Goal: Task Accomplishment & Management: Use online tool/utility

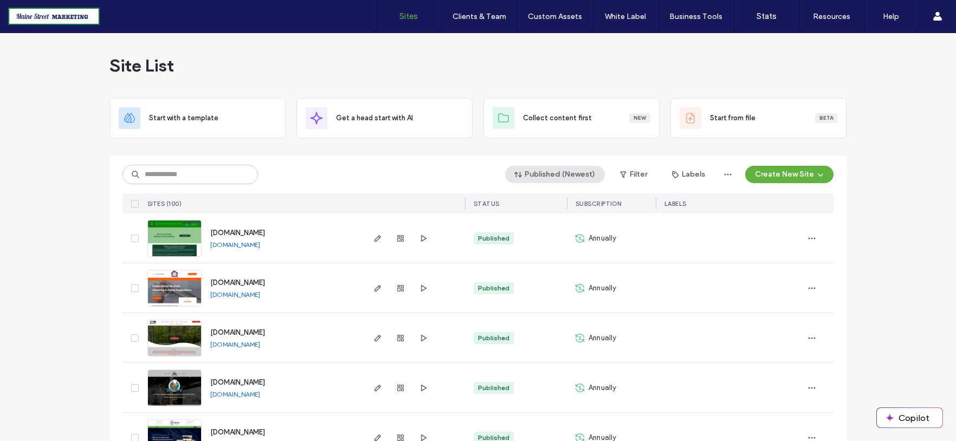
click at [577, 172] on button "Published (Newest)" at bounding box center [555, 174] width 100 height 17
click at [550, 239] on span "Created" at bounding box center [542, 239] width 28 height 11
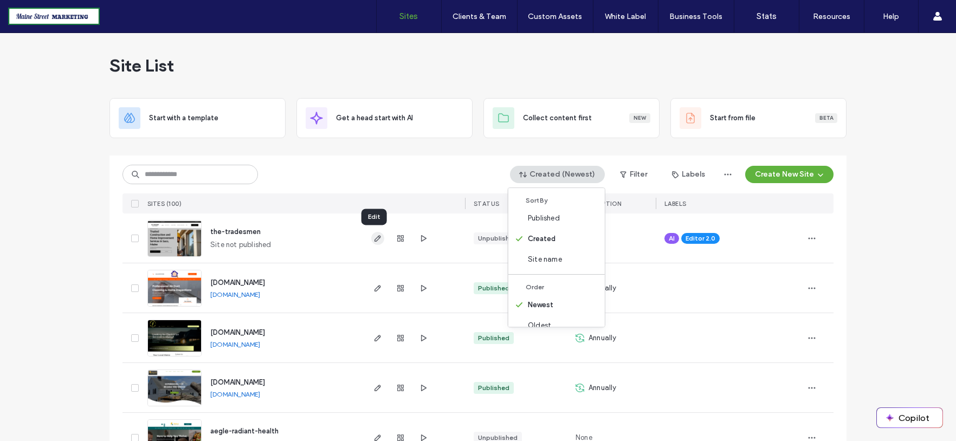
click at [375, 236] on use "button" at bounding box center [378, 238] width 7 height 7
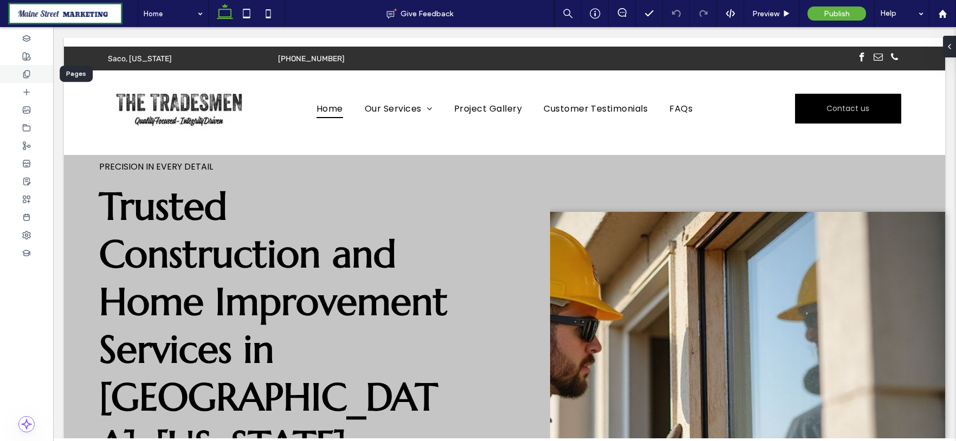
click at [33, 70] on div at bounding box center [26, 74] width 53 height 18
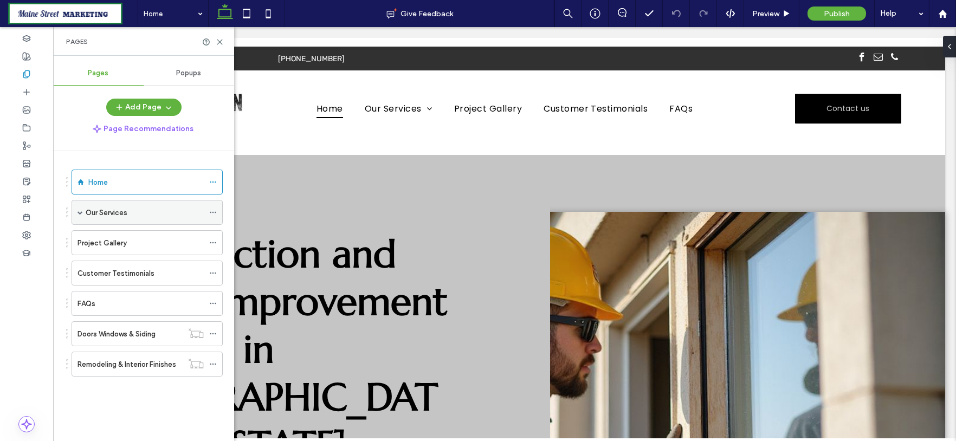
click at [138, 215] on div "Our Services" at bounding box center [145, 212] width 118 height 11
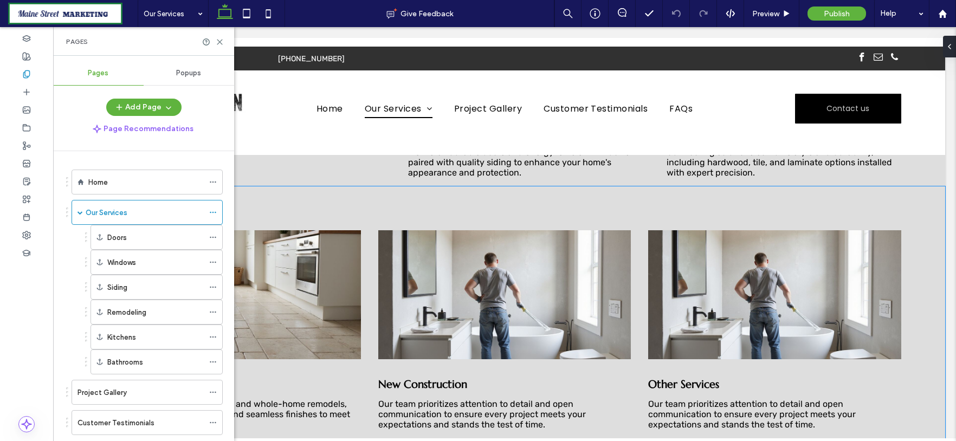
scroll to position [602, 0]
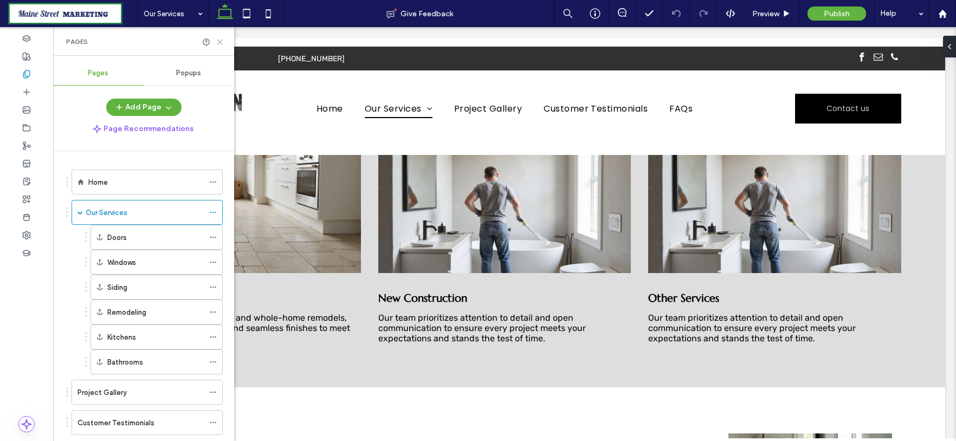
click at [218, 40] on use at bounding box center [219, 42] width 5 height 5
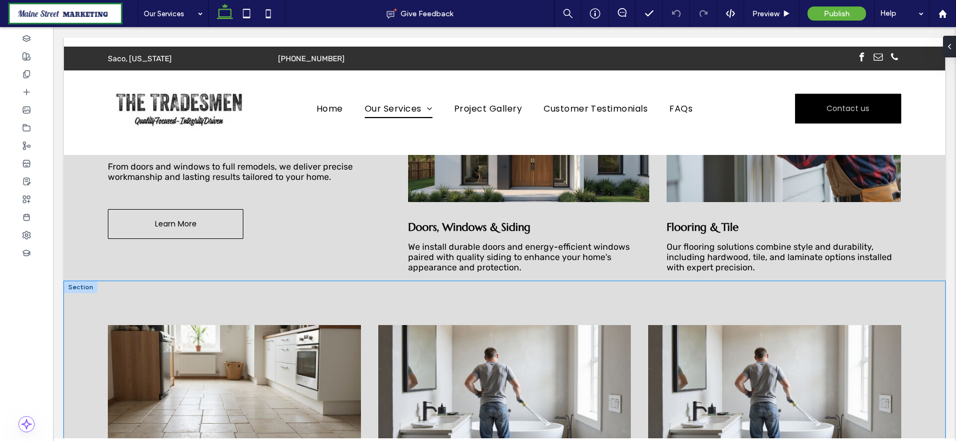
scroll to position [361, 0]
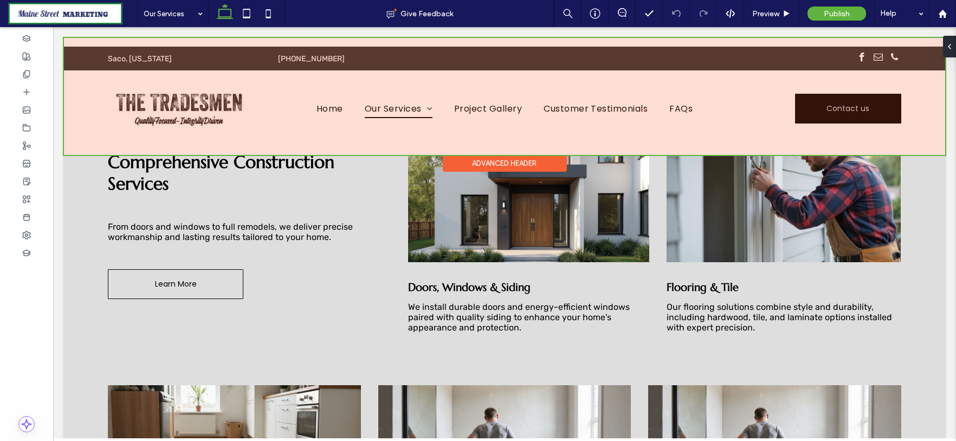
click at [424, 108] on div at bounding box center [504, 96] width 881 height 117
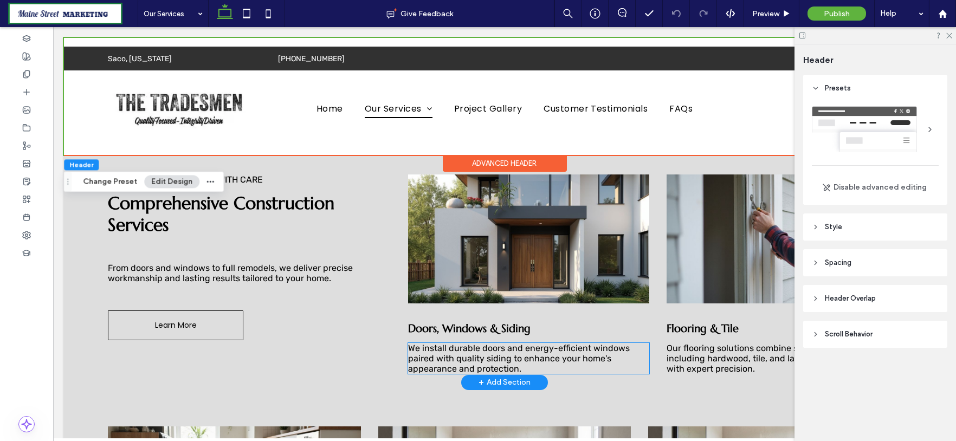
scroll to position [301, 0]
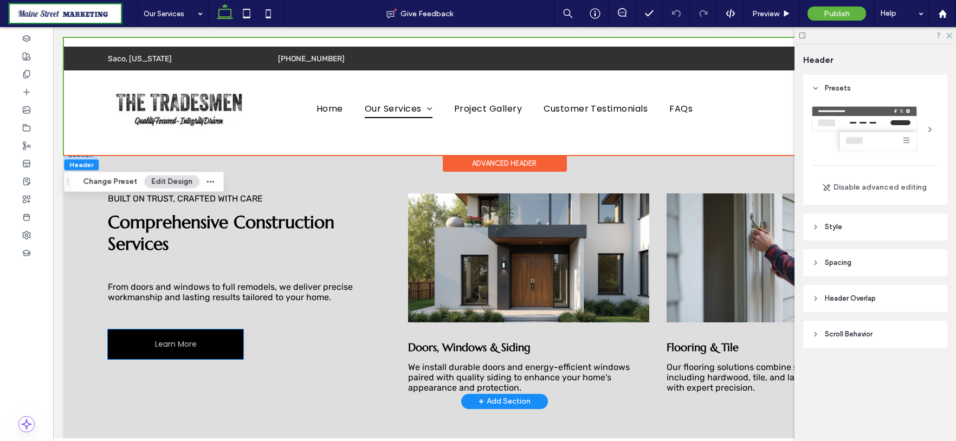
click at [204, 346] on link "Learn More" at bounding box center [175, 345] width 135 height 30
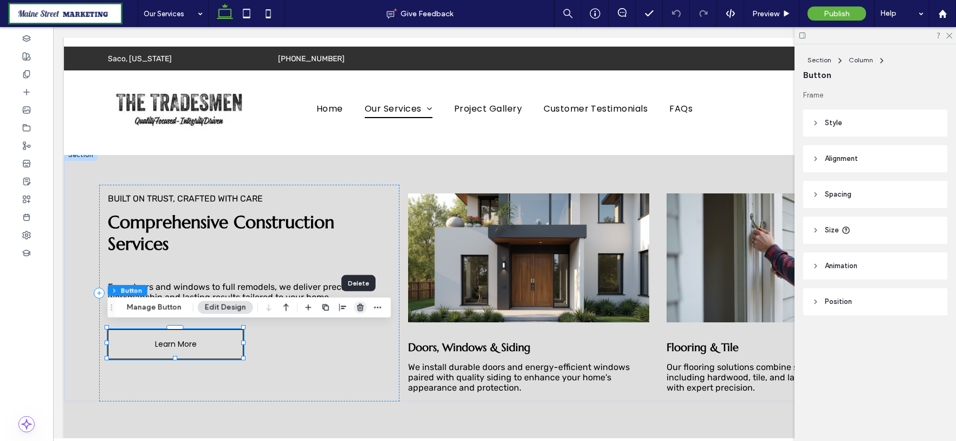
click at [361, 307] on icon "button" at bounding box center [360, 307] width 9 height 9
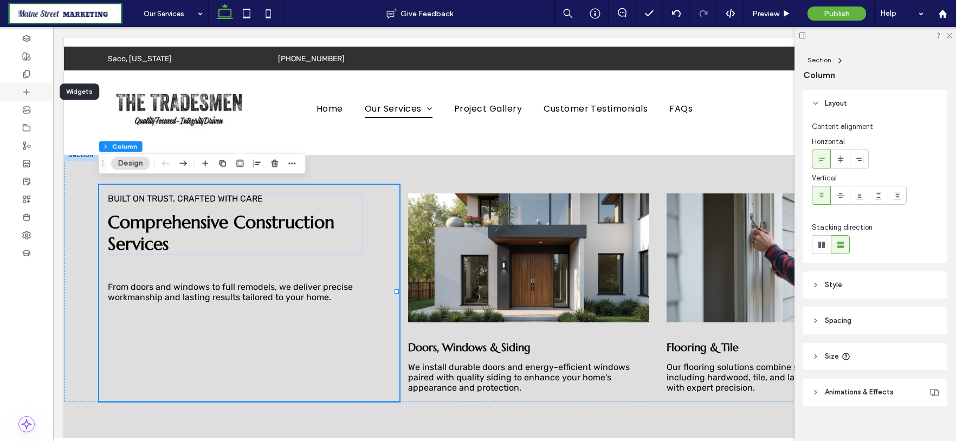
click at [32, 88] on div at bounding box center [26, 92] width 53 height 18
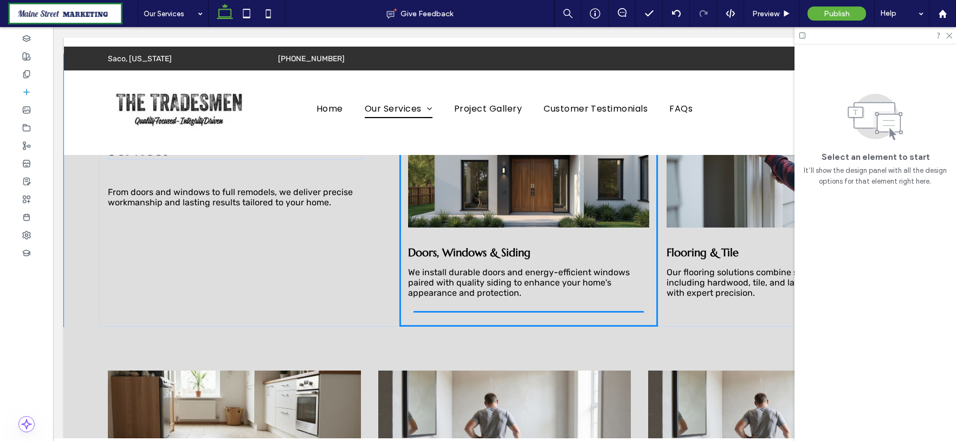
scroll to position [405, 0]
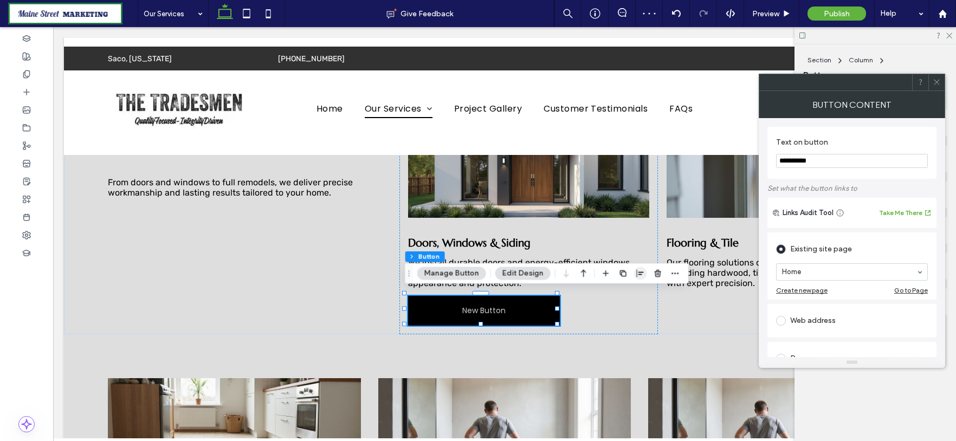
click at [637, 274] on use "button" at bounding box center [640, 274] width 7 height 8
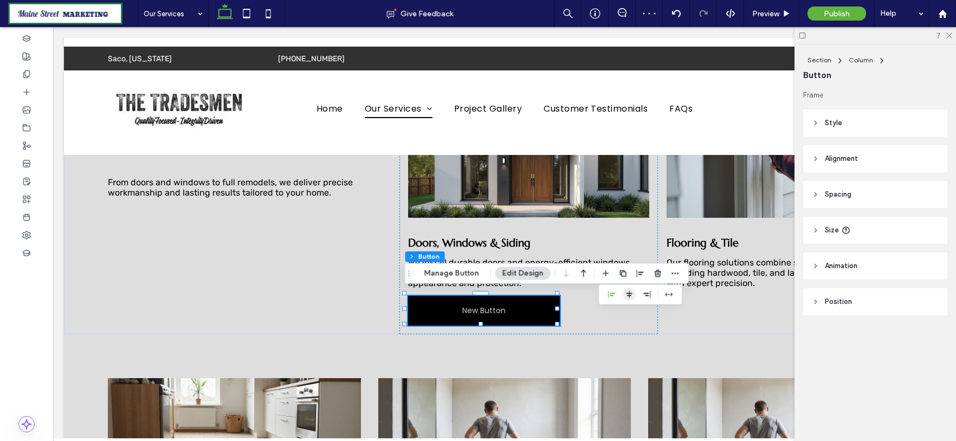
click at [627, 296] on icon "center" at bounding box center [629, 295] width 9 height 9
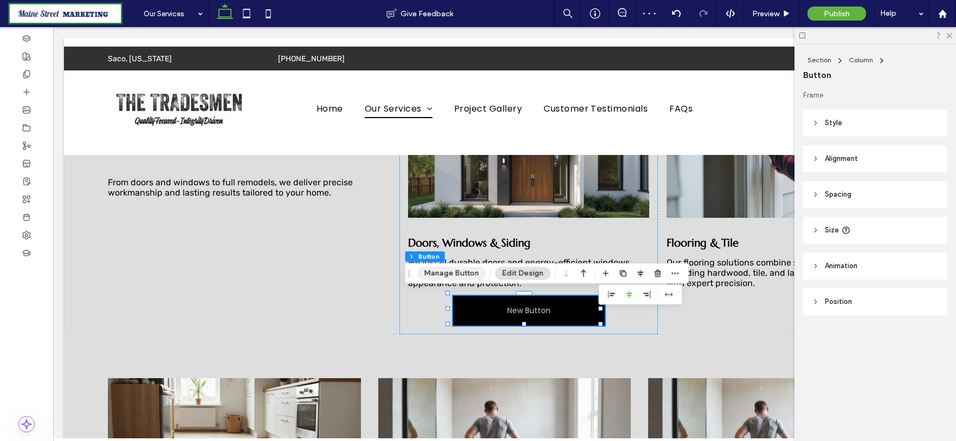
click at [464, 273] on button "Manage Button" at bounding box center [451, 273] width 69 height 13
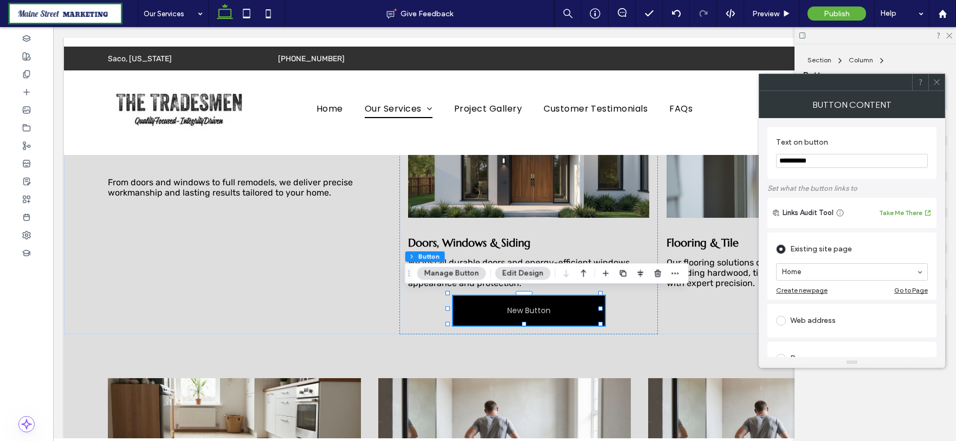
drag, startPoint x: 828, startPoint y: 162, endPoint x: 769, endPoint y: 173, distance: 60.2
click at [769, 173] on div "**********" at bounding box center [851, 153] width 169 height 52
type input "**********"
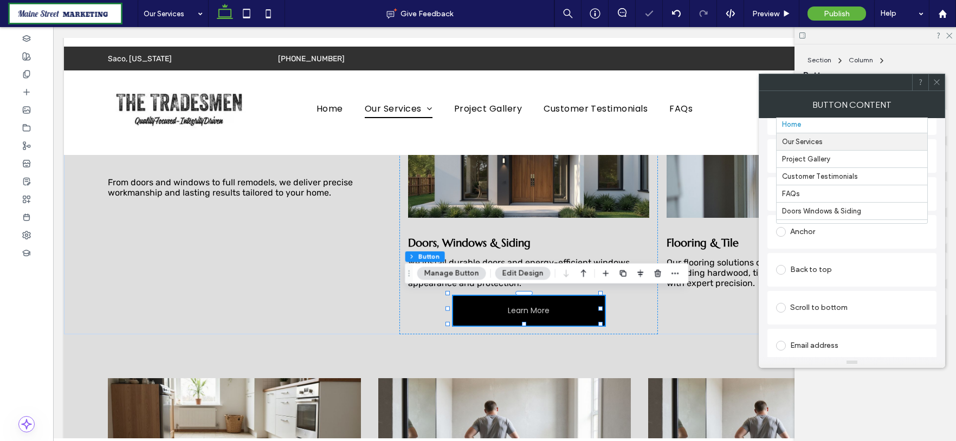
scroll to position [180, 0]
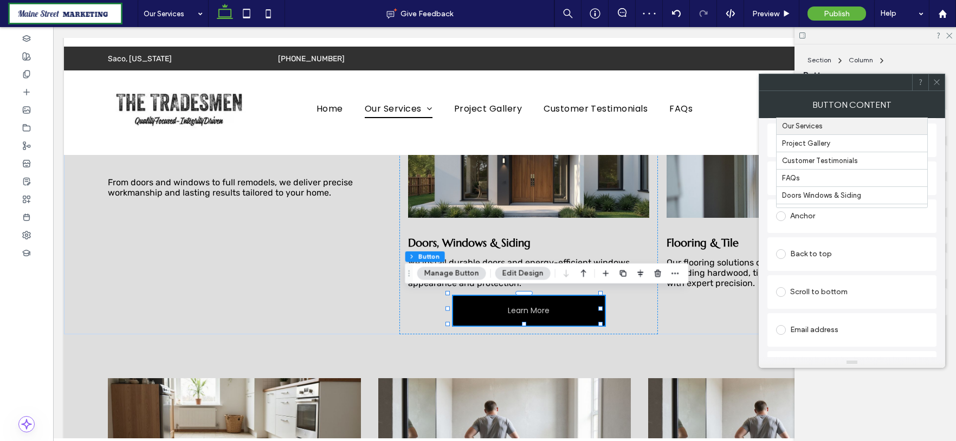
click at [842, 217] on div "Anchor" at bounding box center [852, 216] width 152 height 17
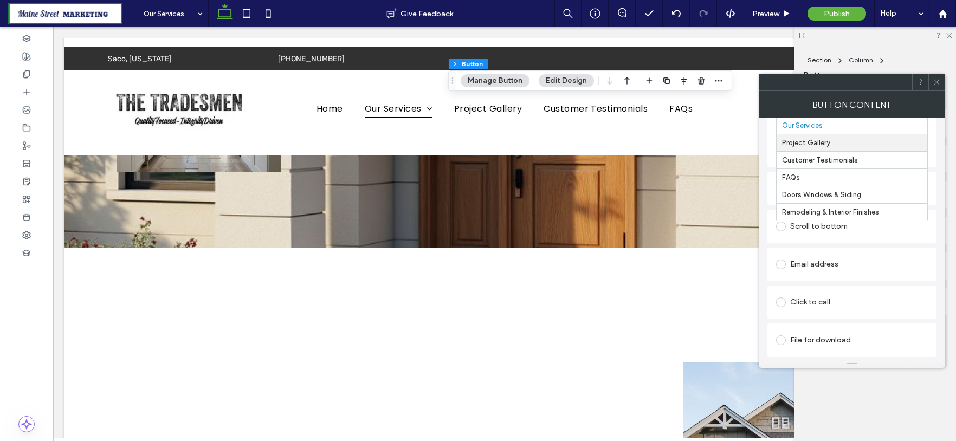
scroll to position [298, 0]
click at [886, 232] on div "Scroll to bottom" at bounding box center [852, 226] width 152 height 17
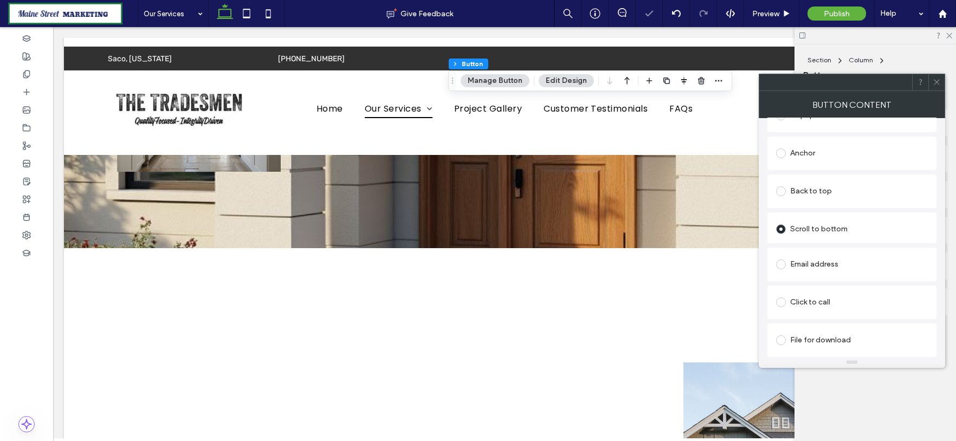
scroll to position [211, 0]
click at [810, 158] on div "Anchor" at bounding box center [852, 153] width 152 height 17
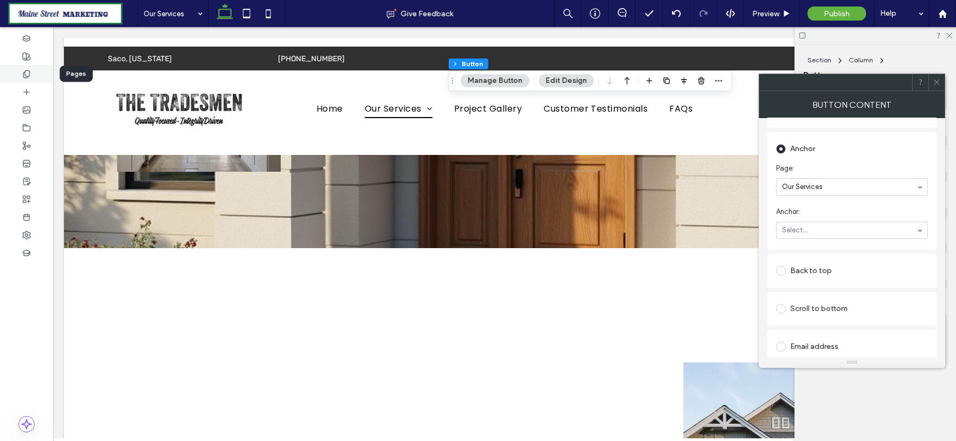
click at [33, 73] on div at bounding box center [26, 74] width 53 height 18
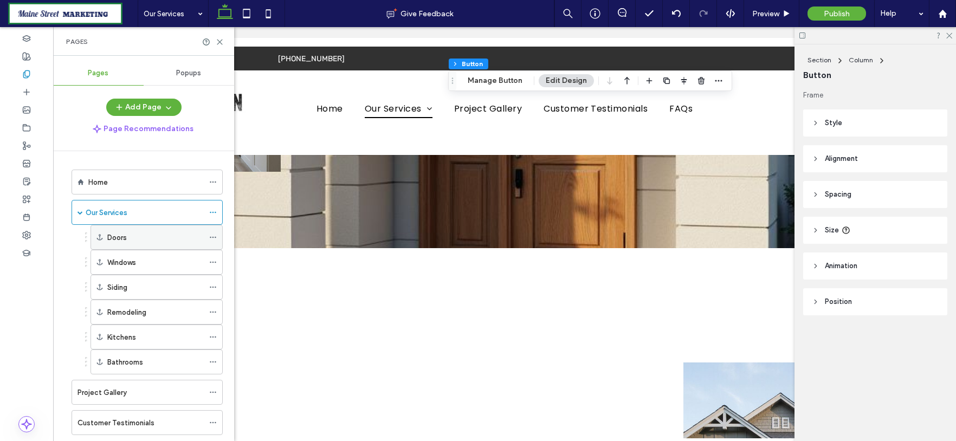
click at [146, 240] on div "Doors" at bounding box center [155, 237] width 96 height 11
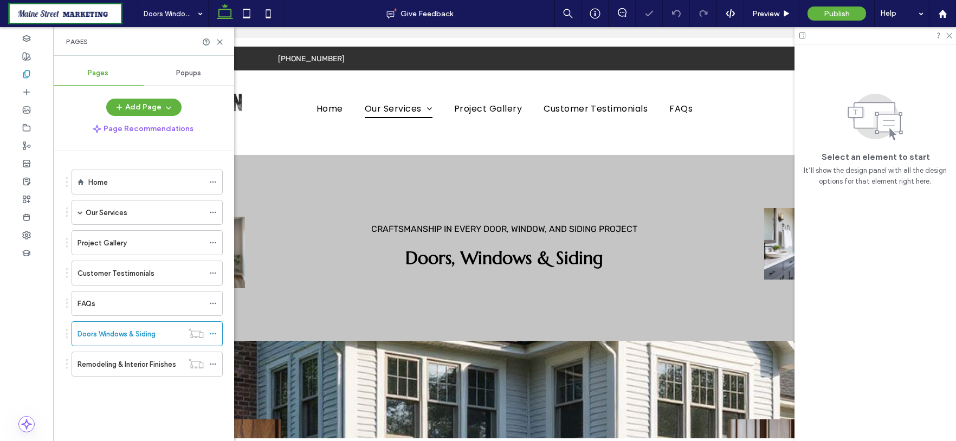
scroll to position [468, 0]
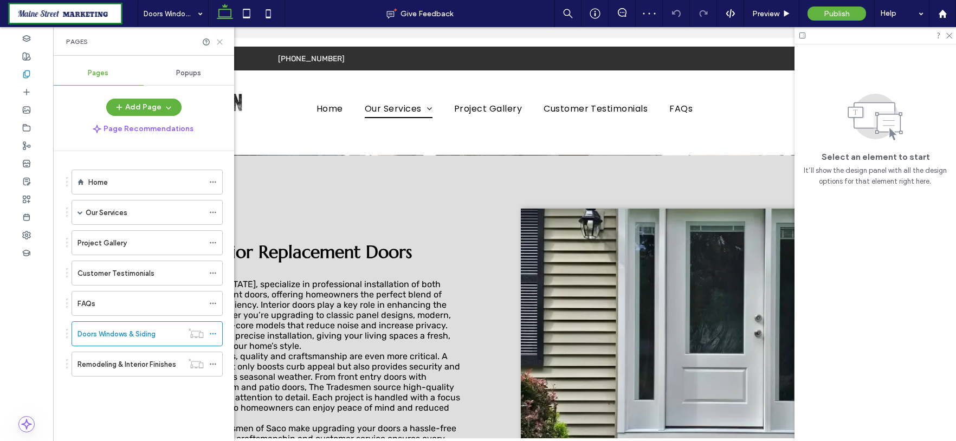
click at [219, 40] on use at bounding box center [219, 42] width 5 height 5
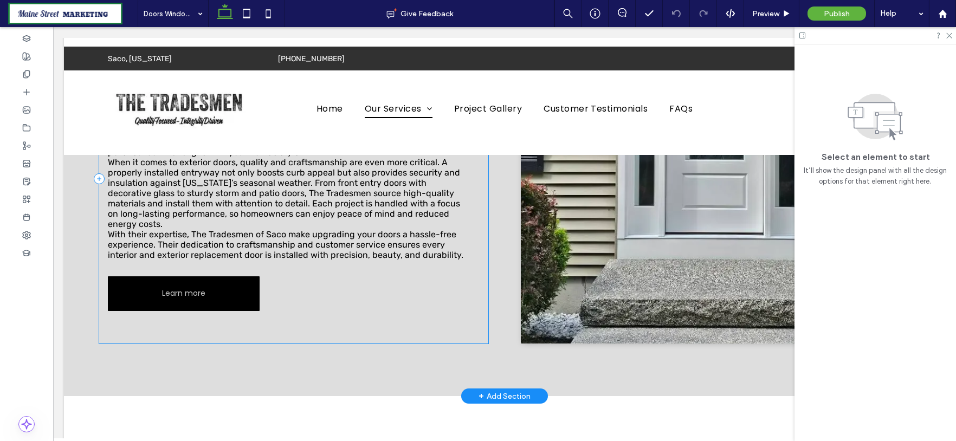
scroll to position [481, 0]
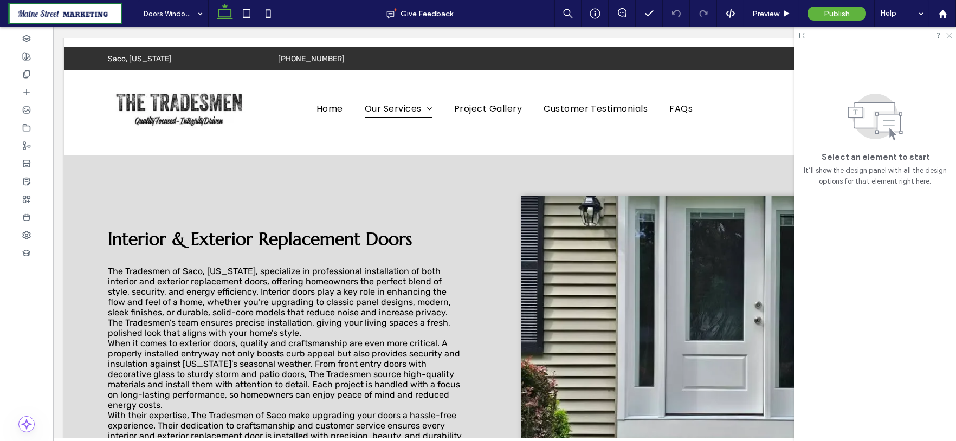
drag, startPoint x: 948, startPoint y: 34, endPoint x: 895, endPoint y: 7, distance: 59.6
click at [948, 34] on icon at bounding box center [948, 34] width 7 height 7
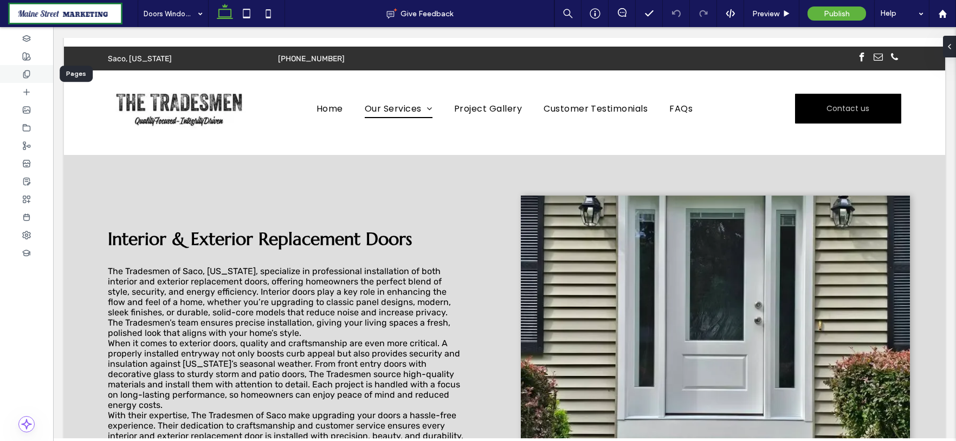
click at [28, 72] on icon at bounding box center [26, 74] width 9 height 9
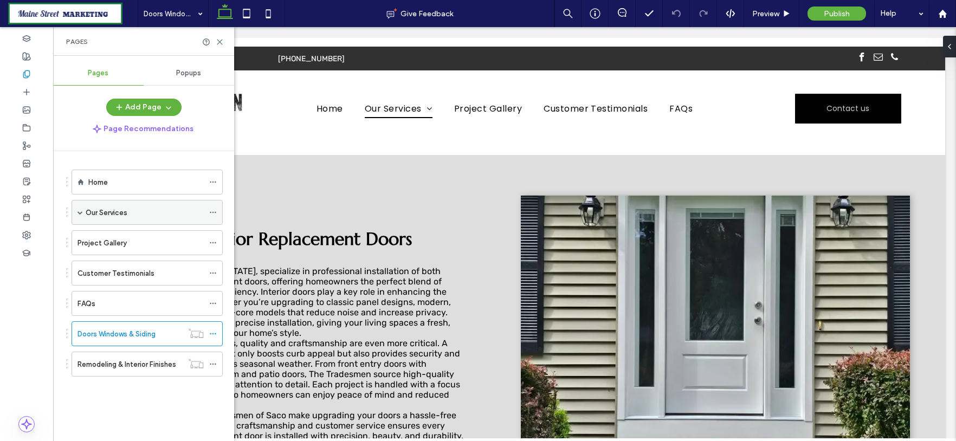
click at [121, 210] on label "Our Services" at bounding box center [107, 212] width 42 height 19
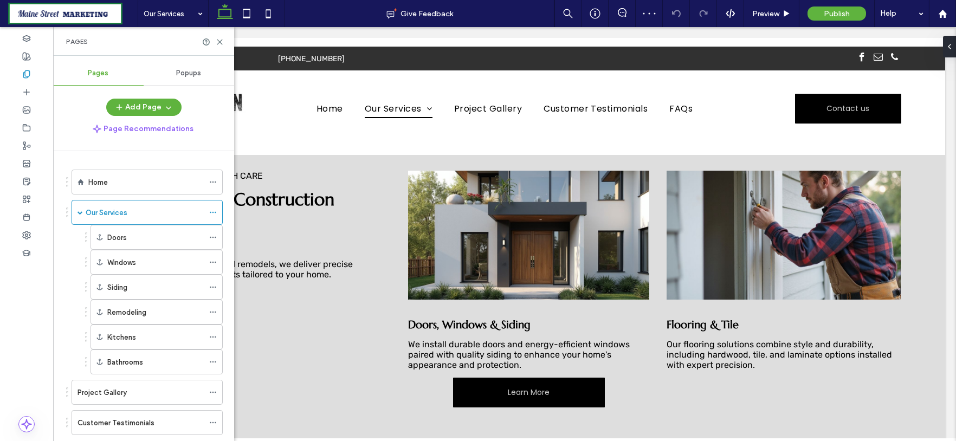
scroll to position [361, 0]
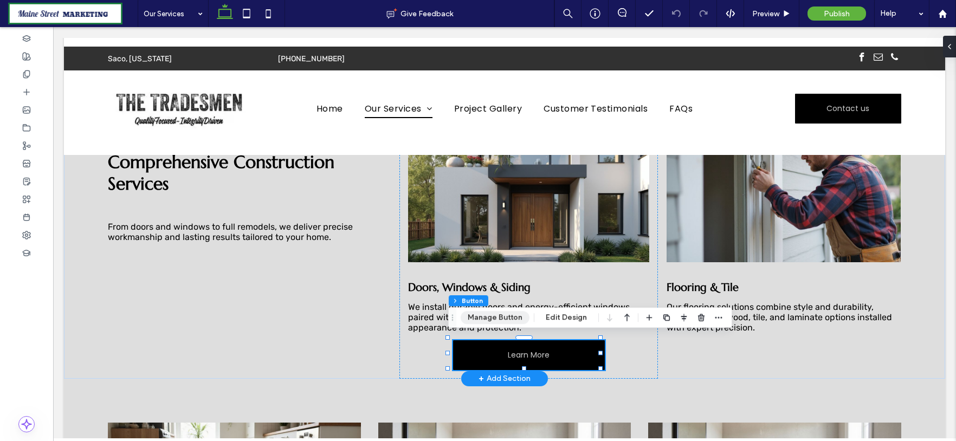
click at [499, 311] on button "Manage Button" at bounding box center [495, 317] width 69 height 13
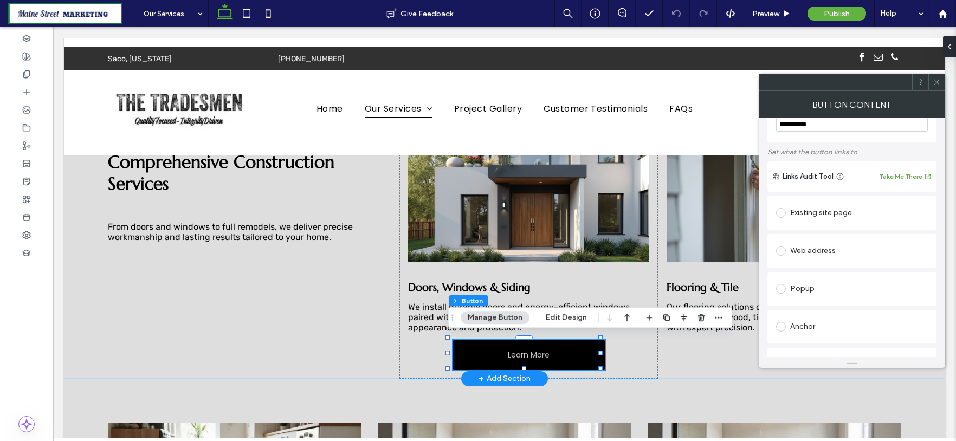
scroll to position [60, 0]
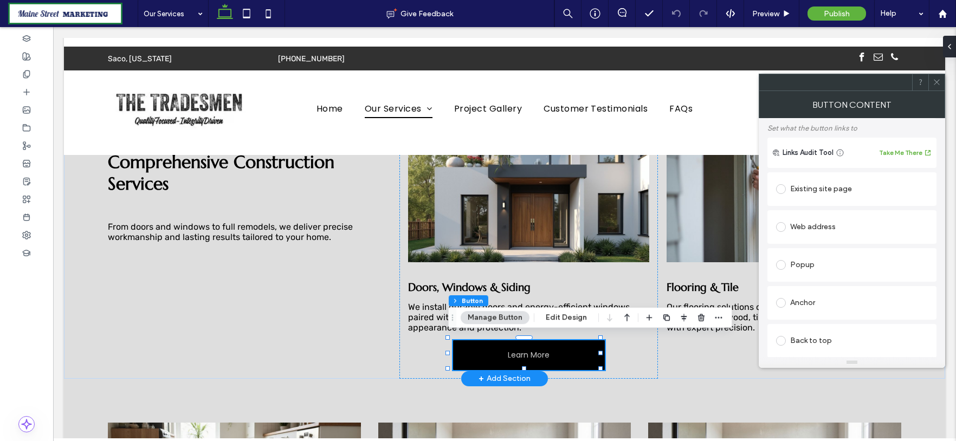
click at [864, 298] on div "Anchor" at bounding box center [852, 302] width 152 height 17
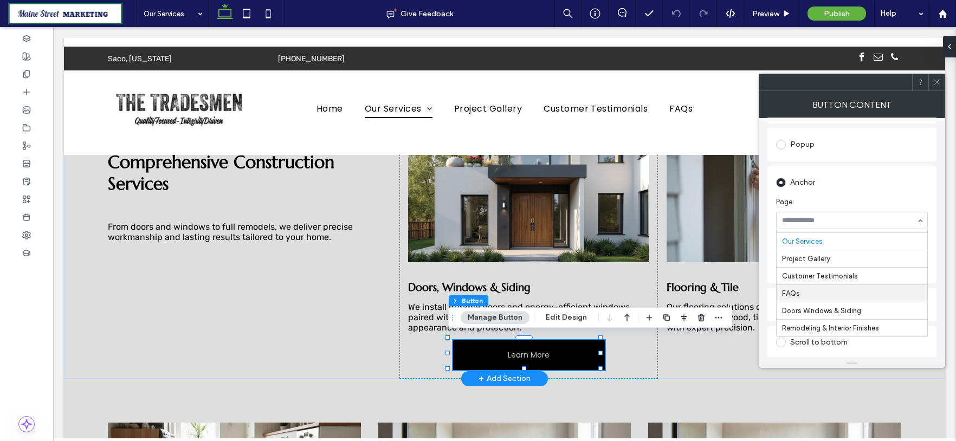
scroll to position [18, 0]
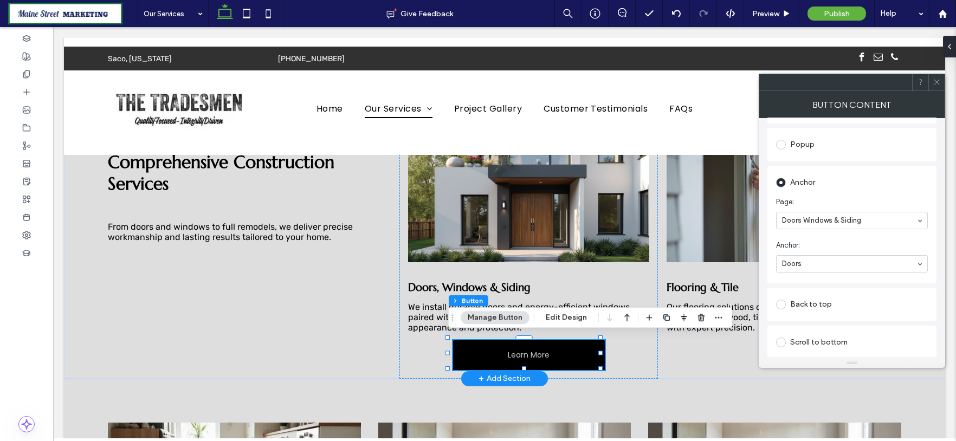
click at [939, 80] on icon at bounding box center [937, 82] width 8 height 8
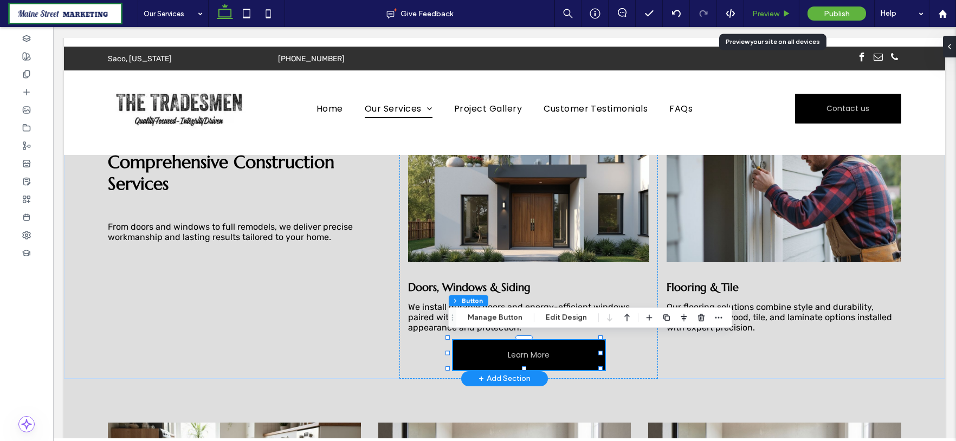
click at [770, 12] on span "Preview" at bounding box center [765, 13] width 27 height 9
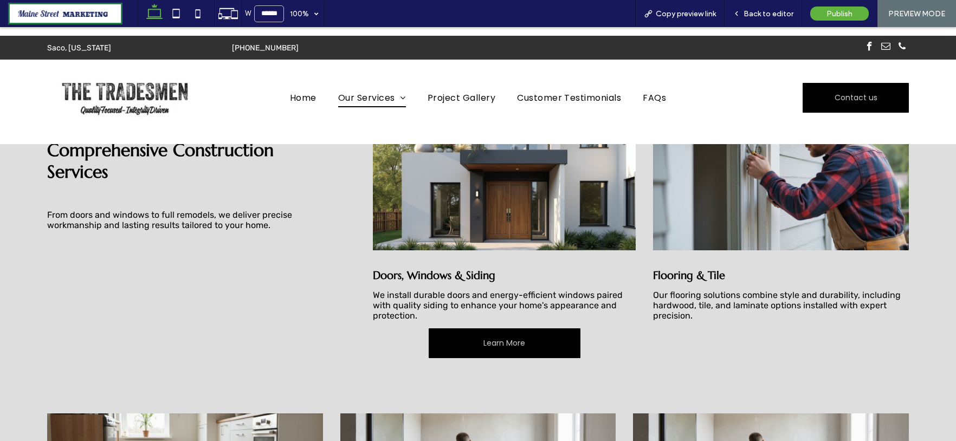
scroll to position [351, 0]
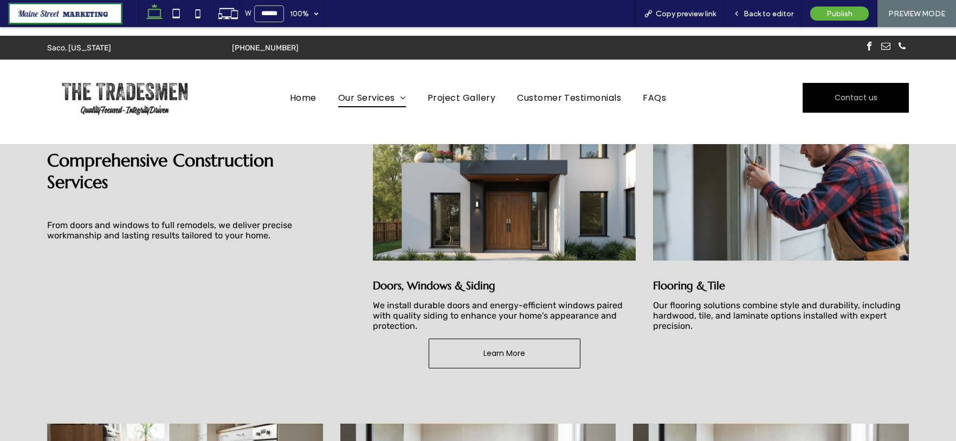
click at [483, 355] on span "Learn More" at bounding box center [504, 353] width 42 height 11
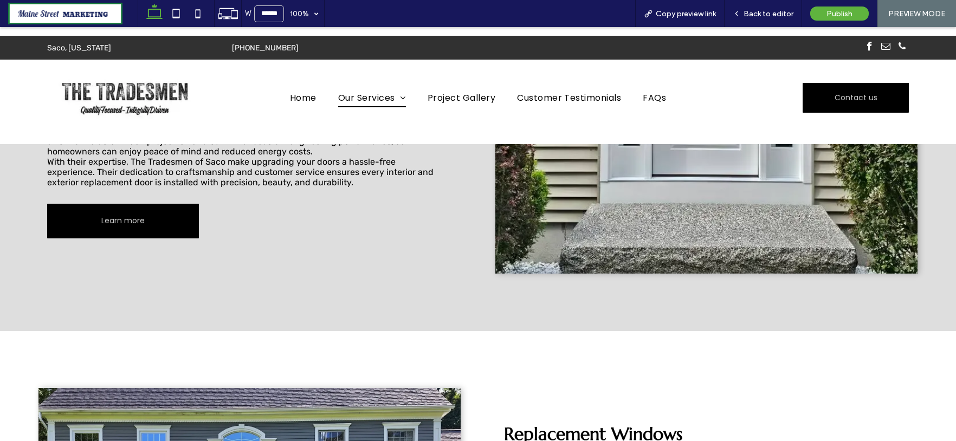
scroll to position [662, 0]
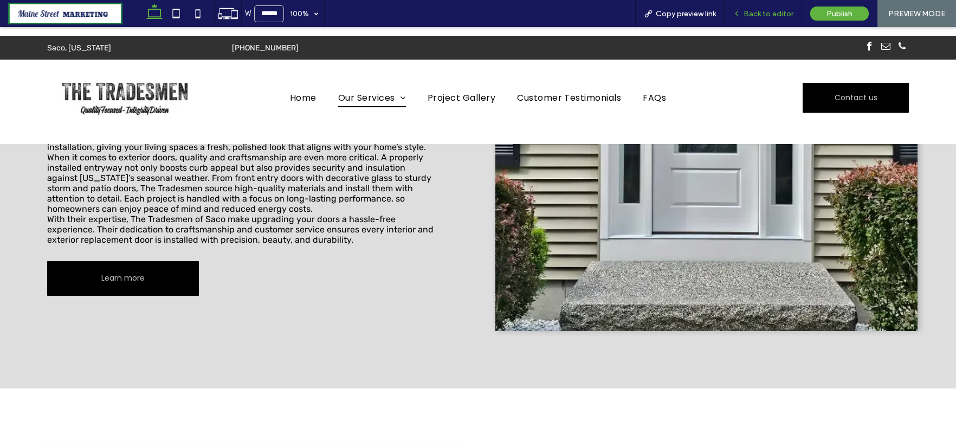
click at [778, 15] on span "Back to editor" at bounding box center [769, 13] width 50 height 9
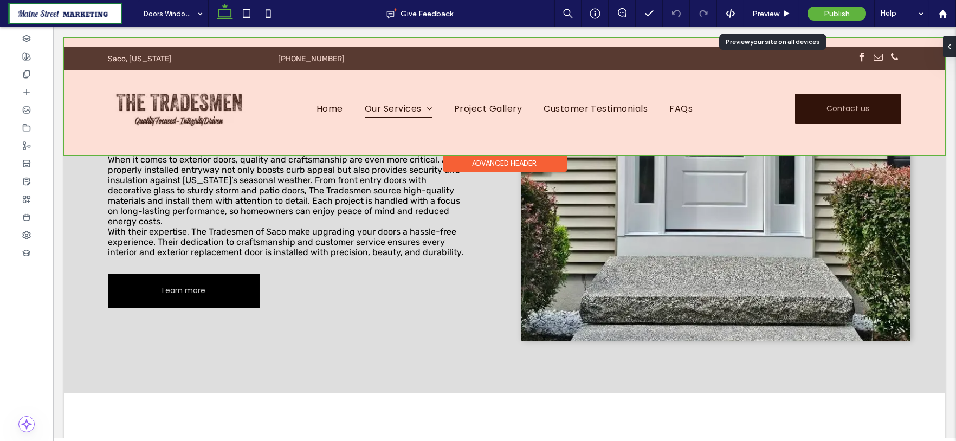
scroll to position [656, 0]
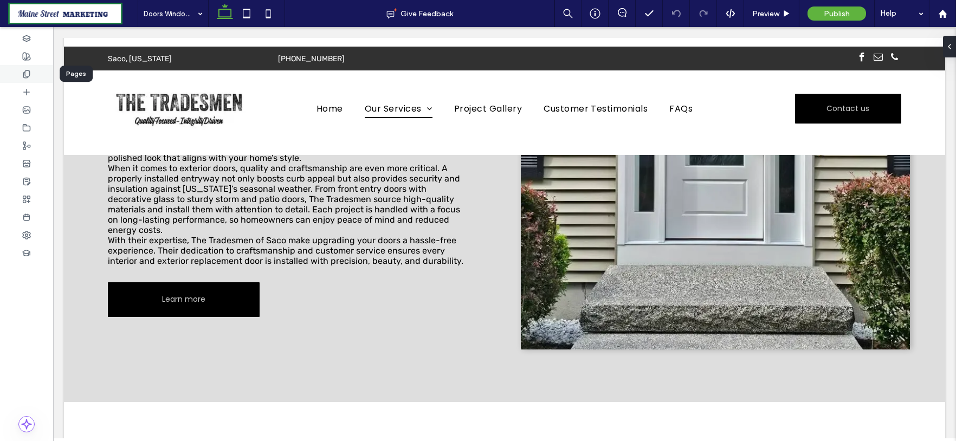
click at [33, 73] on div at bounding box center [26, 74] width 53 height 18
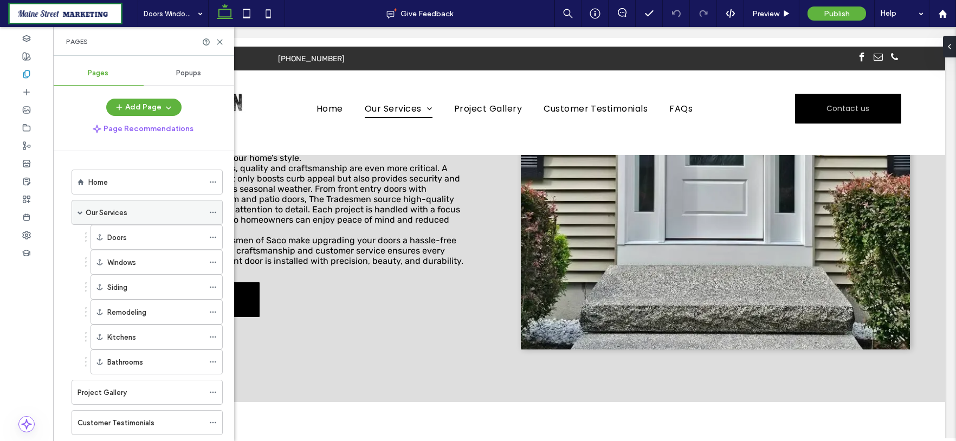
click at [136, 207] on div "Our Services" at bounding box center [145, 212] width 118 height 11
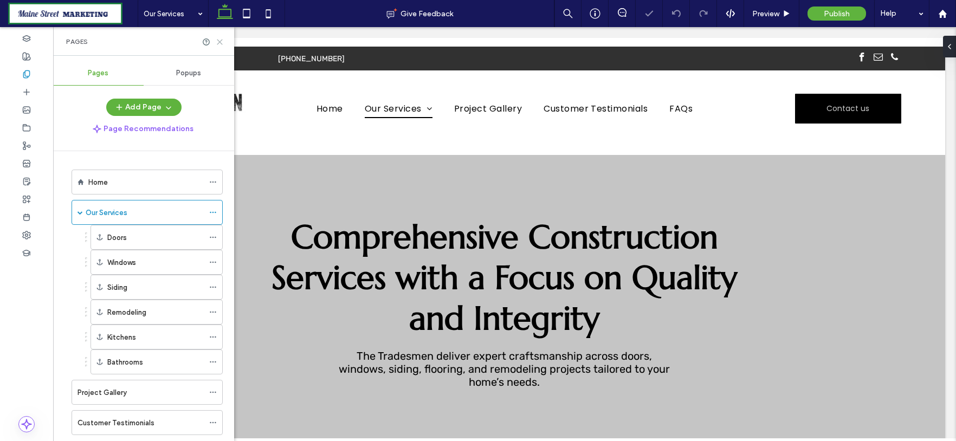
click at [221, 41] on icon at bounding box center [220, 42] width 8 height 8
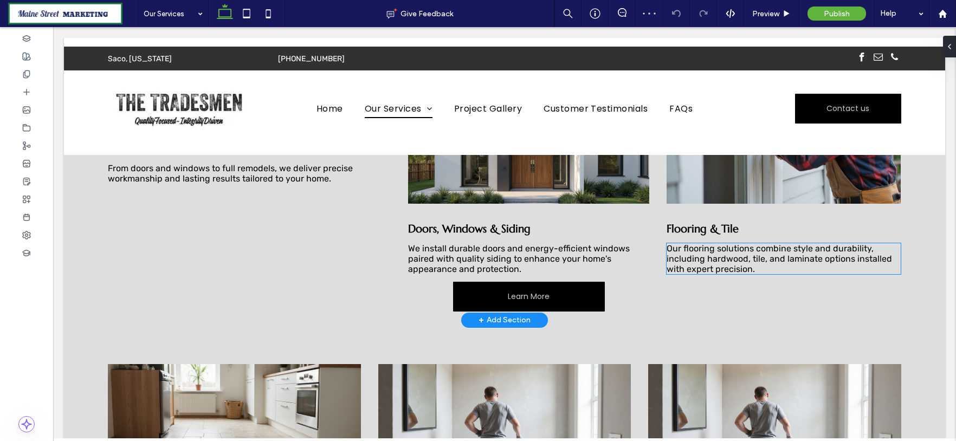
scroll to position [421, 0]
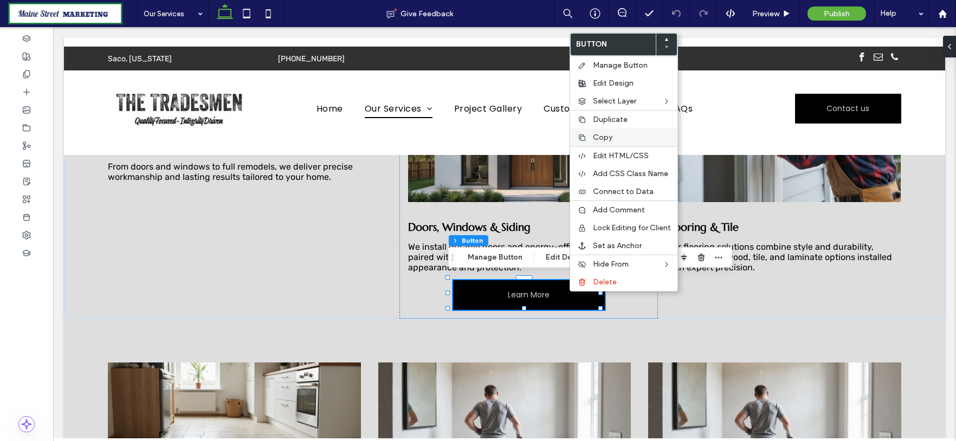
click at [617, 138] on label "Copy" at bounding box center [632, 137] width 78 height 9
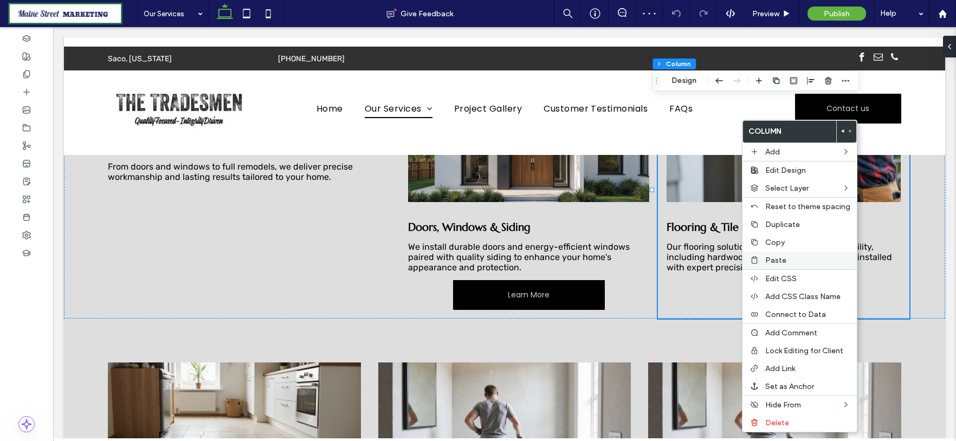
click at [760, 257] on div "Paste" at bounding box center [800, 260] width 114 height 18
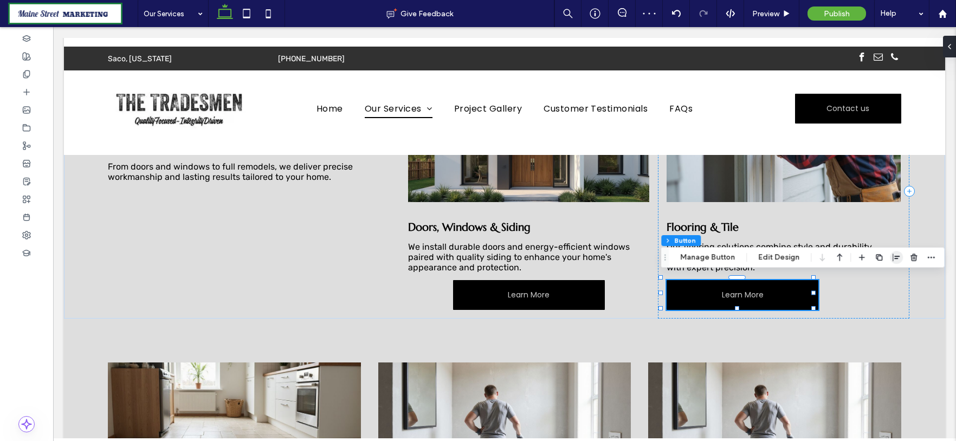
click at [900, 257] on span "button" at bounding box center [896, 257] width 13 height 13
click at [886, 279] on icon "center" at bounding box center [885, 278] width 9 height 9
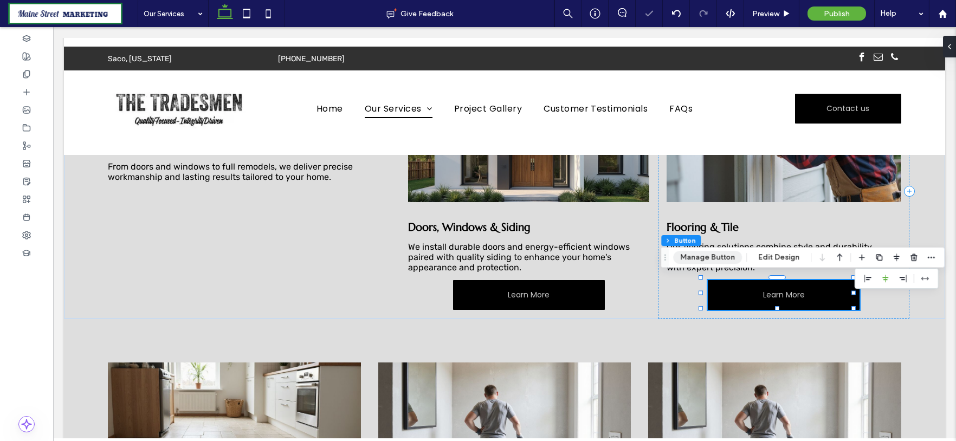
click at [702, 256] on button "Manage Button" at bounding box center [707, 257] width 69 height 13
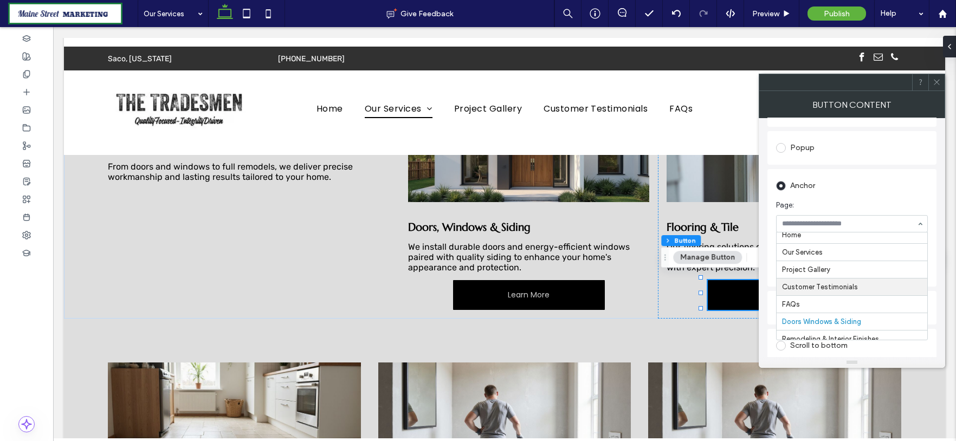
scroll to position [0, 0]
click at [837, 263] on input at bounding box center [849, 267] width 134 height 8
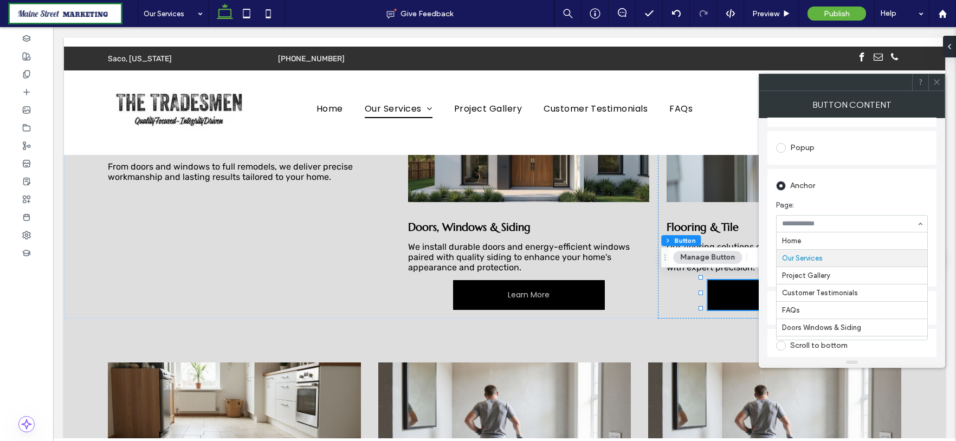
scroll to position [18, 0]
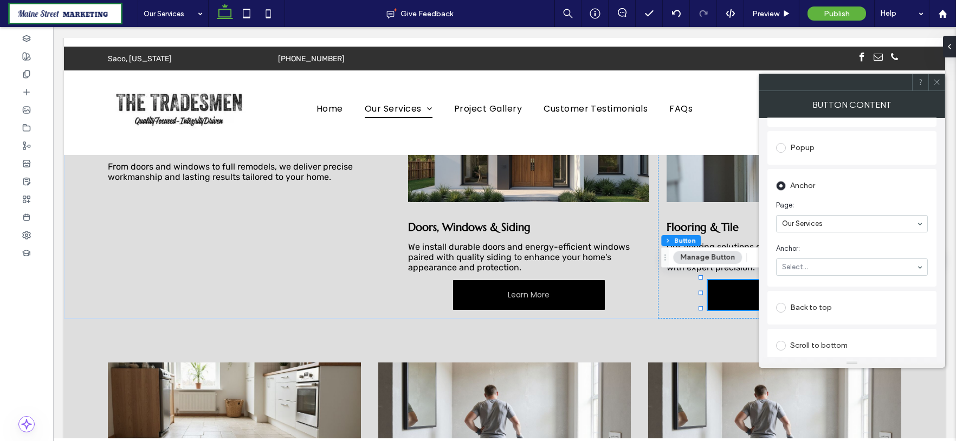
click at [921, 223] on div "Our Services" at bounding box center [852, 223] width 152 height 17
click at [664, 292] on div "Flooring & Tile Our flooring solutions combine style and durability, including …" at bounding box center [783, 191] width 251 height 254
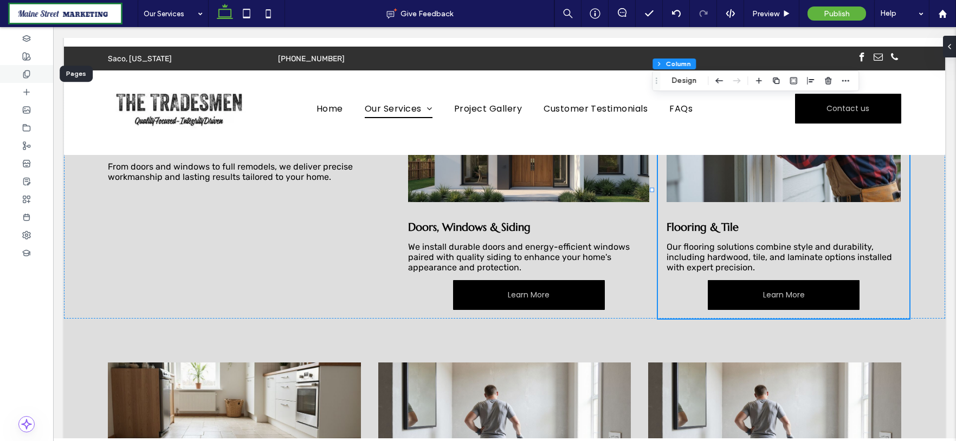
click at [30, 74] on icon at bounding box center [26, 74] width 9 height 9
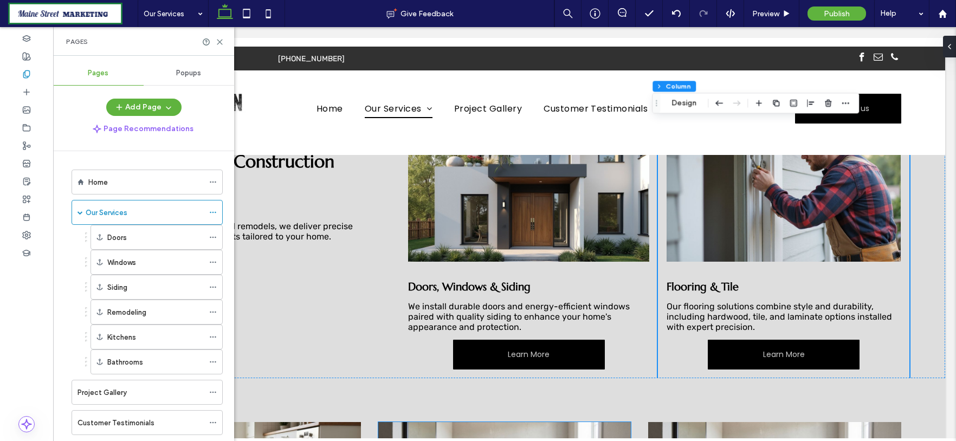
scroll to position [361, 0]
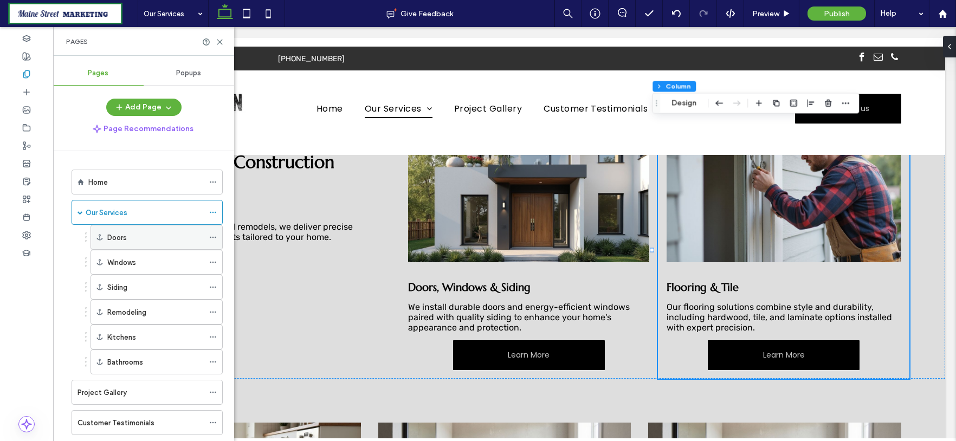
click at [141, 240] on div "Doors" at bounding box center [155, 237] width 96 height 11
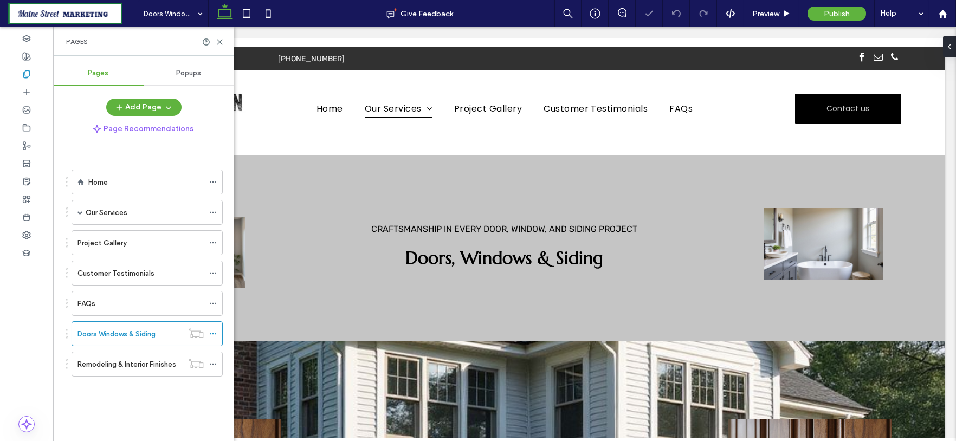
scroll to position [468, 0]
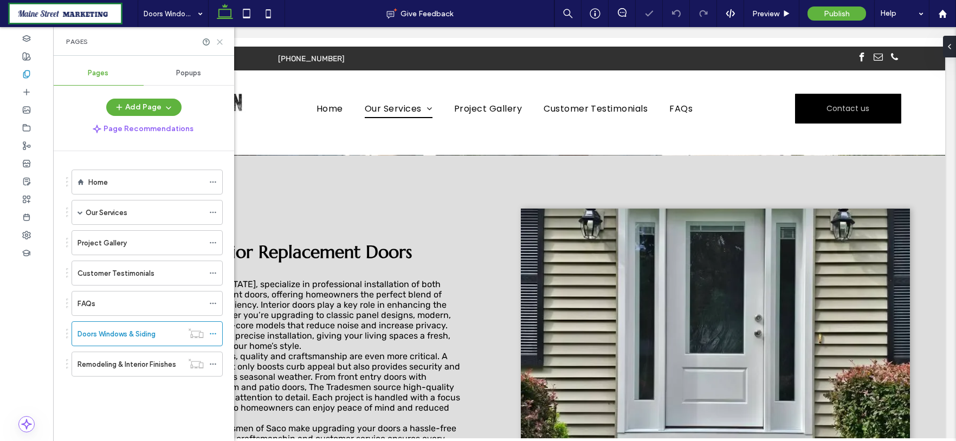
click at [221, 43] on use at bounding box center [219, 42] width 5 height 5
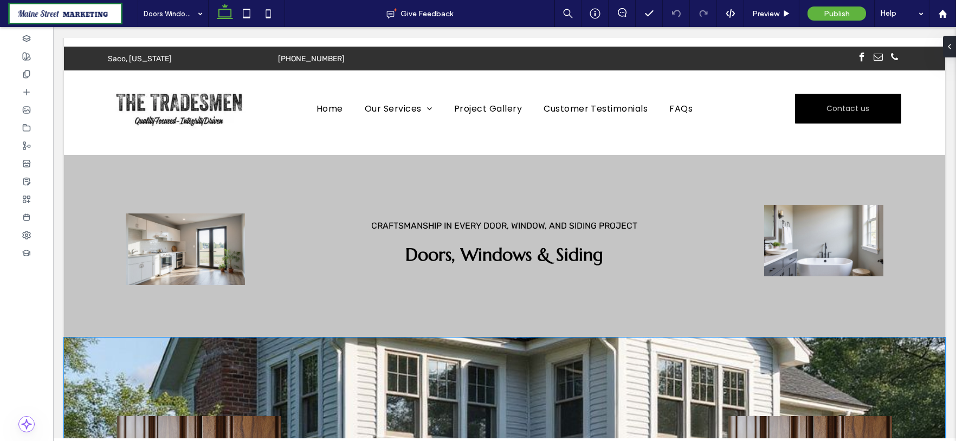
scroll to position [0, 0]
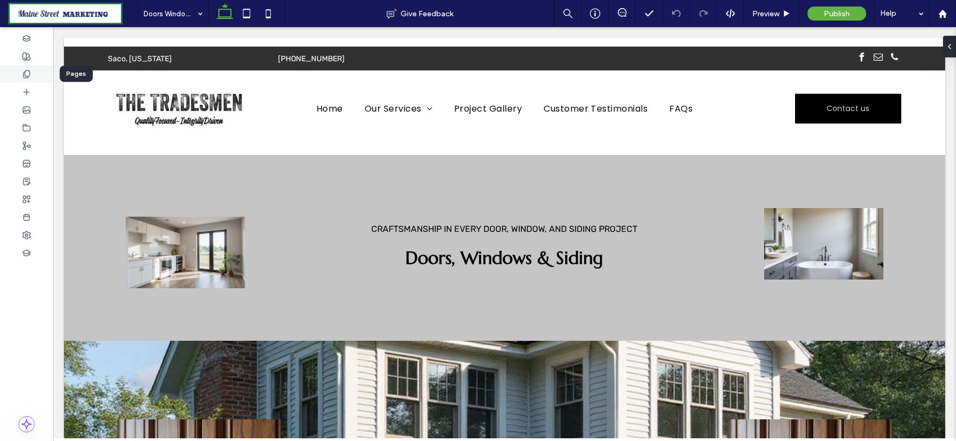
click at [29, 70] on use at bounding box center [26, 73] width 6 height 7
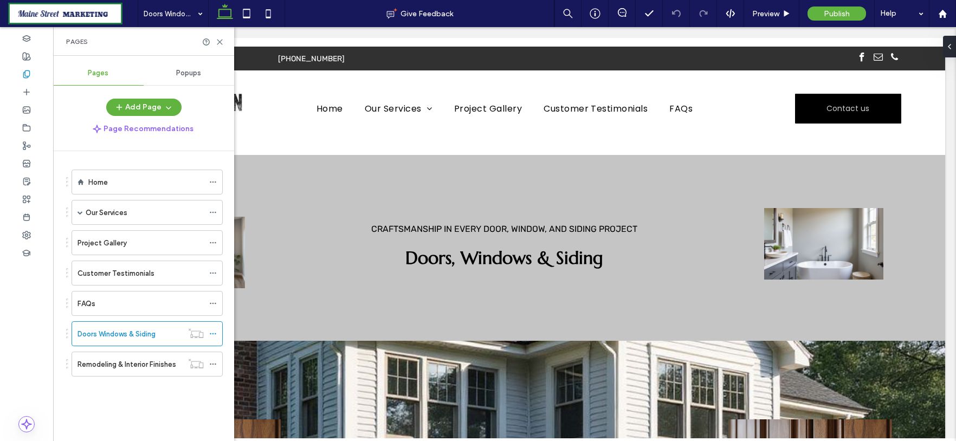
click at [134, 208] on div "Our Services" at bounding box center [145, 212] width 118 height 11
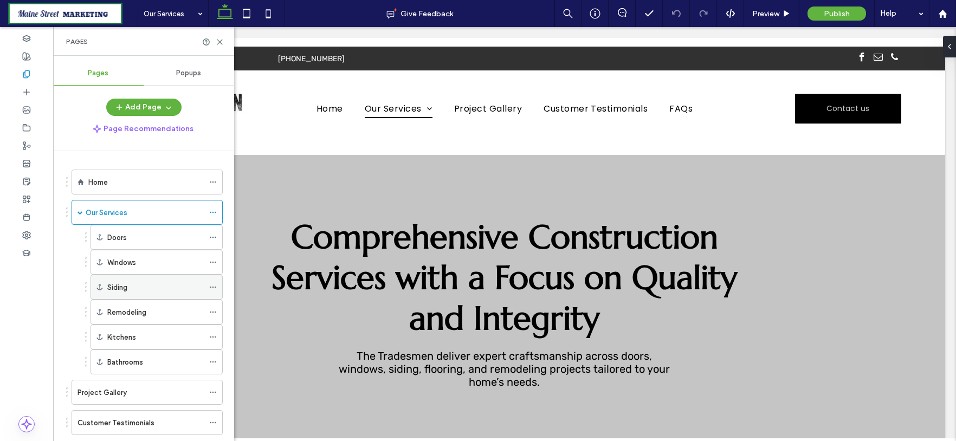
click at [154, 287] on div "Siding" at bounding box center [155, 287] width 96 height 11
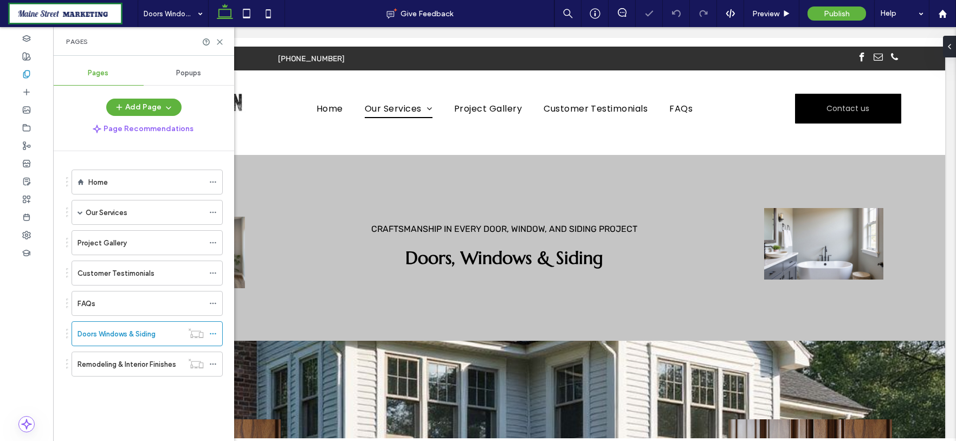
scroll to position [1342, 0]
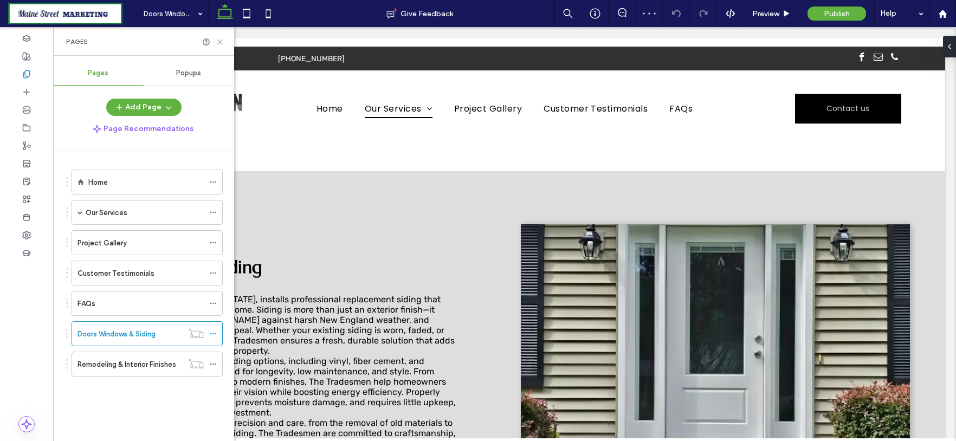
drag, startPoint x: 221, startPoint y: 42, endPoint x: 185, endPoint y: 90, distance: 60.4
click at [221, 42] on icon at bounding box center [220, 42] width 8 height 8
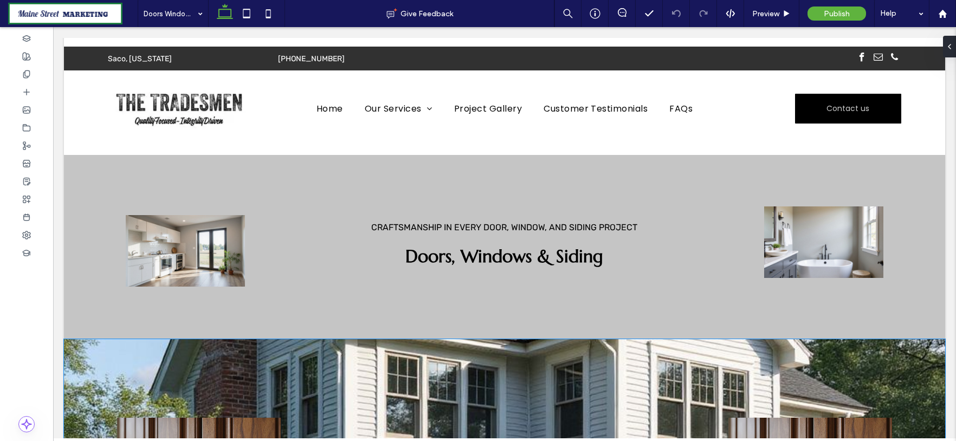
scroll to position [0, 0]
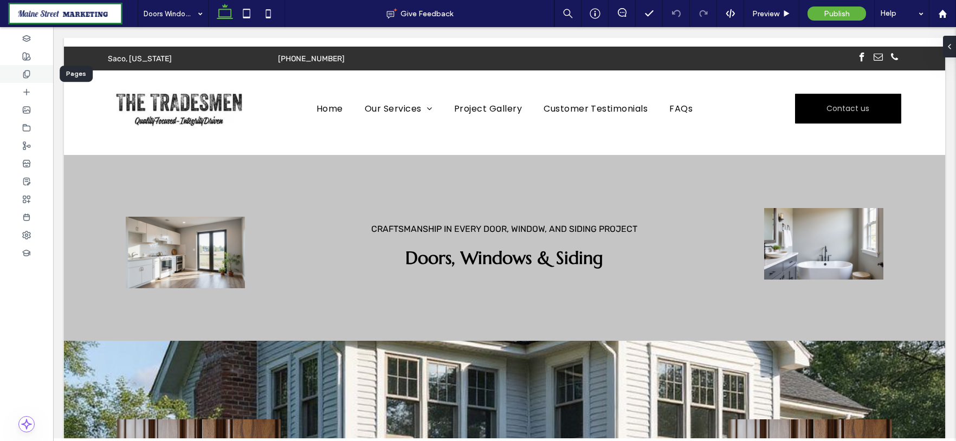
click at [27, 73] on icon at bounding box center [26, 74] width 9 height 9
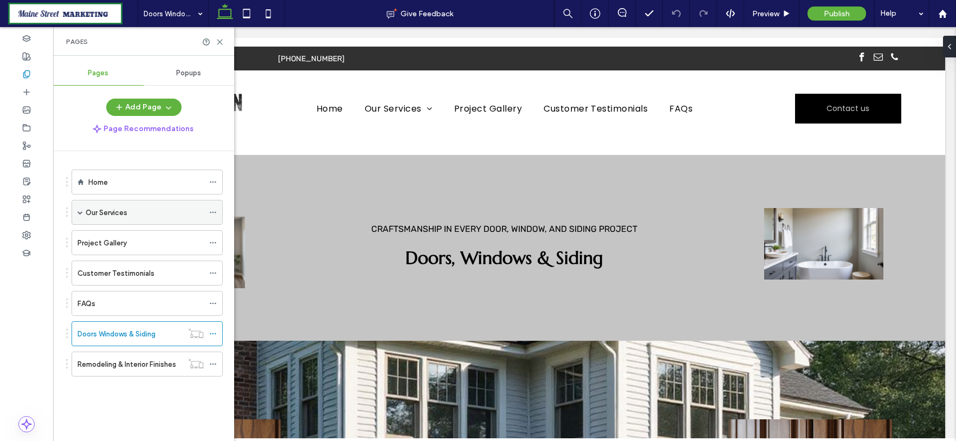
click at [126, 213] on label "Our Services" at bounding box center [107, 212] width 42 height 19
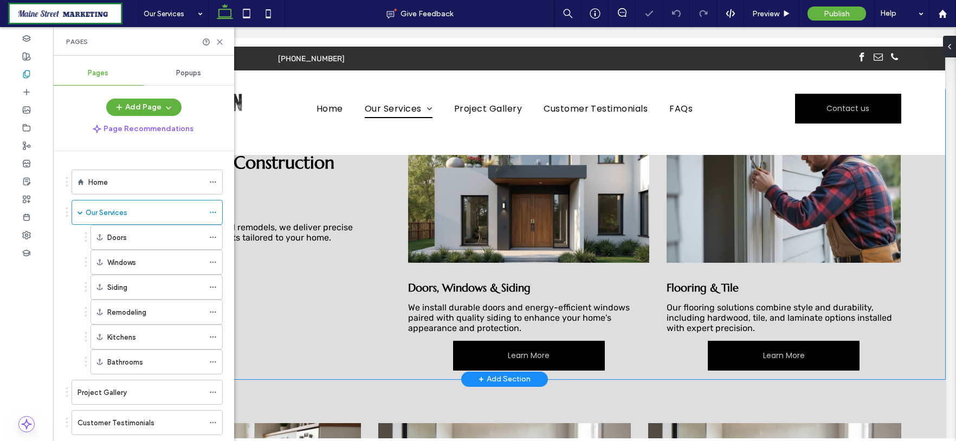
scroll to position [361, 0]
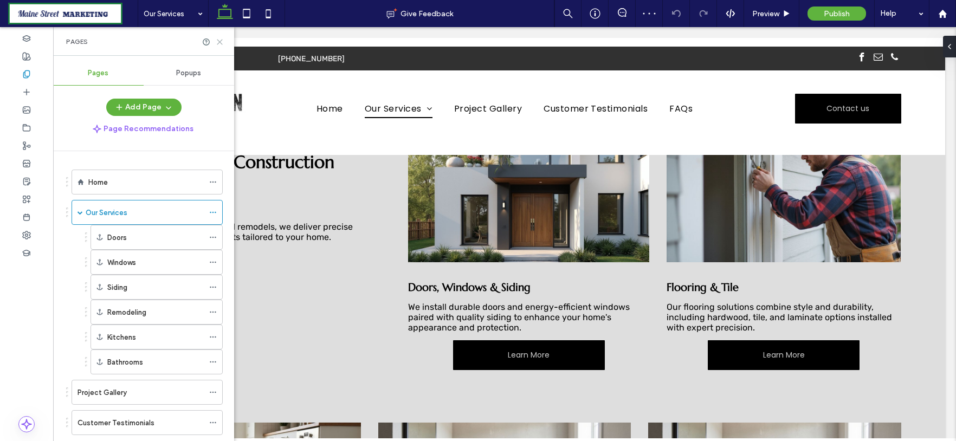
drag, startPoint x: 221, startPoint y: 41, endPoint x: 183, endPoint y: 107, distance: 76.0
click at [221, 41] on icon at bounding box center [220, 42] width 8 height 8
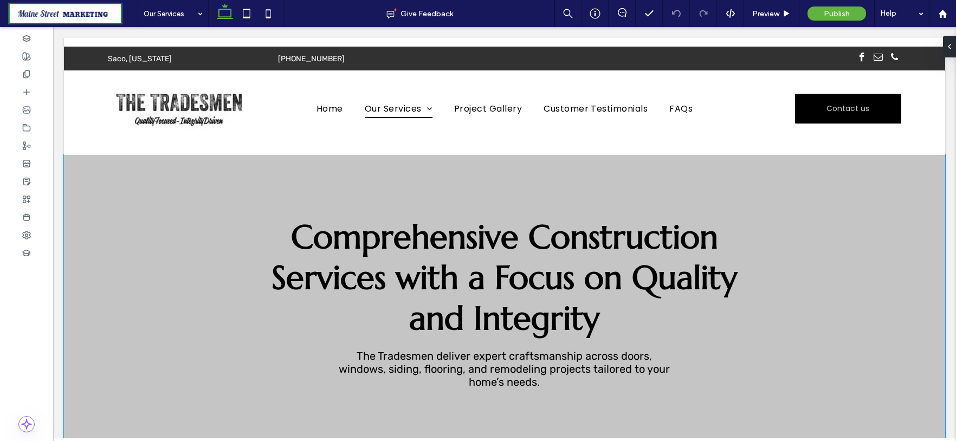
scroll to position [0, 0]
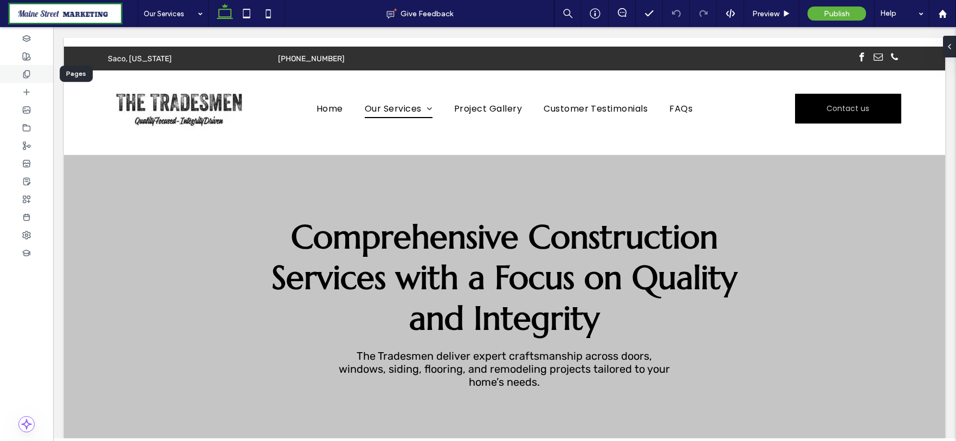
click at [29, 72] on use at bounding box center [26, 73] width 6 height 7
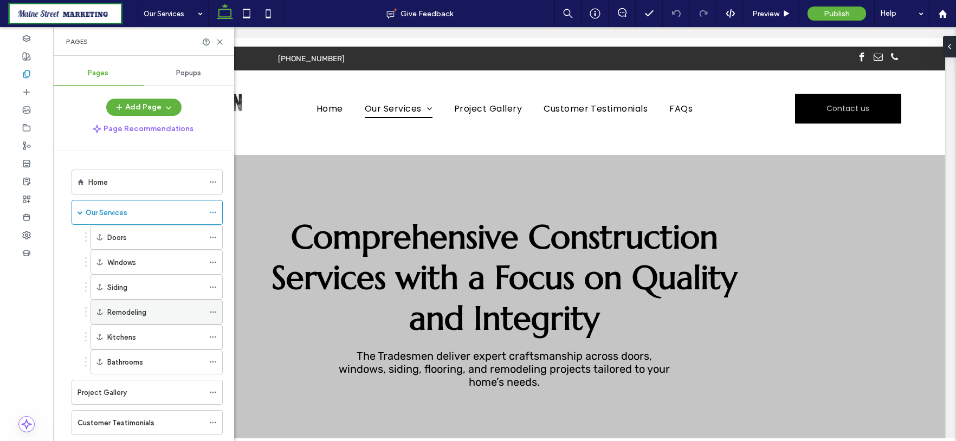
click at [211, 308] on icon at bounding box center [213, 312] width 8 height 8
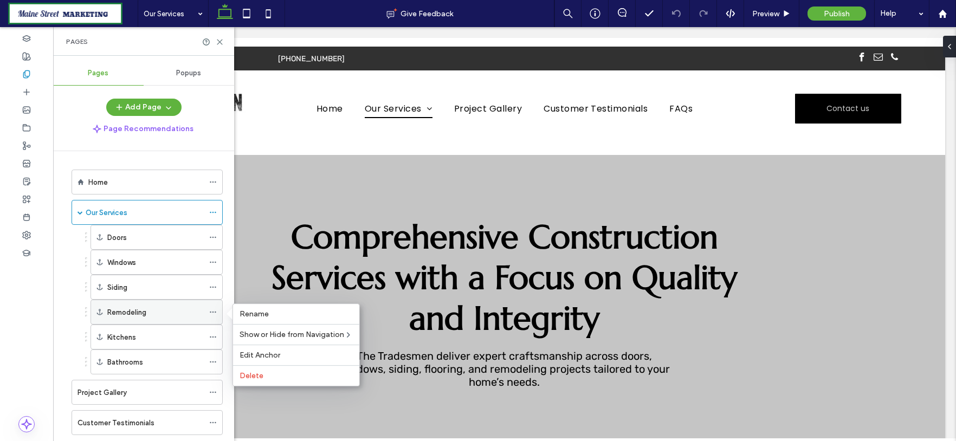
click at [181, 309] on div "Remodeling" at bounding box center [155, 312] width 96 height 11
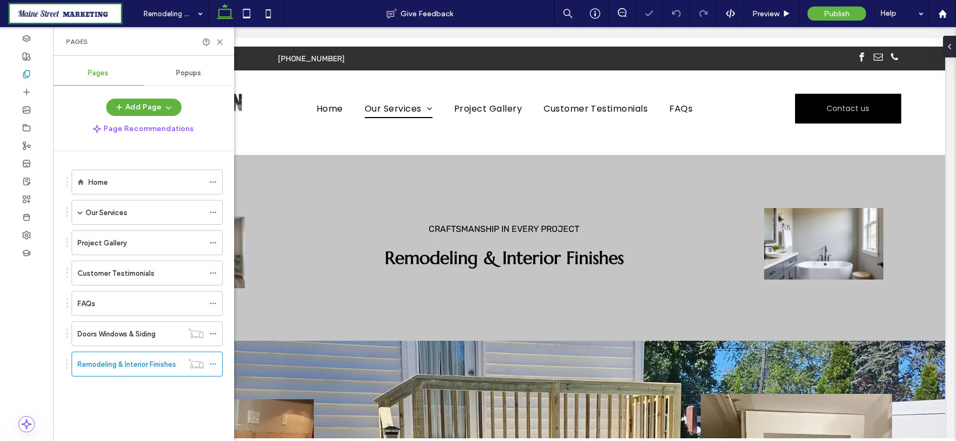
scroll to position [573, 0]
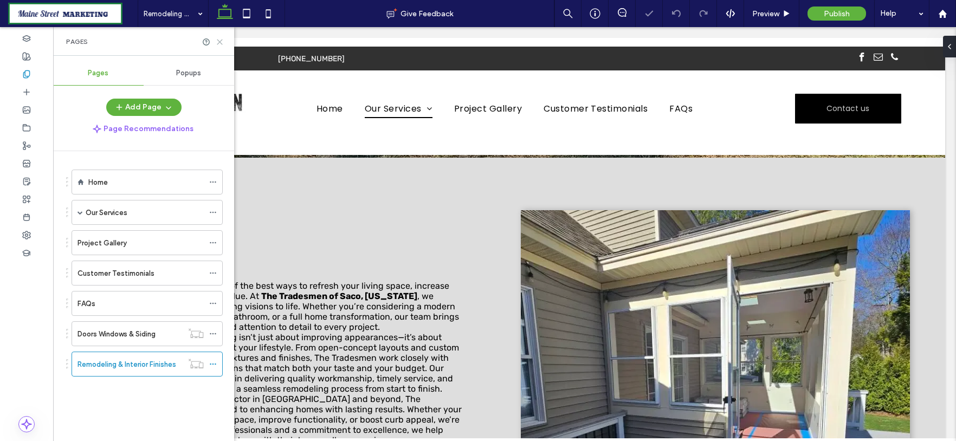
click at [221, 42] on icon at bounding box center [220, 42] width 8 height 8
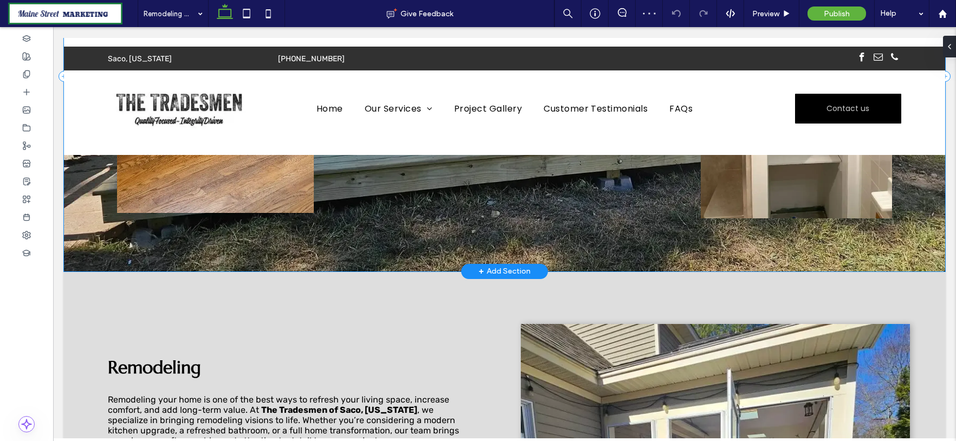
scroll to position [453, 0]
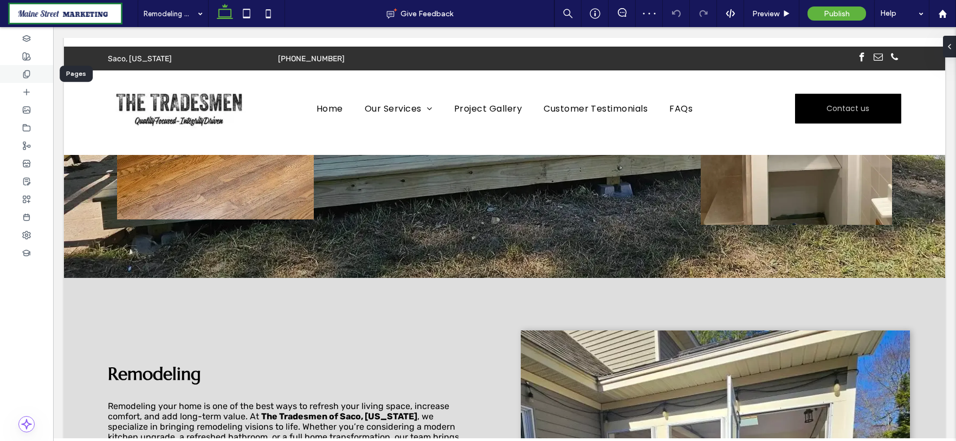
click at [36, 73] on div at bounding box center [26, 74] width 53 height 18
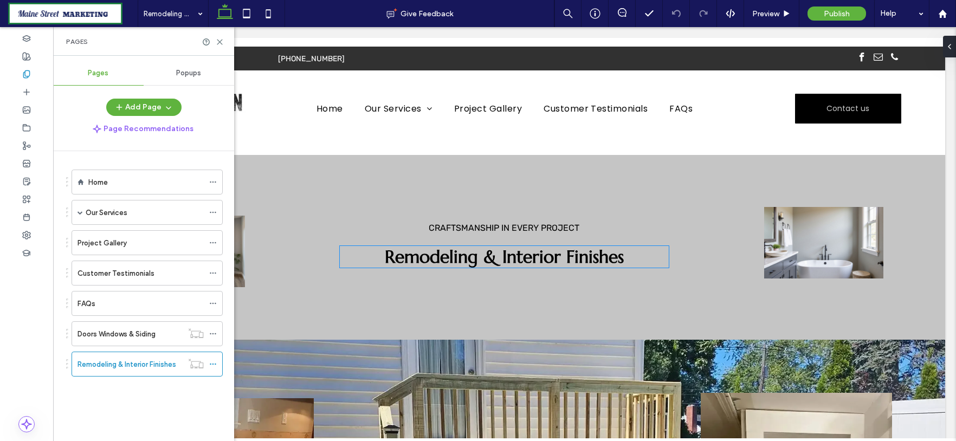
scroll to position [0, 0]
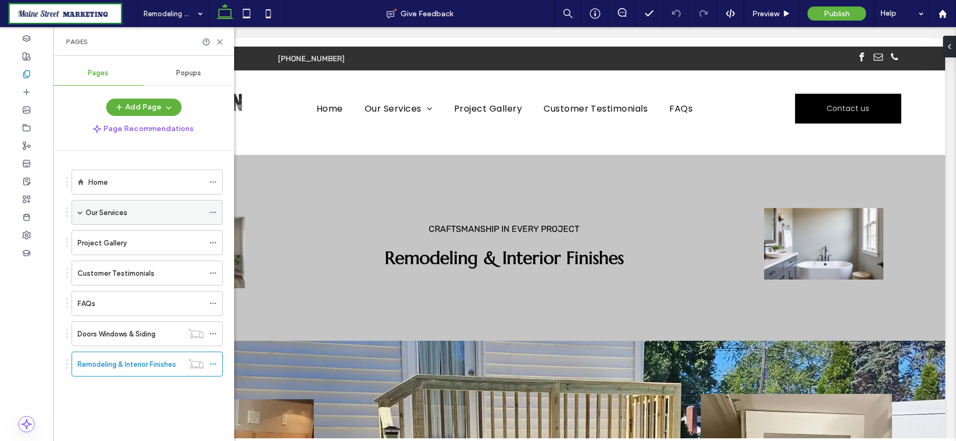
click at [95, 217] on label "Our Services" at bounding box center [107, 212] width 42 height 19
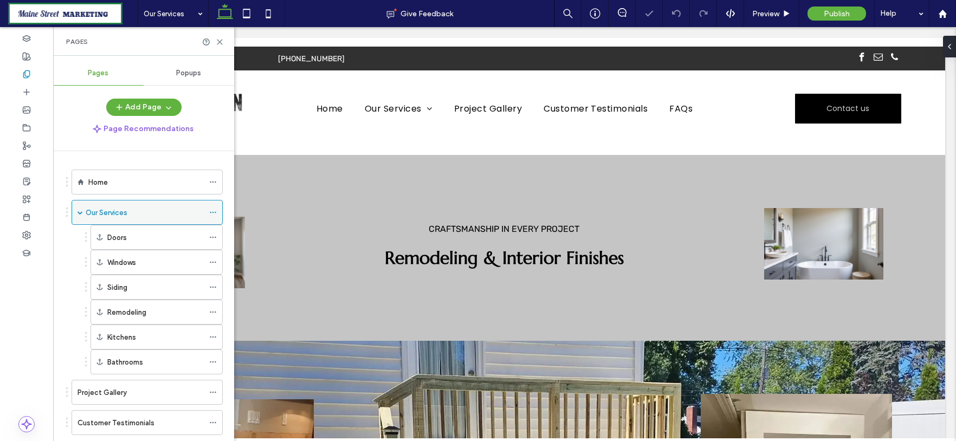
click at [126, 210] on label "Our Services" at bounding box center [107, 212] width 42 height 19
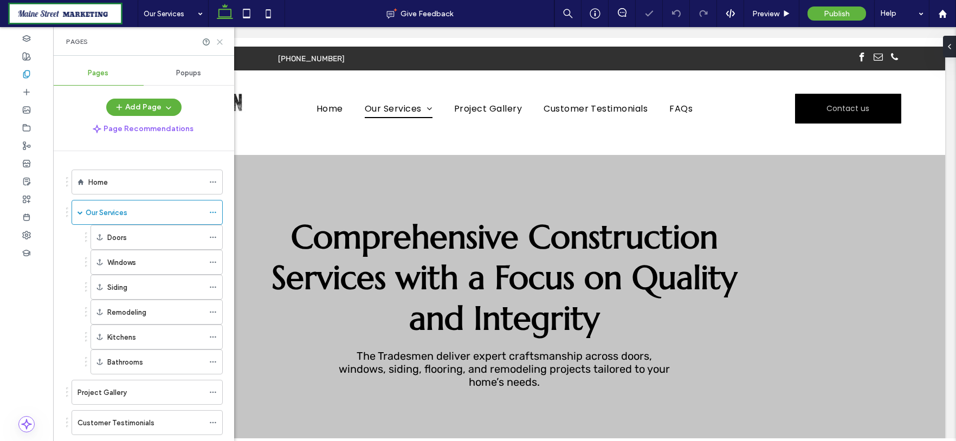
drag, startPoint x: 219, startPoint y: 40, endPoint x: 166, endPoint y: 14, distance: 58.7
click at [219, 40] on icon at bounding box center [220, 42] width 8 height 8
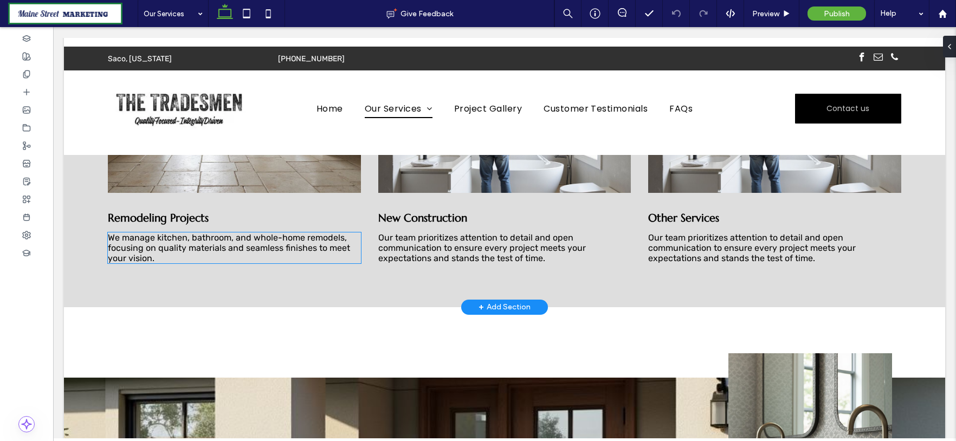
scroll to position [722, 0]
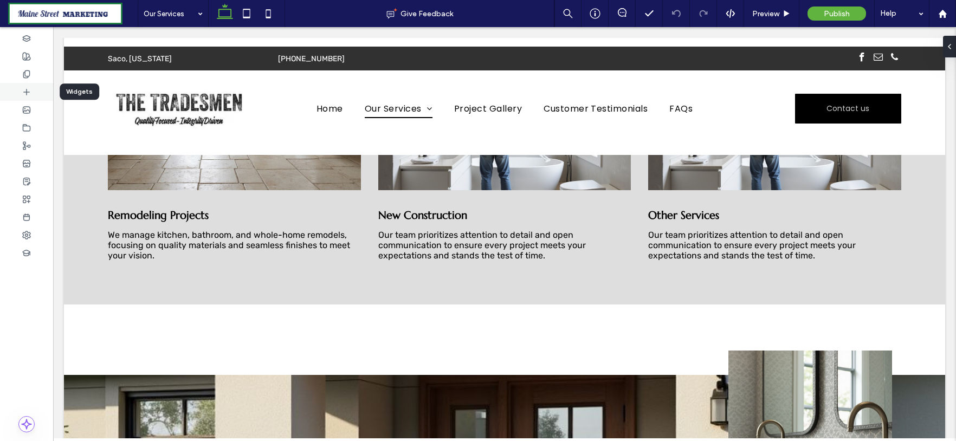
click at [28, 88] on icon at bounding box center [26, 92] width 9 height 9
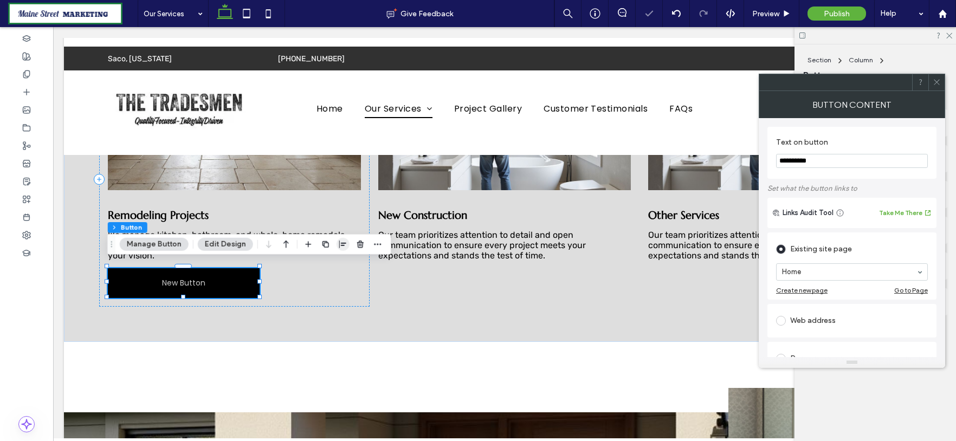
click at [345, 245] on icon "button" at bounding box center [343, 244] width 9 height 9
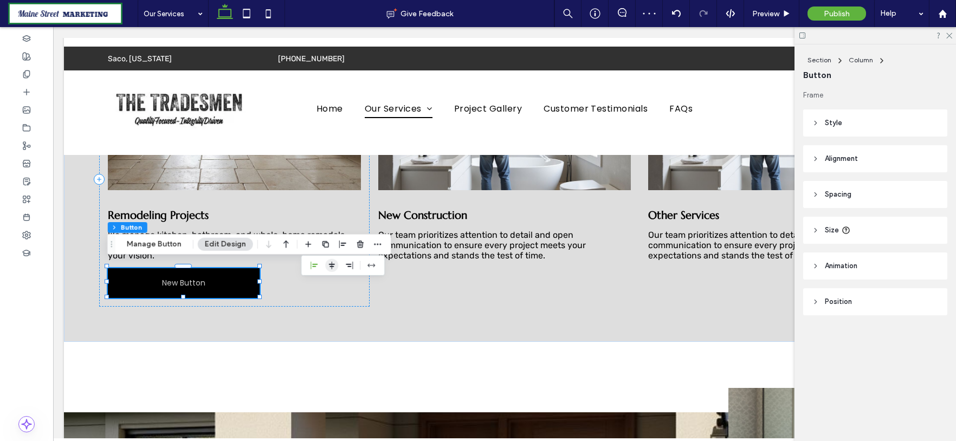
click at [329, 266] on use "center" at bounding box center [332, 266] width 6 height 8
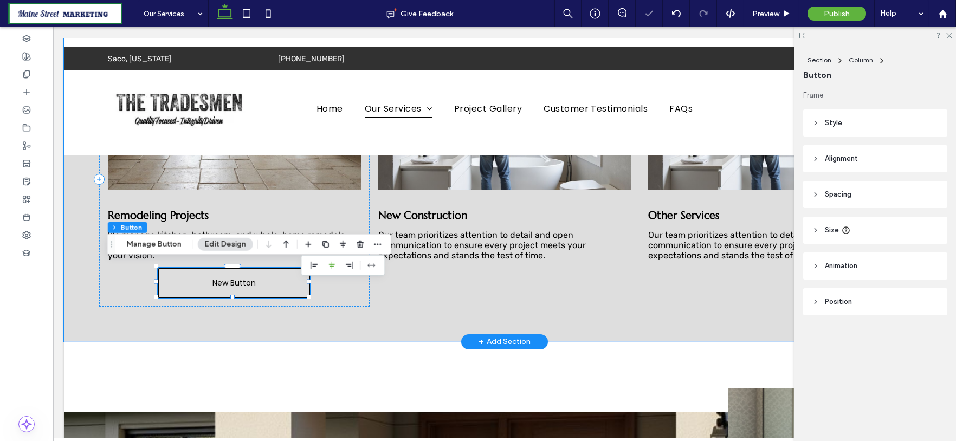
click at [262, 282] on link "New Button" at bounding box center [234, 283] width 152 height 30
type input "*"
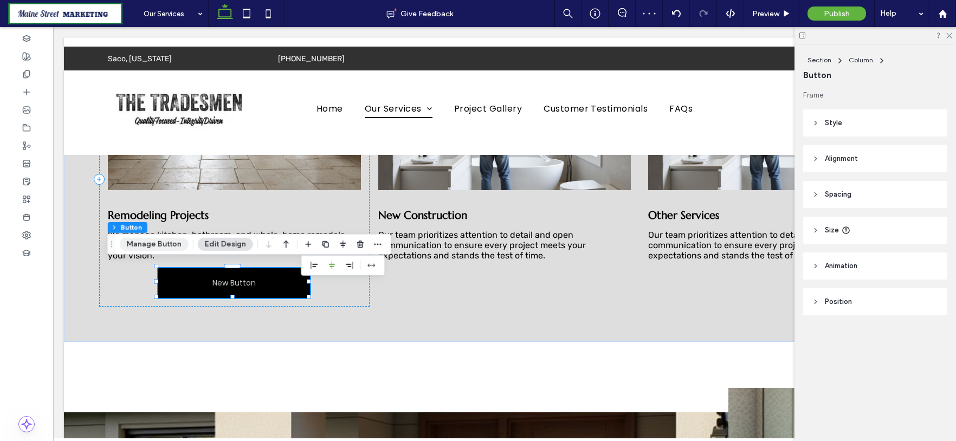
click at [139, 247] on button "Manage Button" at bounding box center [154, 244] width 69 height 13
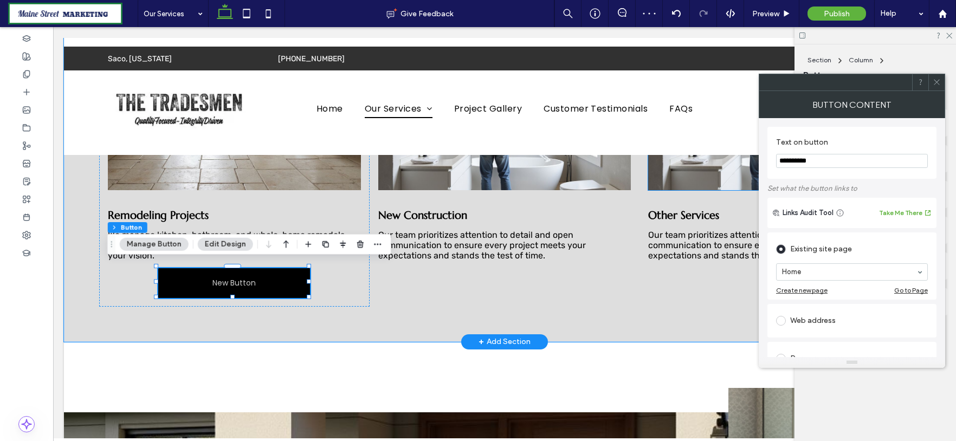
drag, startPoint x: 882, startPoint y: 183, endPoint x: 725, endPoint y: 168, distance: 157.9
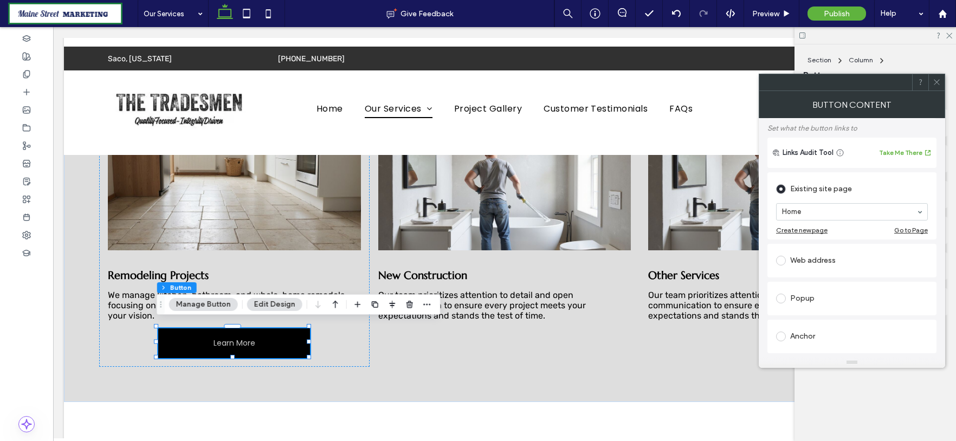
scroll to position [120, 0]
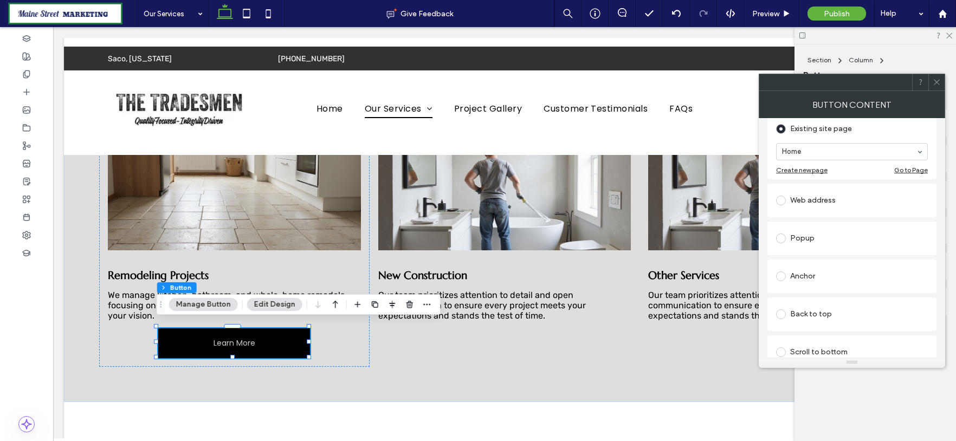
type input "**********"
click at [848, 277] on div "Anchor" at bounding box center [852, 276] width 152 height 17
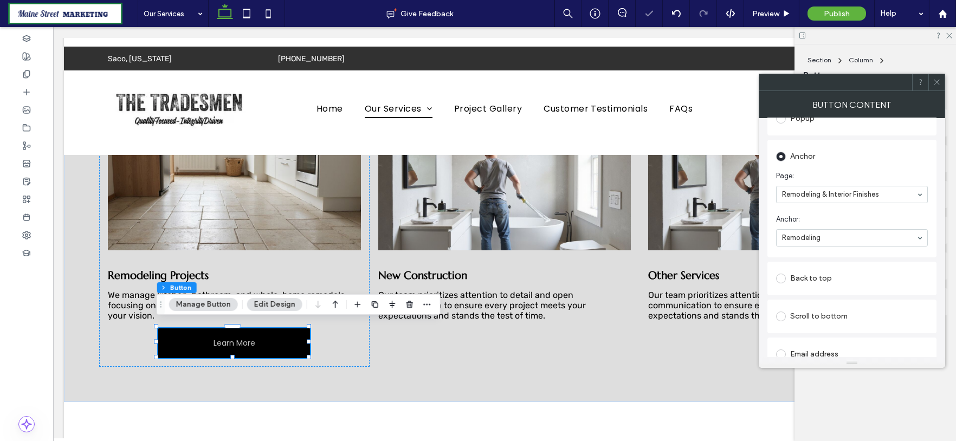
scroll to position [237, 0]
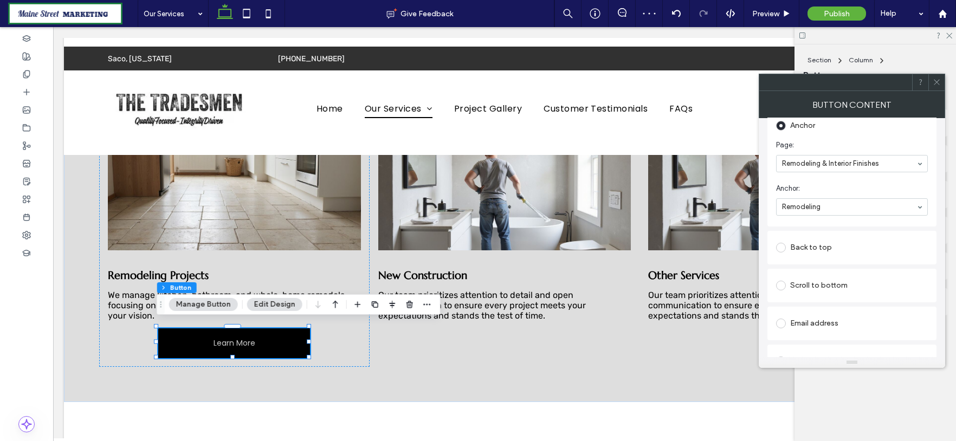
click at [940, 77] on span at bounding box center [937, 82] width 8 height 16
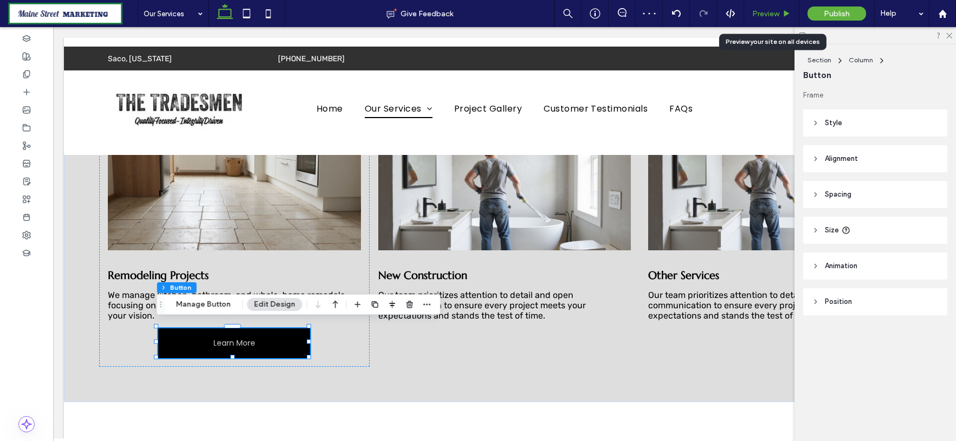
click at [767, 11] on span "Preview" at bounding box center [765, 13] width 27 height 9
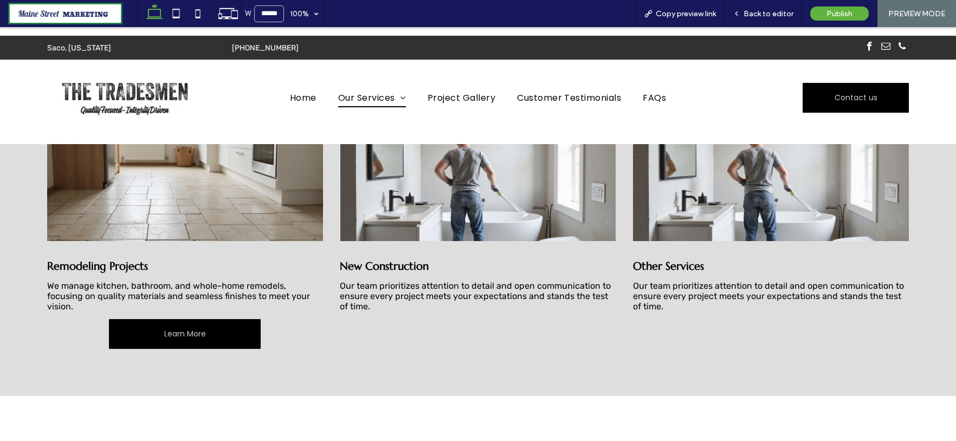
scroll to position [651, 0]
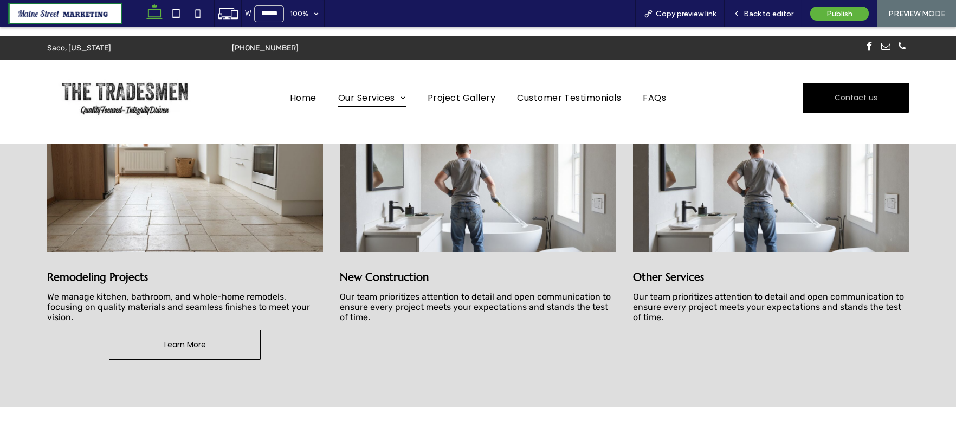
click at [205, 332] on link "Learn More" at bounding box center [185, 345] width 152 height 30
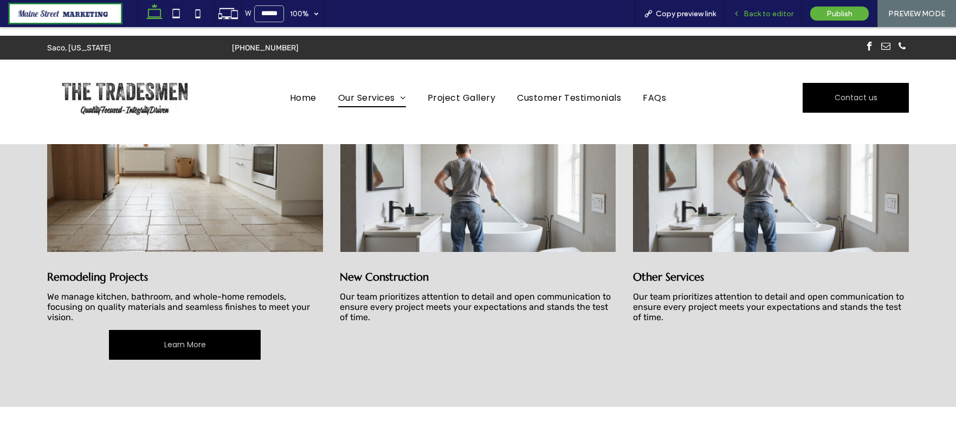
click at [780, 10] on span "Back to editor" at bounding box center [769, 13] width 50 height 9
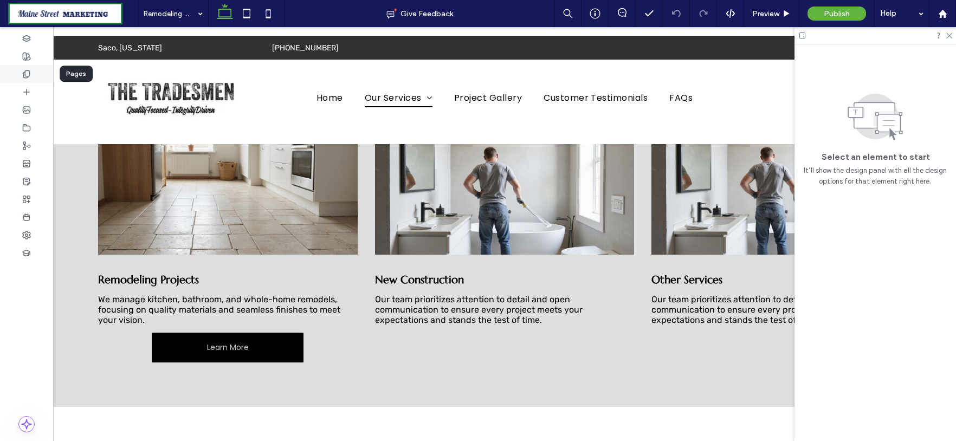
click at [29, 73] on icon at bounding box center [26, 74] width 9 height 9
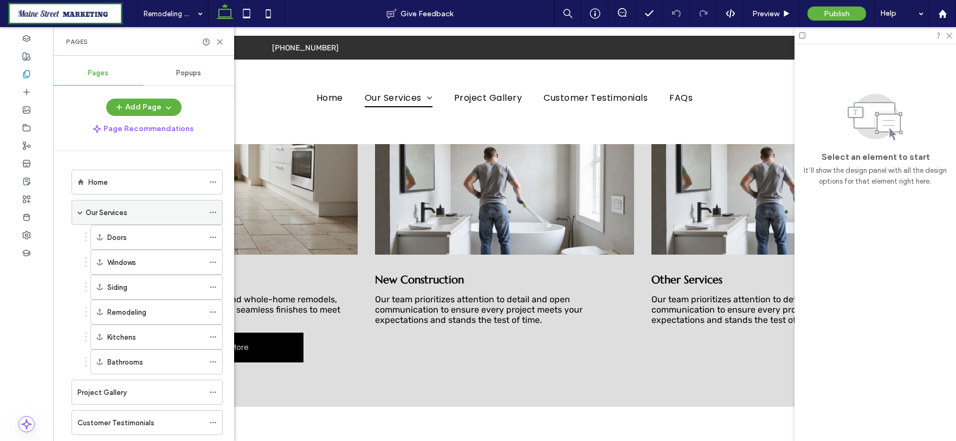
click at [157, 207] on div "Our Services" at bounding box center [145, 212] width 118 height 11
click at [221, 40] on use at bounding box center [219, 42] width 5 height 5
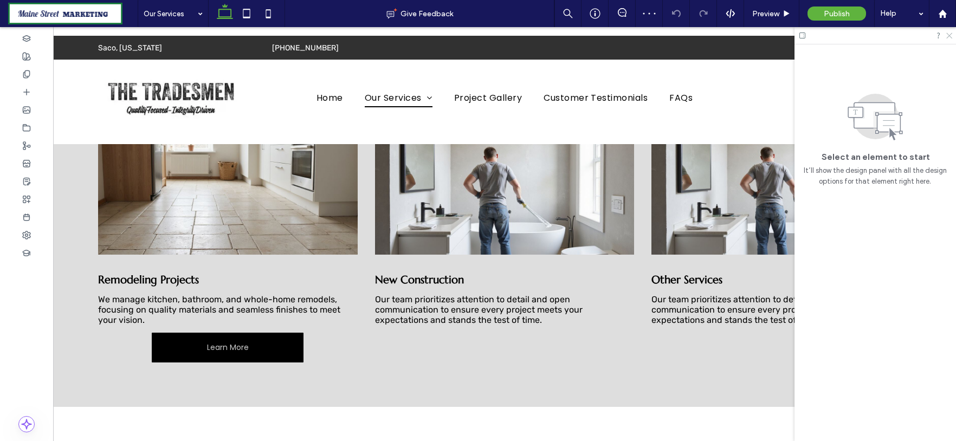
click at [951, 31] on icon at bounding box center [948, 34] width 7 height 7
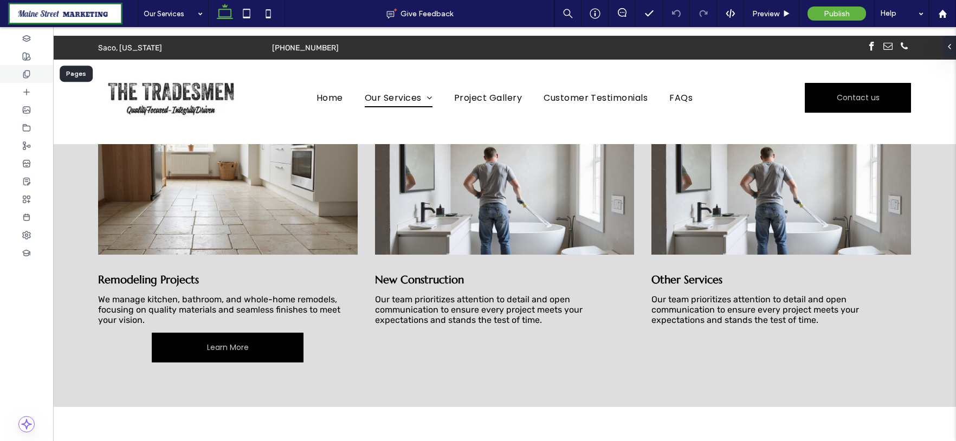
click at [33, 73] on div at bounding box center [26, 74] width 53 height 18
click at [33, 72] on div at bounding box center [26, 74] width 53 height 18
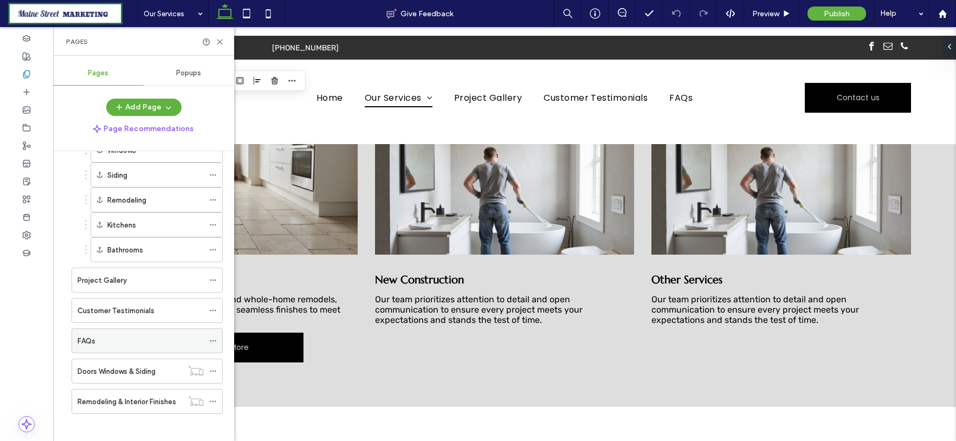
scroll to position [115, 0]
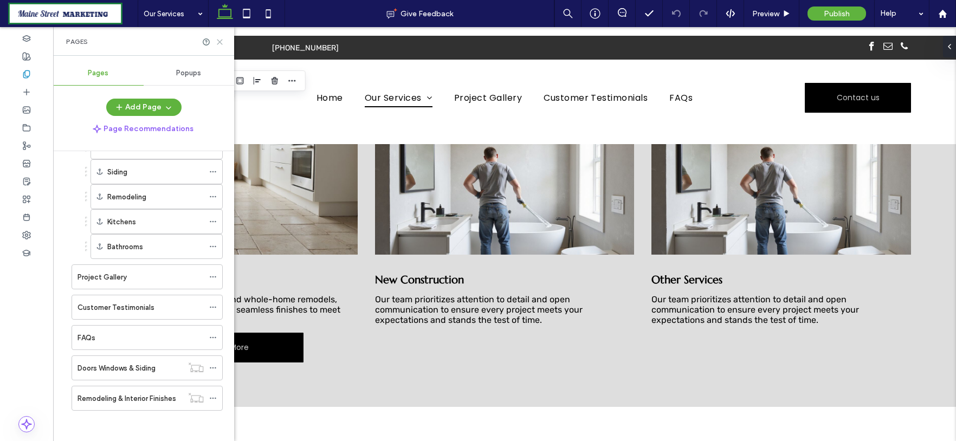
click at [218, 39] on icon at bounding box center [220, 42] width 8 height 8
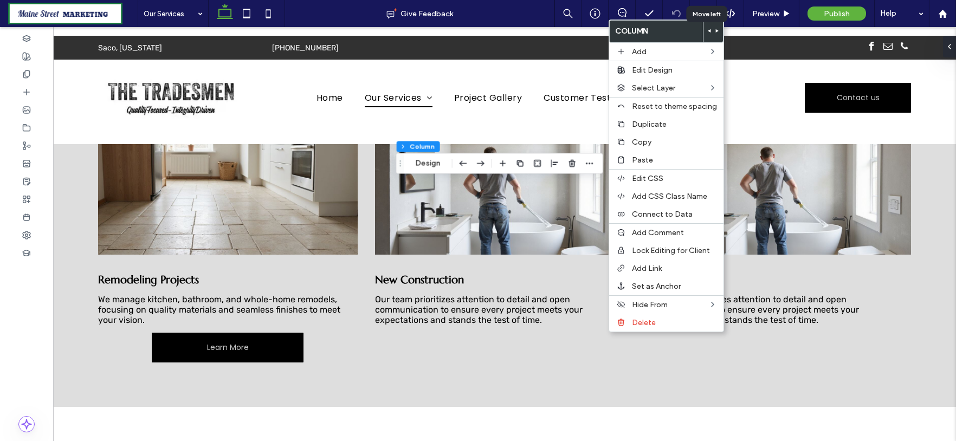
click at [707, 29] on icon at bounding box center [709, 31] width 4 height 4
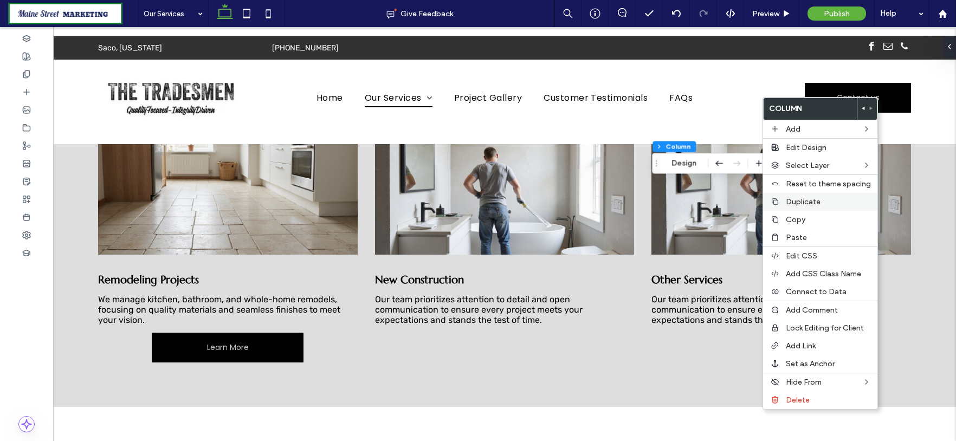
click at [809, 206] on span "Duplicate" at bounding box center [803, 201] width 35 height 9
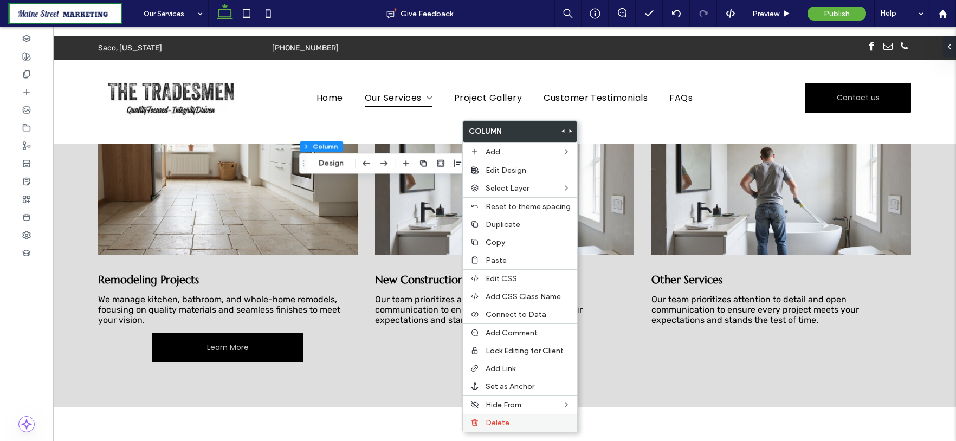
click at [493, 424] on span "Delete" at bounding box center [498, 422] width 24 height 9
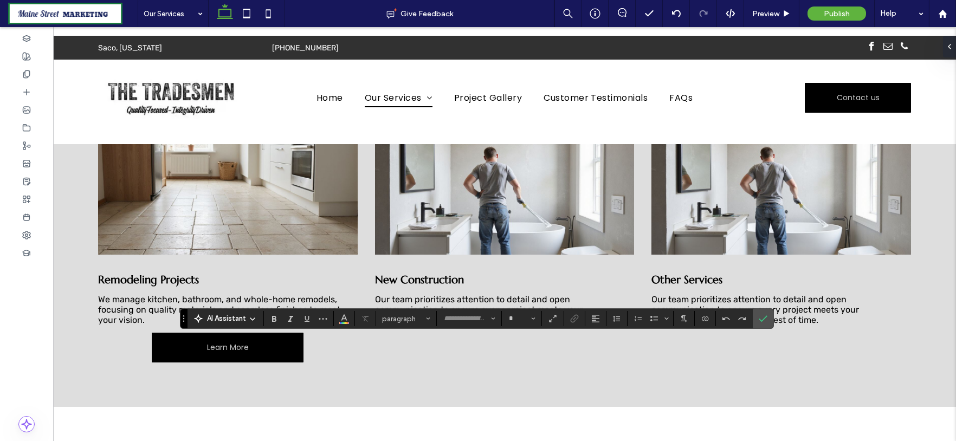
type input "*********"
type input "**"
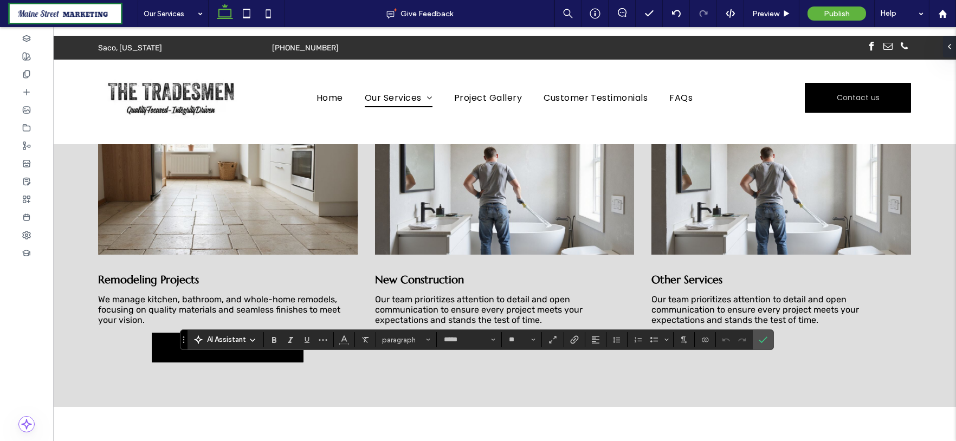
click at [246, 339] on div "AI Assistant" at bounding box center [226, 339] width 72 height 11
click at [231, 341] on span "AI Assistant" at bounding box center [226, 339] width 39 height 11
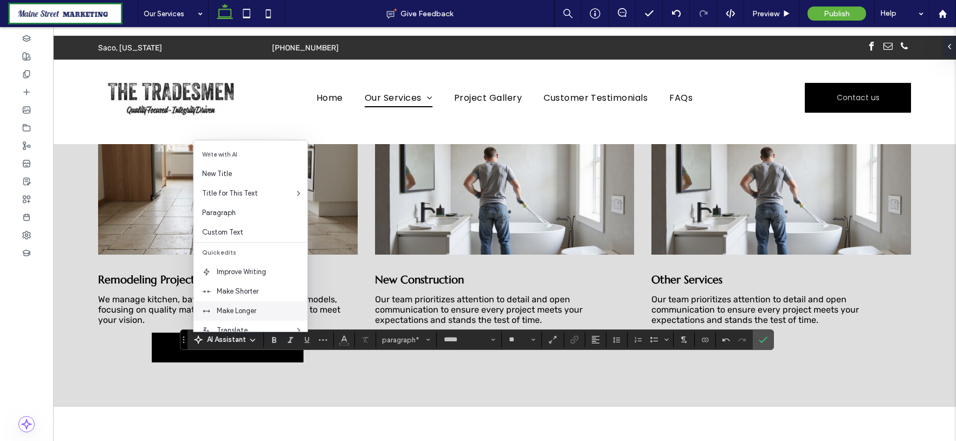
click at [254, 310] on span "Make Longer" at bounding box center [262, 311] width 91 height 11
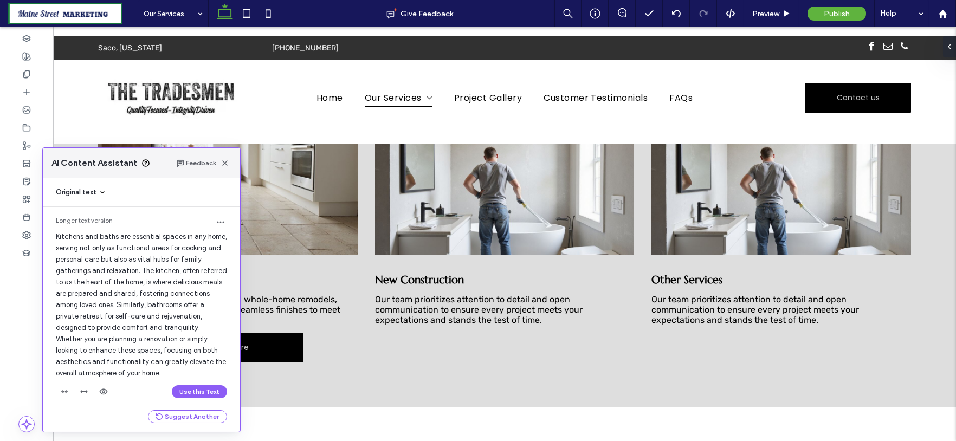
scroll to position [18, 0]
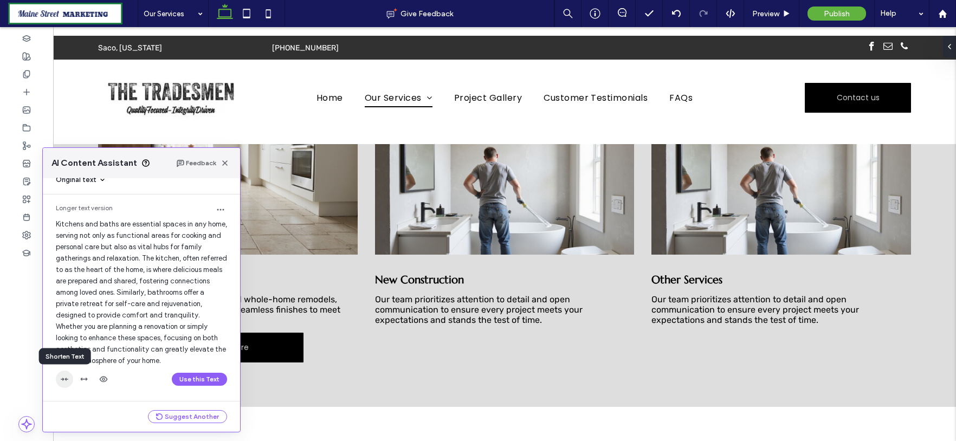
click at [65, 381] on icon "button" at bounding box center [64, 379] width 9 height 9
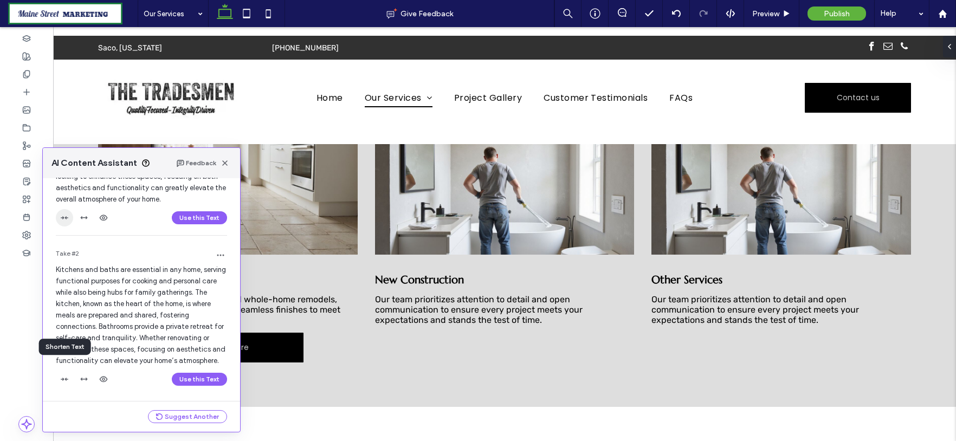
scroll to position [195, 0]
click at [198, 383] on button "Use this Text" at bounding box center [199, 379] width 55 height 13
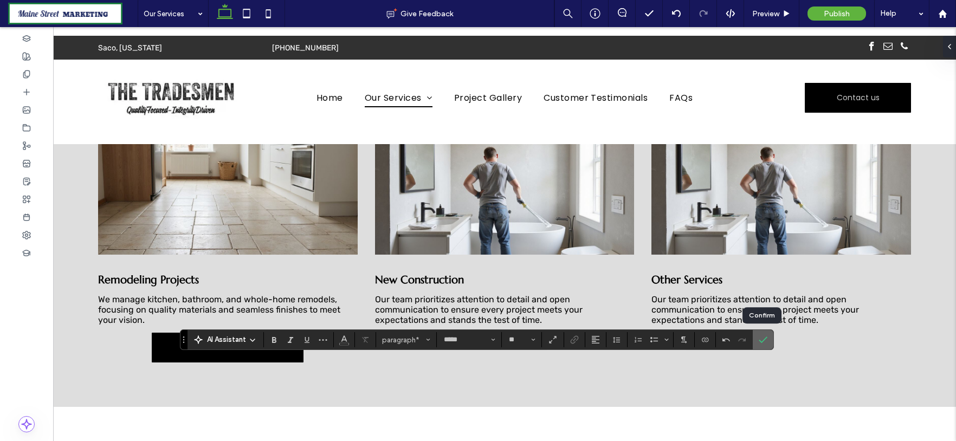
click at [767, 342] on label "Confirm" at bounding box center [763, 340] width 16 height 20
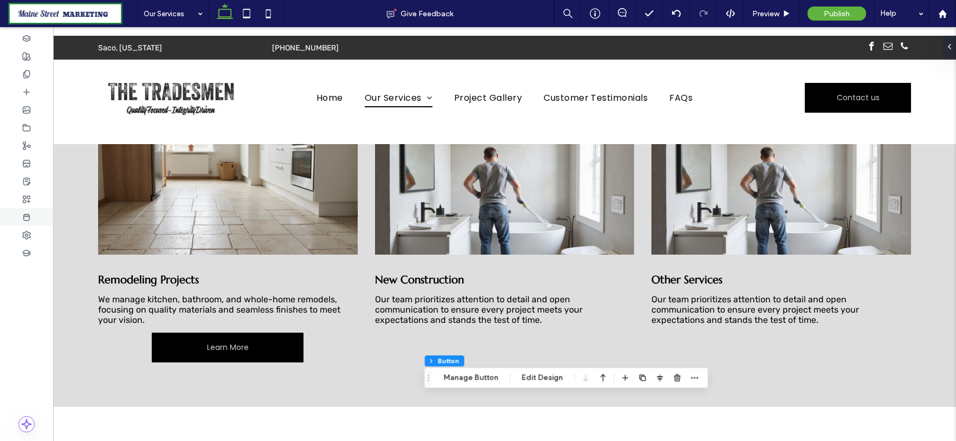
type input "**"
click at [483, 378] on button "Manage Button" at bounding box center [471, 377] width 69 height 13
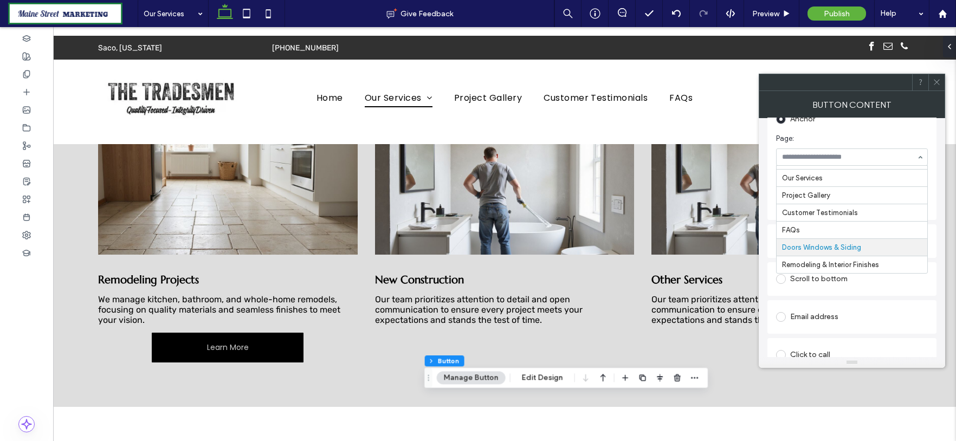
scroll to position [177, 0]
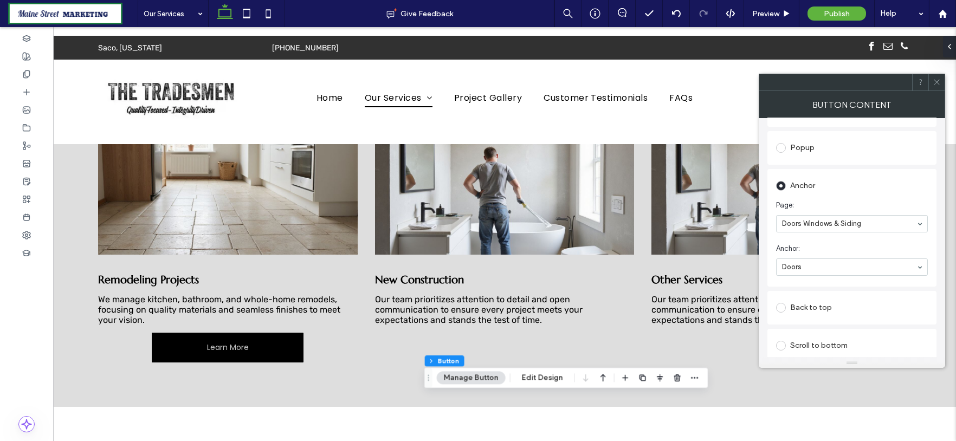
click at [843, 185] on div "Anchor" at bounding box center [852, 185] width 152 height 17
click at [847, 243] on section "Anchor: Doors" at bounding box center [852, 259] width 152 height 43
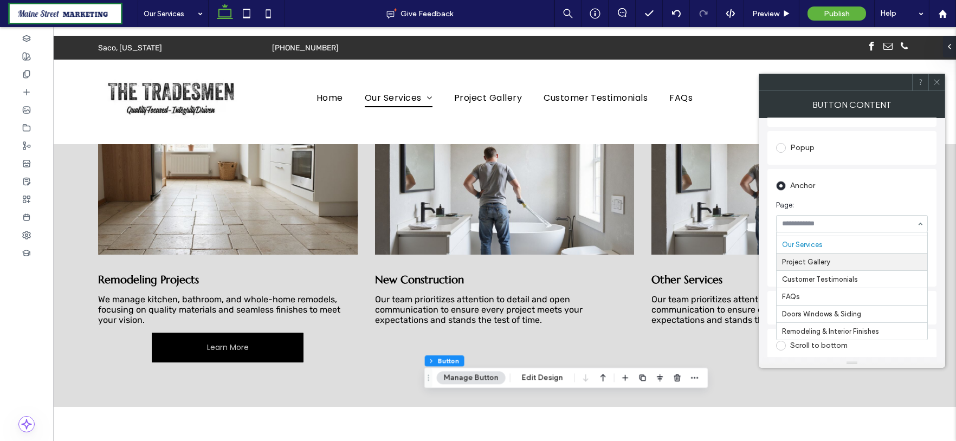
scroll to position [18, 0]
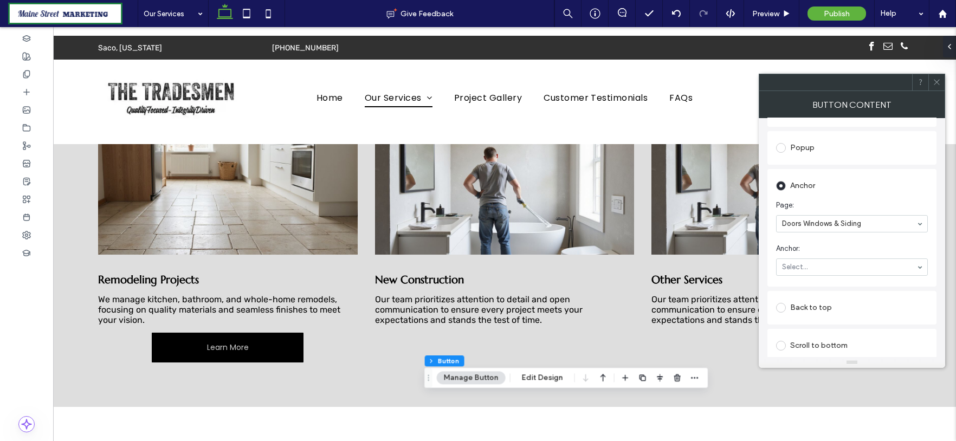
click at [938, 81] on icon at bounding box center [937, 82] width 8 height 8
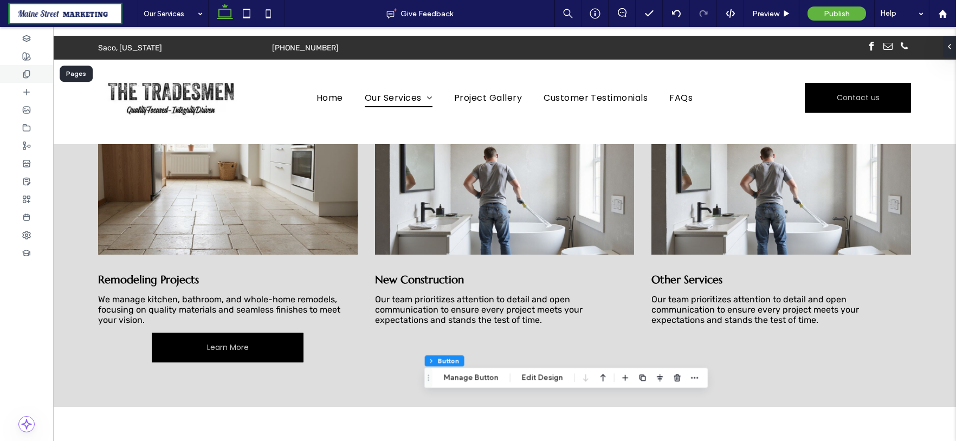
click at [22, 72] on icon at bounding box center [26, 74] width 9 height 9
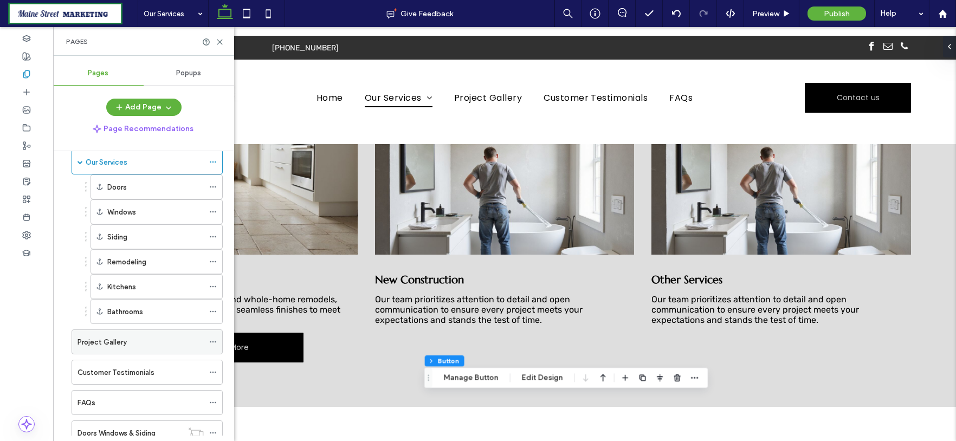
scroll to position [115, 0]
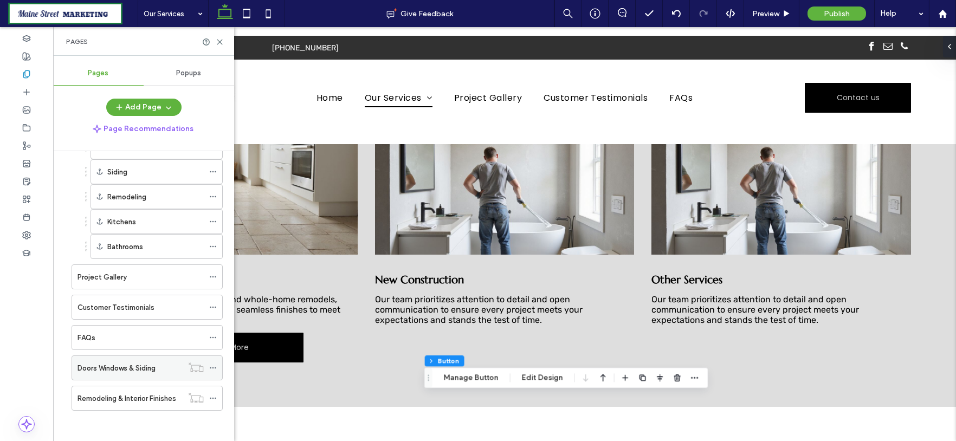
click at [134, 363] on label "Doors Windows & Siding" at bounding box center [117, 368] width 78 height 19
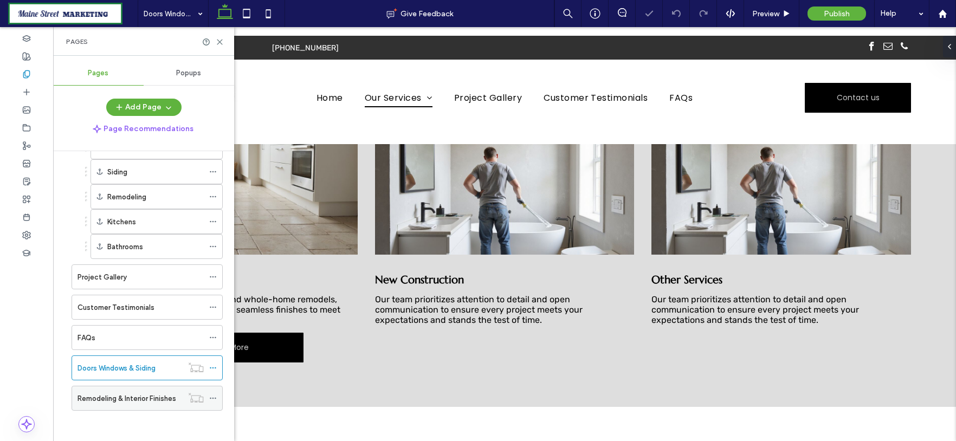
click at [127, 390] on div "Remodeling & Interior Finishes" at bounding box center [130, 398] width 105 height 24
click at [146, 220] on div "Kitchens" at bounding box center [155, 221] width 96 height 11
click at [219, 40] on icon at bounding box center [220, 42] width 8 height 8
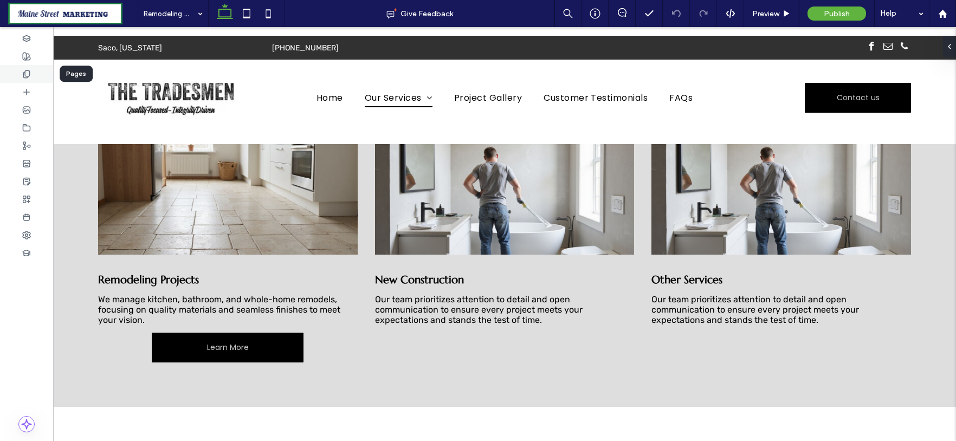
click at [30, 74] on icon at bounding box center [26, 74] width 9 height 9
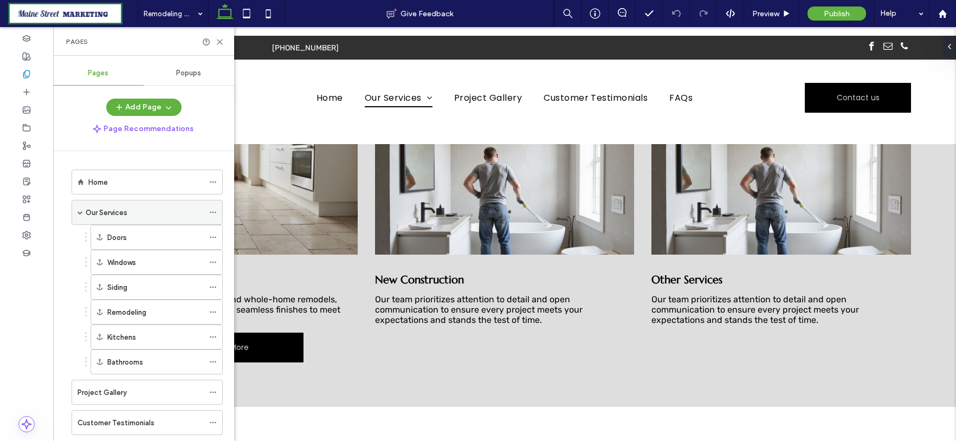
click at [164, 215] on div "Our Services" at bounding box center [145, 212] width 118 height 11
click at [220, 38] on icon at bounding box center [220, 42] width 8 height 8
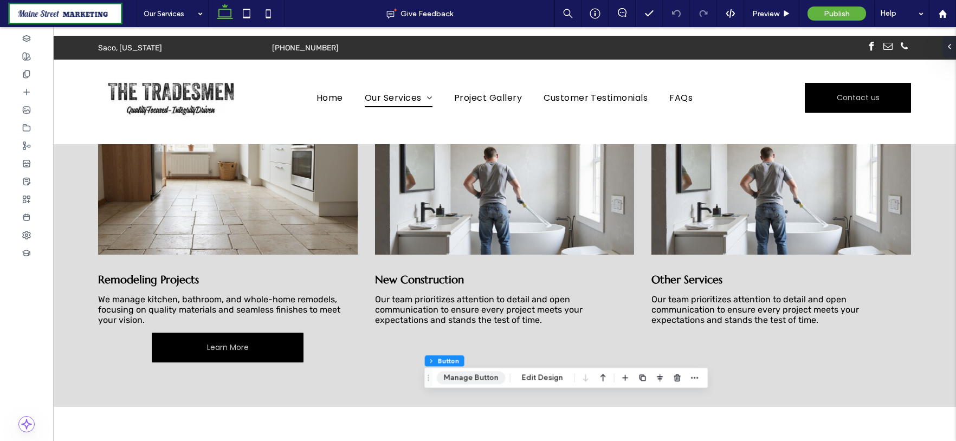
click at [479, 378] on button "Manage Button" at bounding box center [471, 377] width 69 height 13
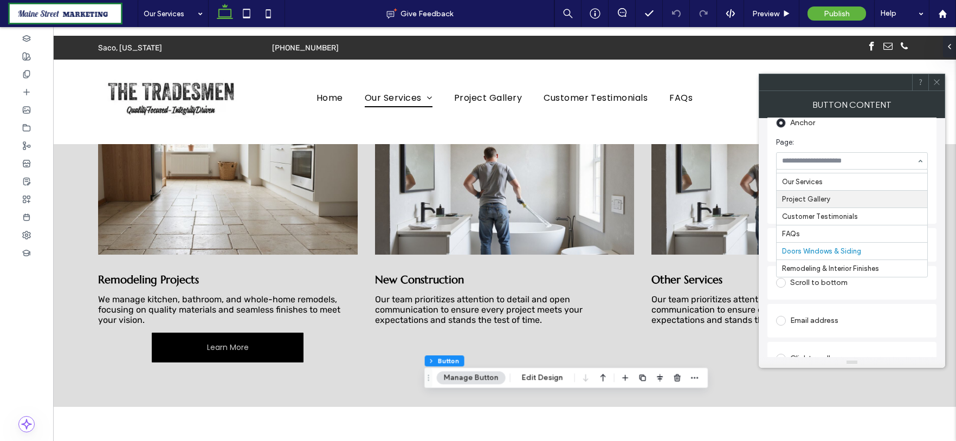
scroll to position [241, 0]
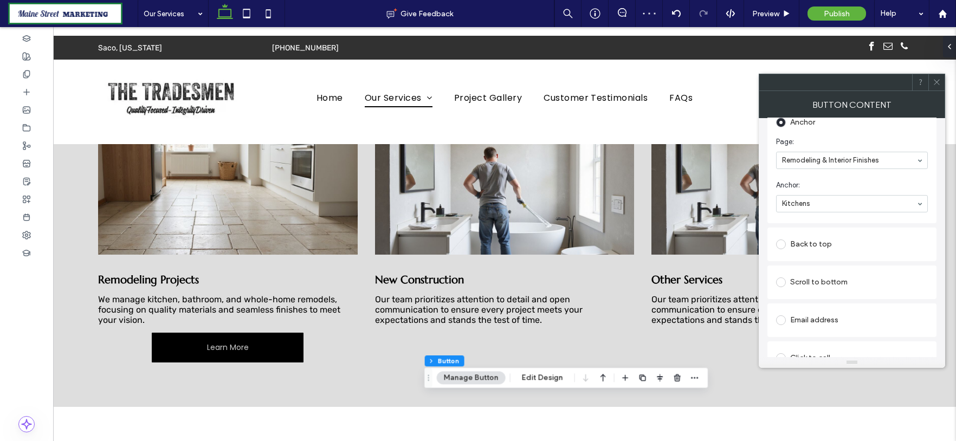
click at [938, 81] on icon at bounding box center [937, 82] width 8 height 8
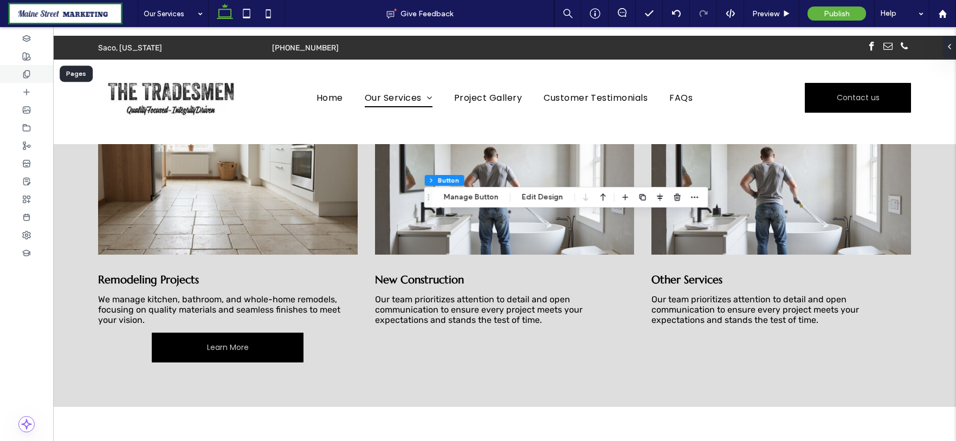
click at [31, 73] on div at bounding box center [26, 74] width 53 height 18
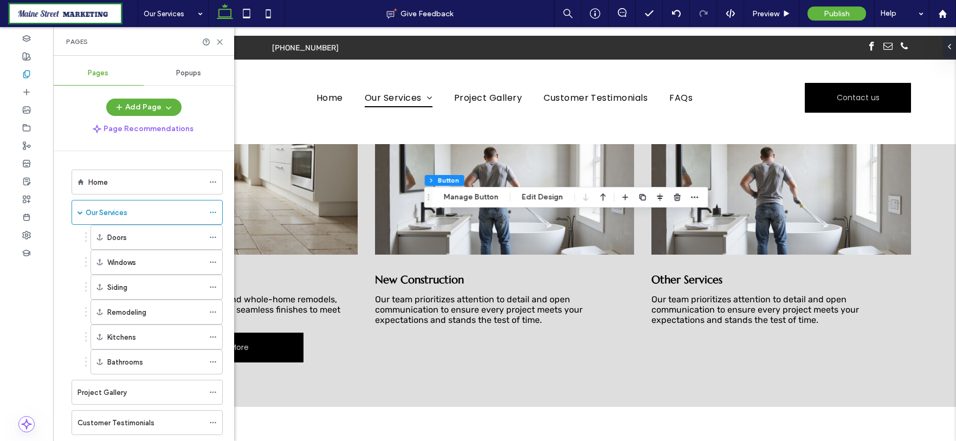
scroll to position [115, 0]
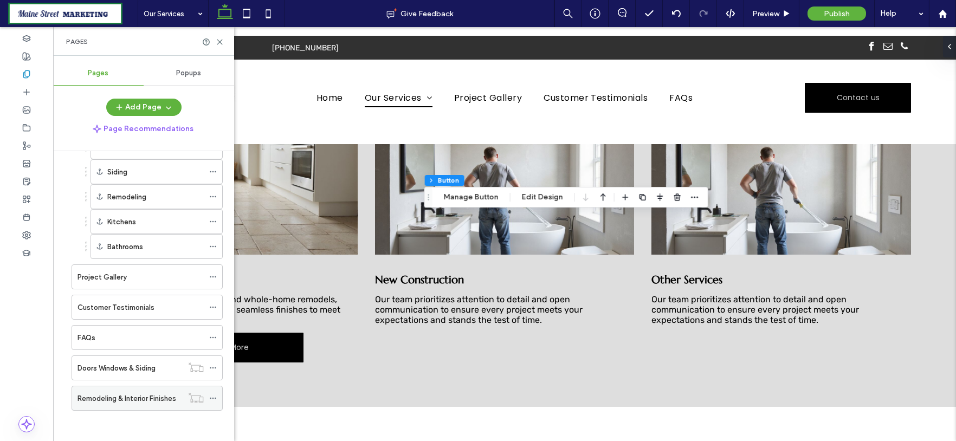
click at [127, 399] on label "Remodeling & Interior Finishes" at bounding box center [127, 398] width 99 height 19
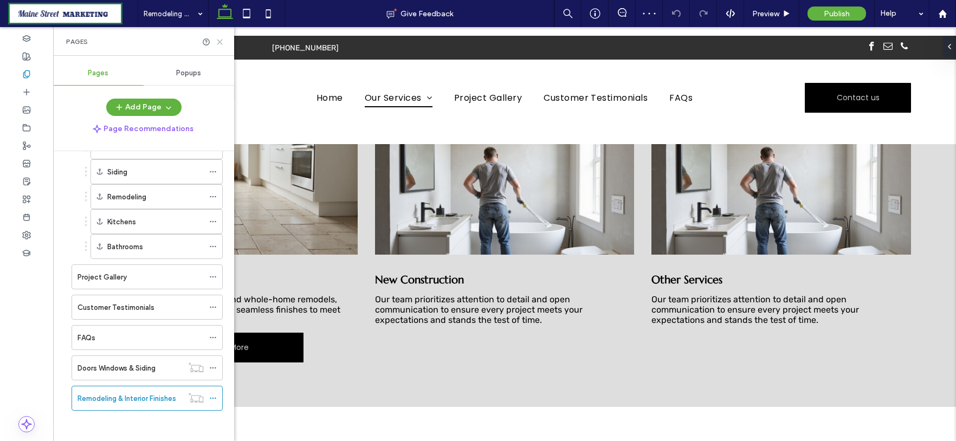
click at [219, 42] on use at bounding box center [219, 42] width 5 height 5
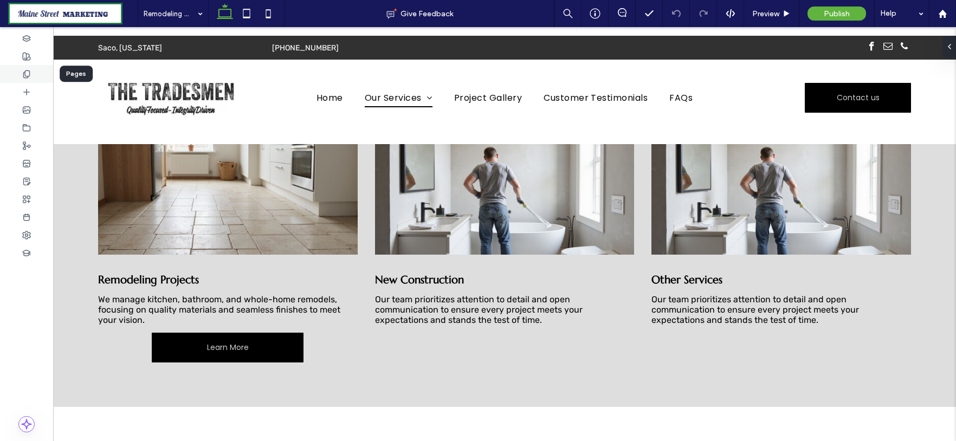
click at [28, 76] on use at bounding box center [26, 73] width 6 height 7
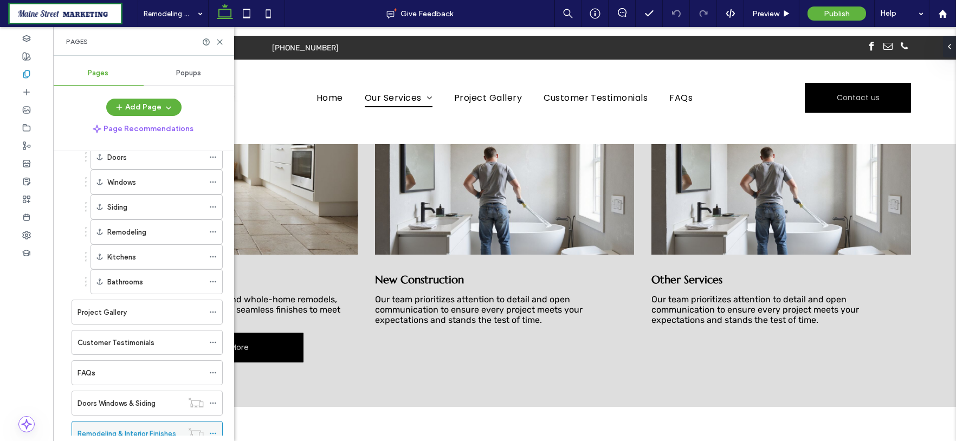
scroll to position [115, 0]
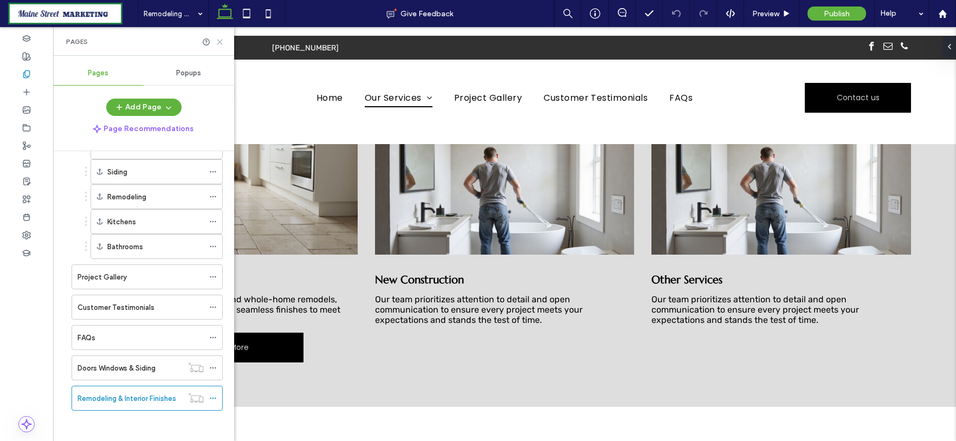
click at [221, 41] on icon at bounding box center [220, 42] width 8 height 8
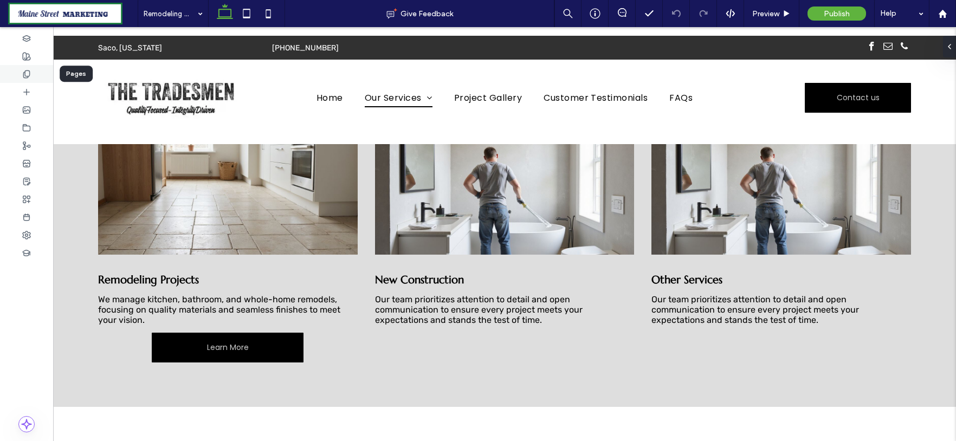
click at [36, 78] on div at bounding box center [26, 74] width 53 height 18
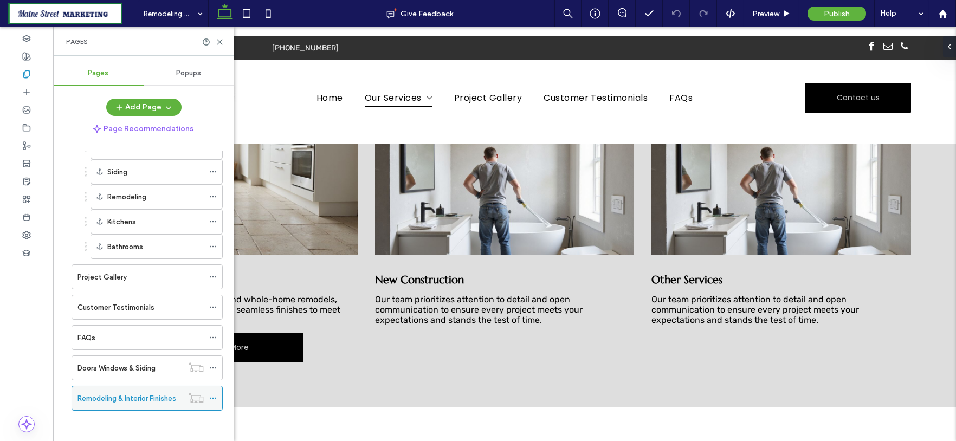
click at [216, 395] on icon at bounding box center [213, 399] width 8 height 8
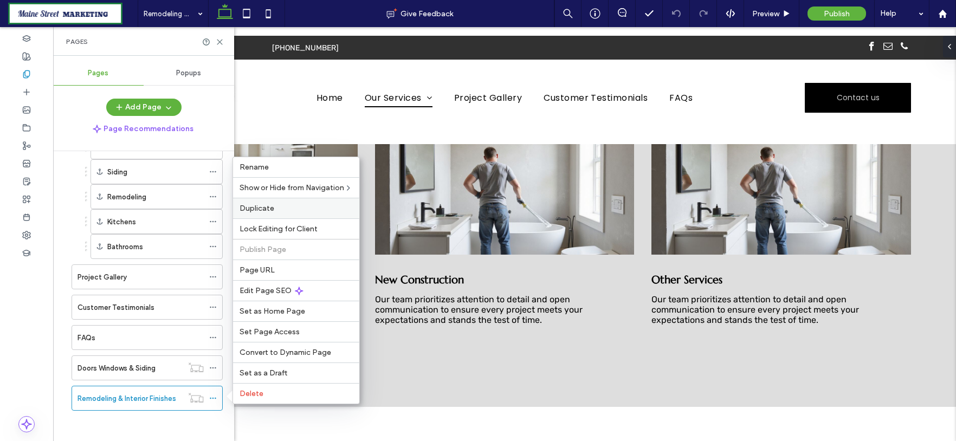
click at [272, 204] on span "Duplicate" at bounding box center [257, 208] width 35 height 9
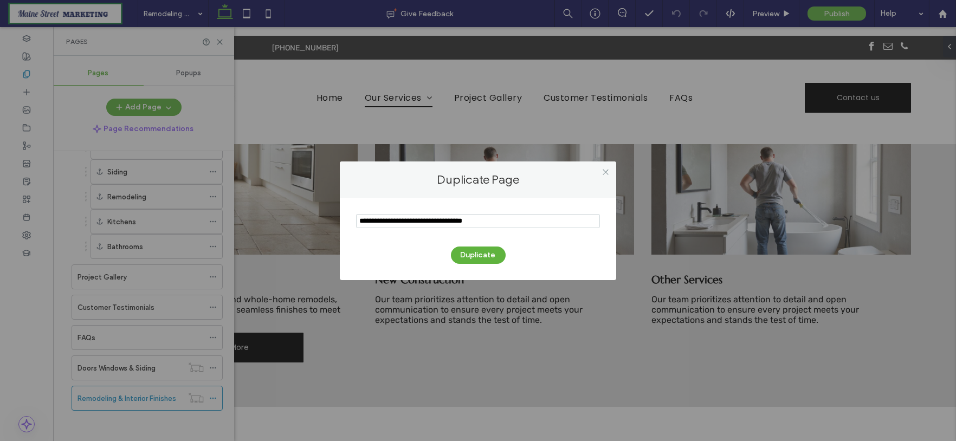
drag, startPoint x: 499, startPoint y: 216, endPoint x: 341, endPoint y: 234, distance: 159.3
click at [341, 234] on div "Duplicate" at bounding box center [478, 239] width 276 height 82
type input "**********"
click at [485, 259] on button "Duplicate" at bounding box center [478, 255] width 55 height 17
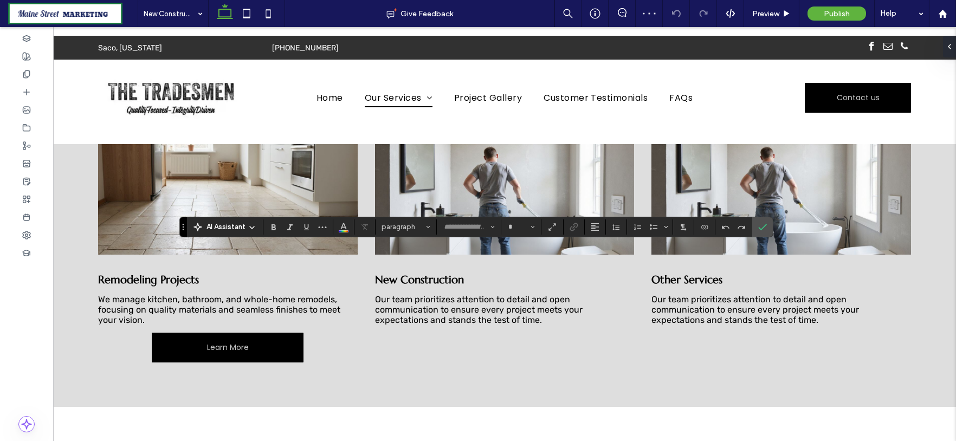
type input "*********"
type input "**"
click at [766, 225] on label "Confirm" at bounding box center [762, 227] width 16 height 20
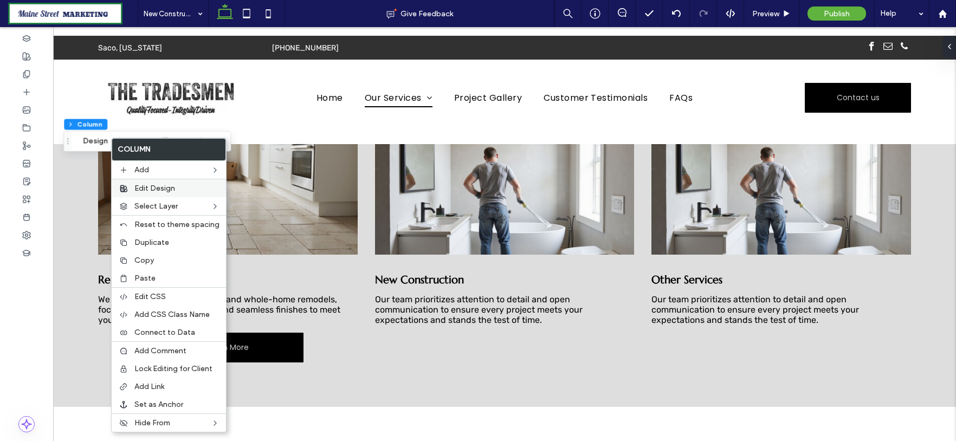
click at [136, 188] on span "Edit Design" at bounding box center [154, 188] width 41 height 9
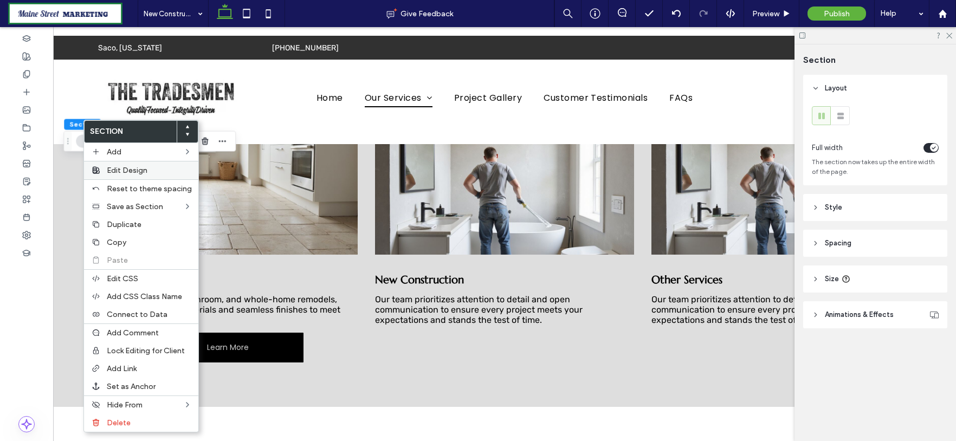
click at [109, 170] on span "Edit Design" at bounding box center [127, 170] width 41 height 9
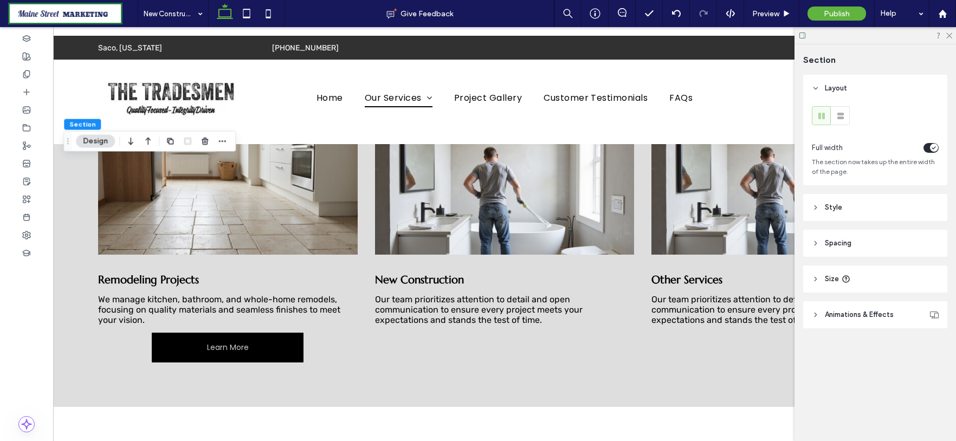
click at [865, 210] on header "Style" at bounding box center [875, 207] width 144 height 27
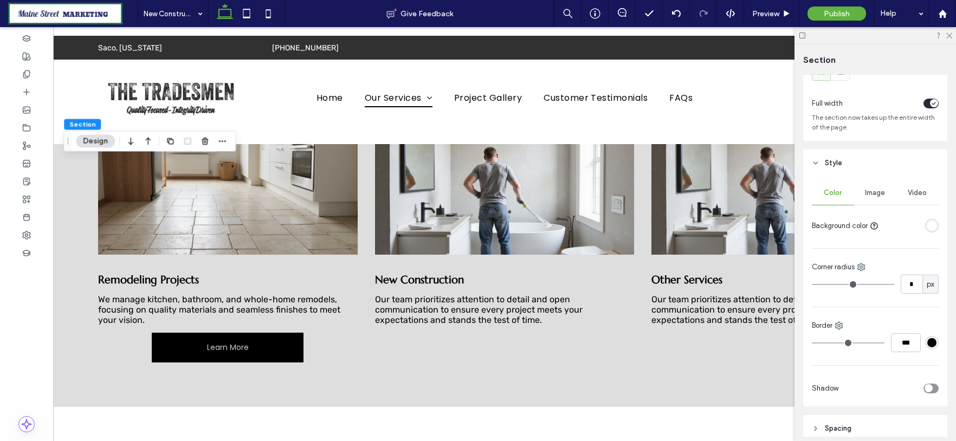
scroll to position [120, 0]
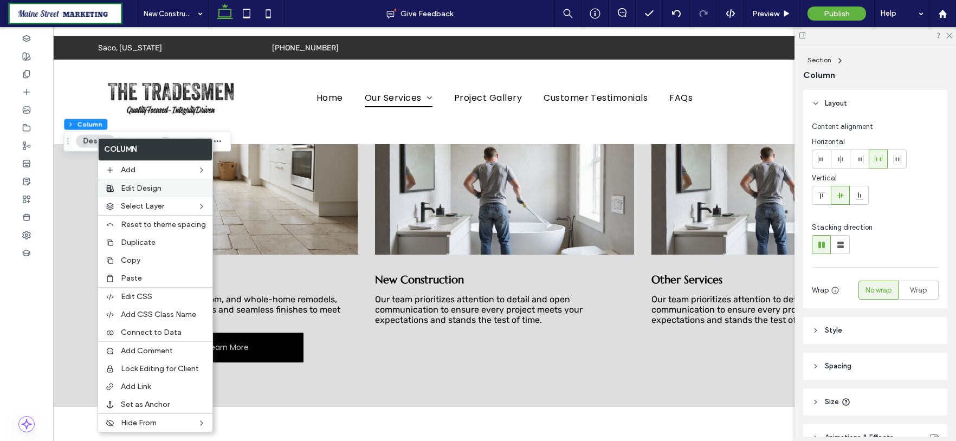
click at [170, 195] on div "Edit Design" at bounding box center [155, 188] width 114 height 18
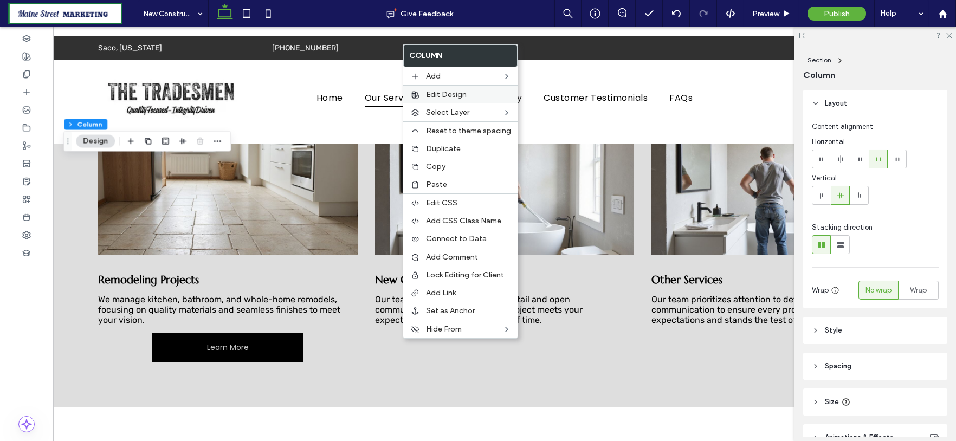
click at [469, 94] on label "Edit Design" at bounding box center [468, 94] width 85 height 9
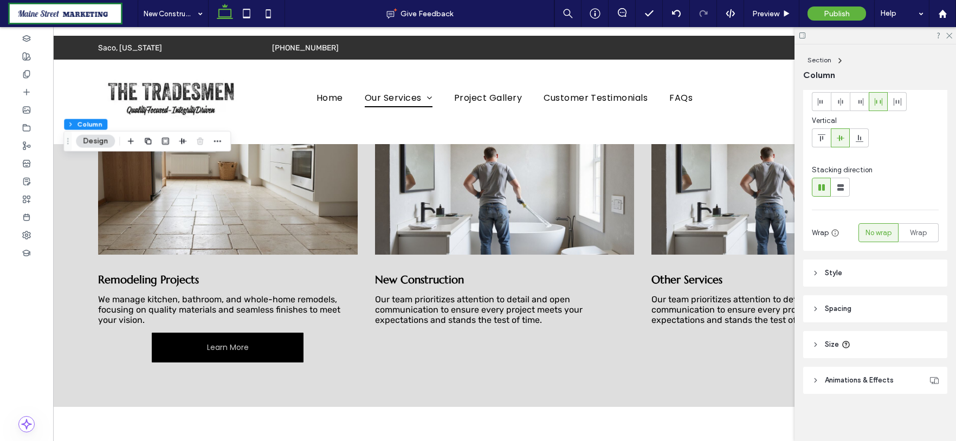
scroll to position [0, 0]
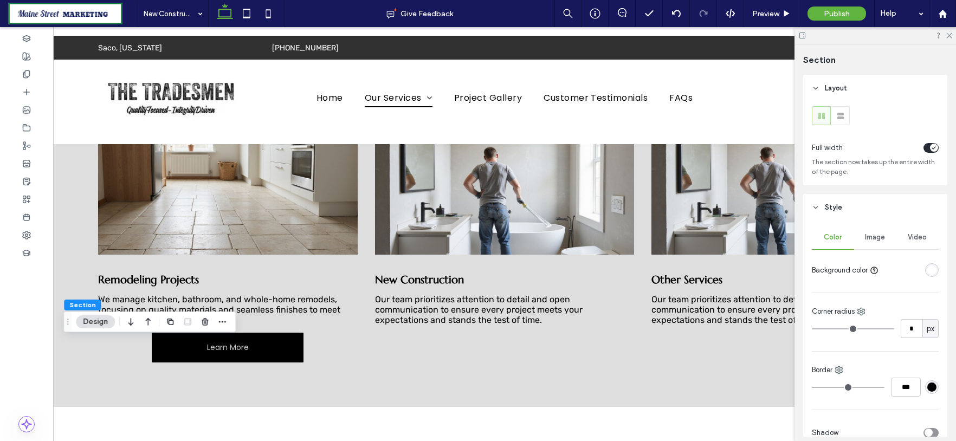
click at [93, 321] on button "Design" at bounding box center [95, 321] width 39 height 13
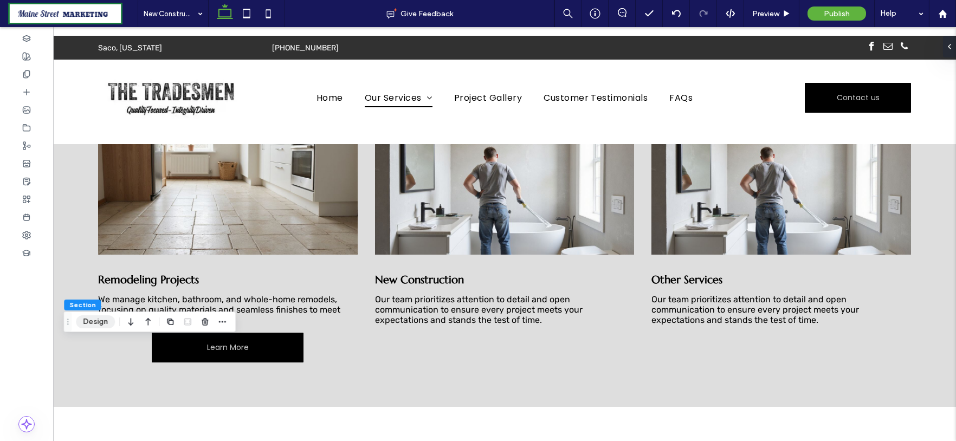
click at [92, 320] on button "Design" at bounding box center [95, 321] width 39 height 13
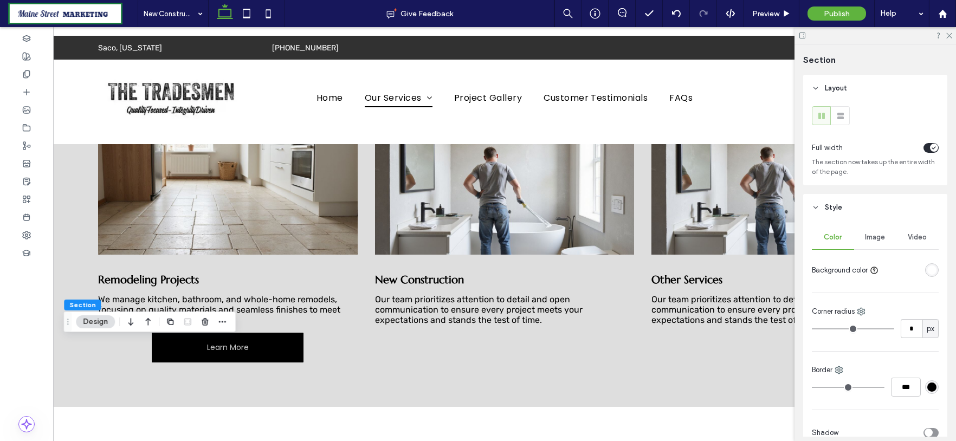
click at [876, 236] on span "Image" at bounding box center [876, 237] width 20 height 9
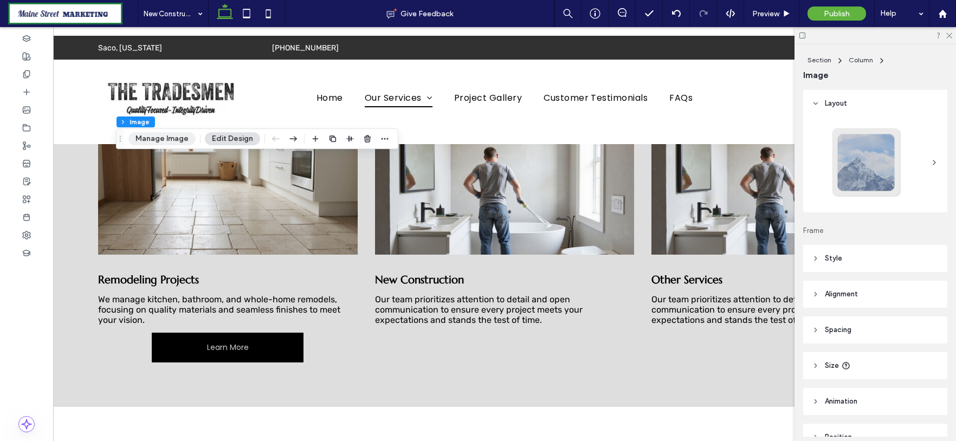
click at [183, 137] on button "Manage Image" at bounding box center [161, 138] width 67 height 13
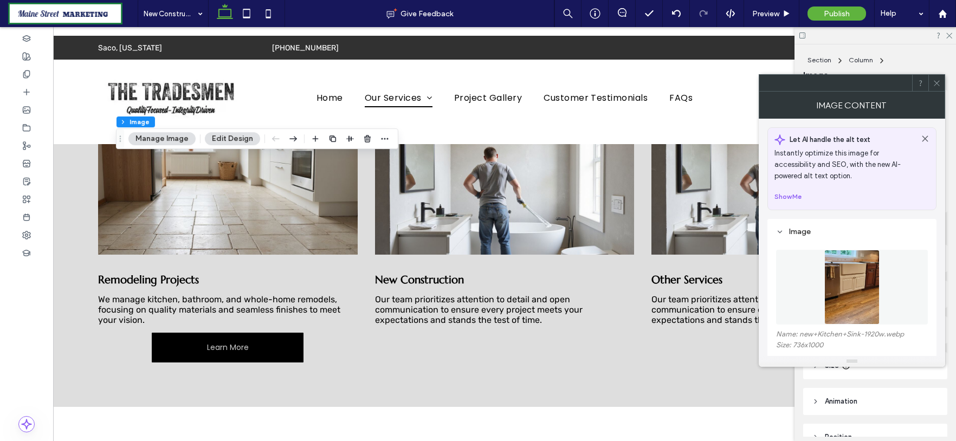
scroll to position [60, 0]
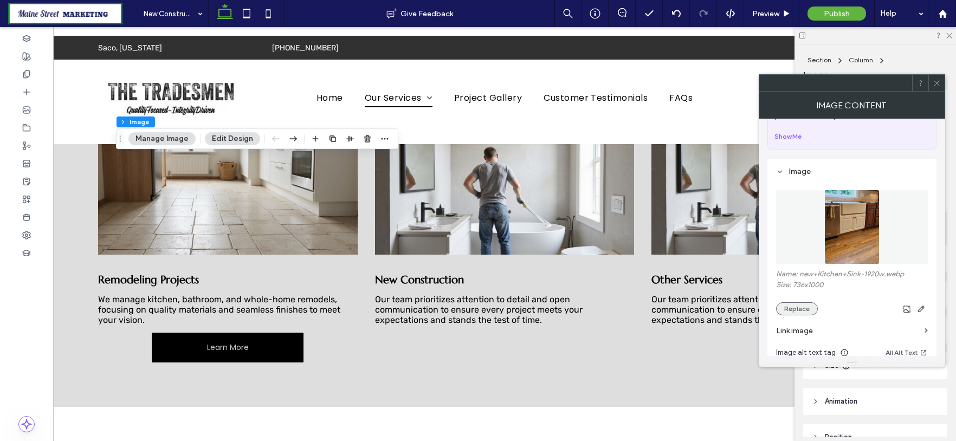
click at [796, 312] on button "Replace" at bounding box center [797, 308] width 42 height 13
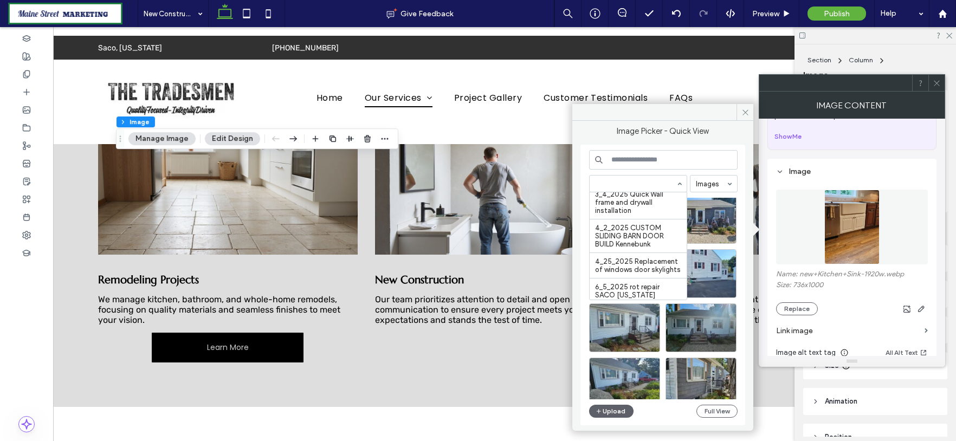
scroll to position [225, 0]
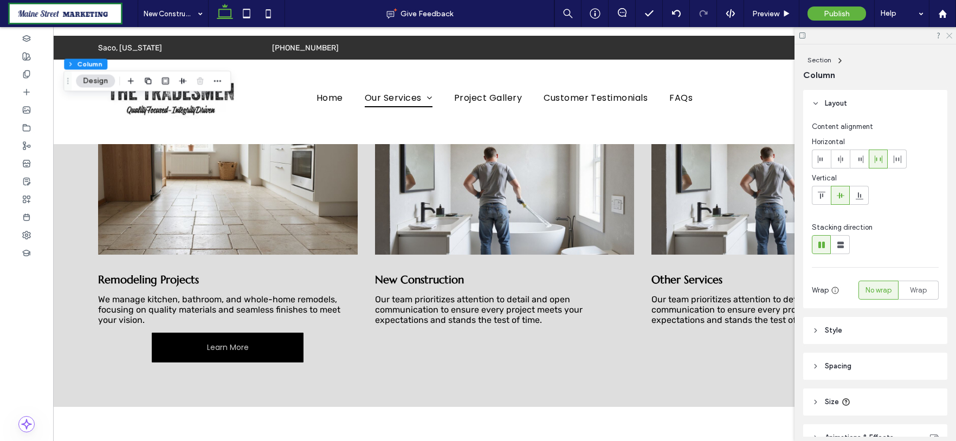
click at [950, 38] on icon at bounding box center [948, 34] width 7 height 7
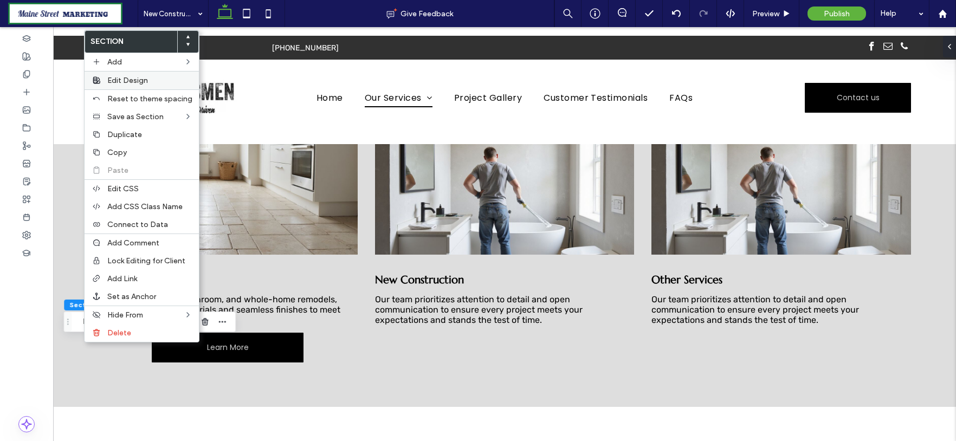
click at [172, 80] on label "Edit Design" at bounding box center [149, 80] width 85 height 9
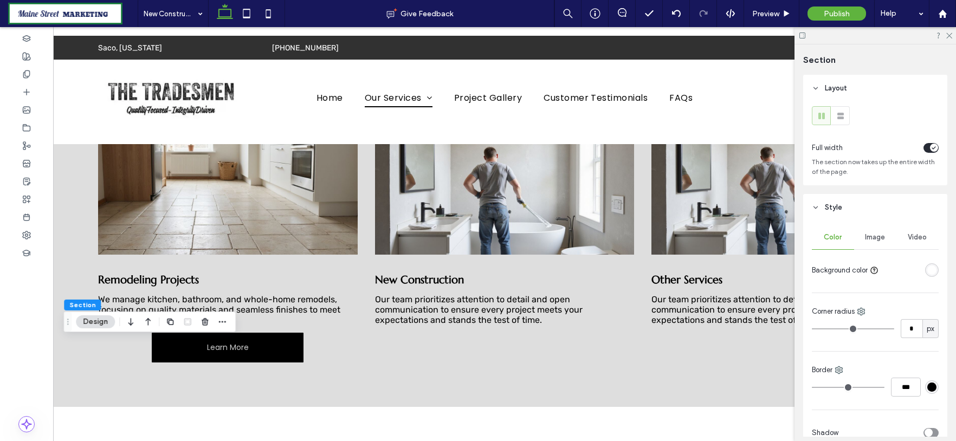
click at [876, 237] on span "Image" at bounding box center [876, 237] width 20 height 9
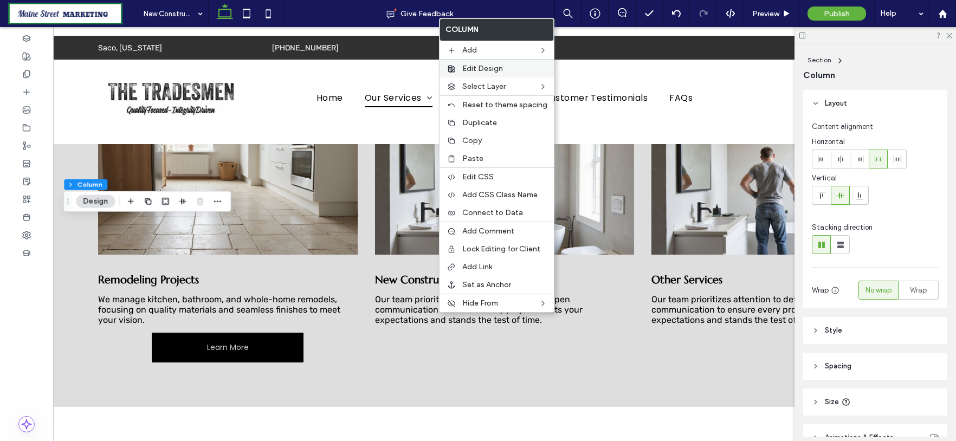
click at [513, 67] on label "Edit Design" at bounding box center [504, 68] width 85 height 9
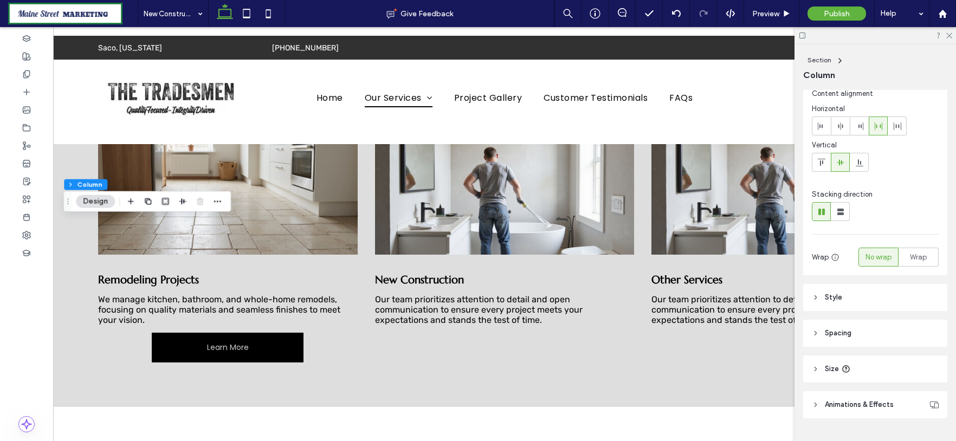
scroll to position [57, 0]
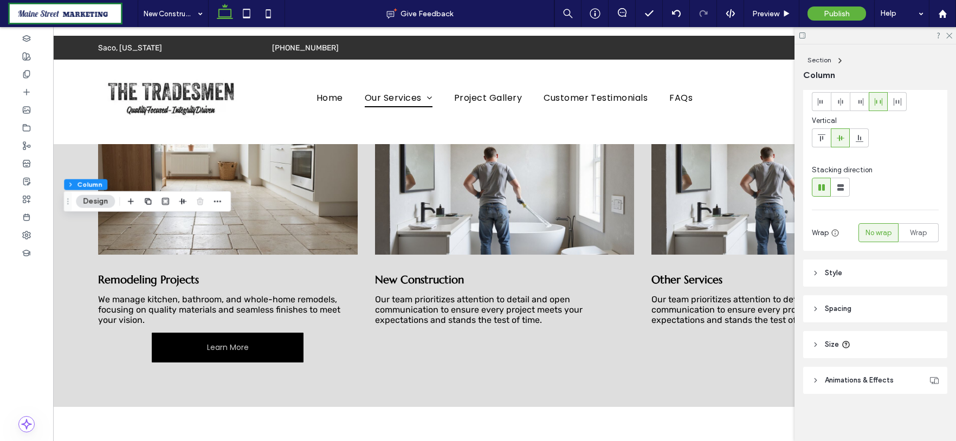
click at [881, 264] on header "Style" at bounding box center [875, 273] width 144 height 27
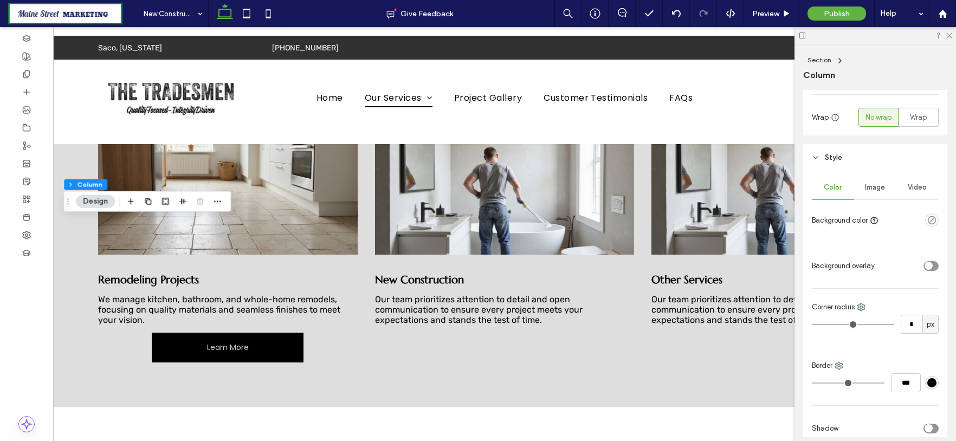
scroll to position [178, 0]
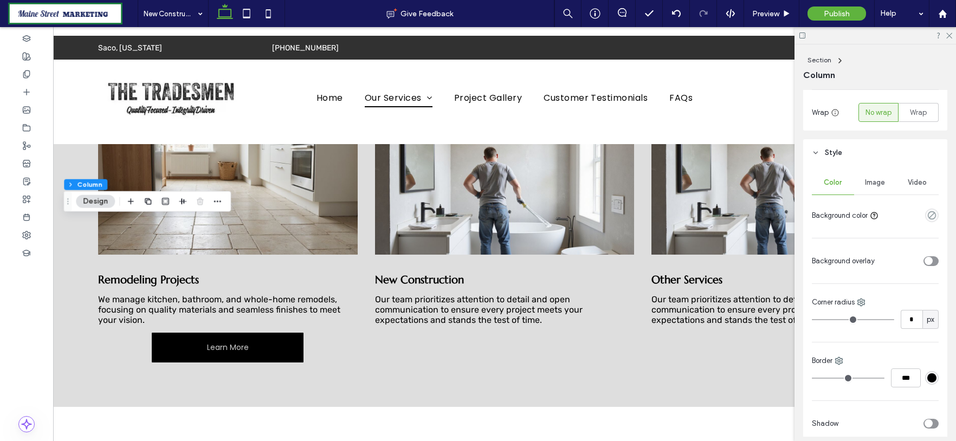
click at [879, 180] on span "Image" at bounding box center [876, 182] width 20 height 9
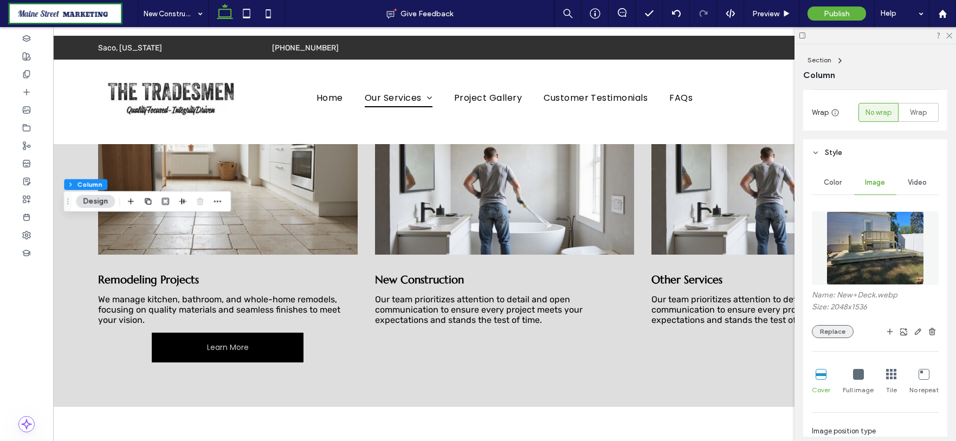
click at [834, 331] on button "Replace" at bounding box center [833, 331] width 42 height 13
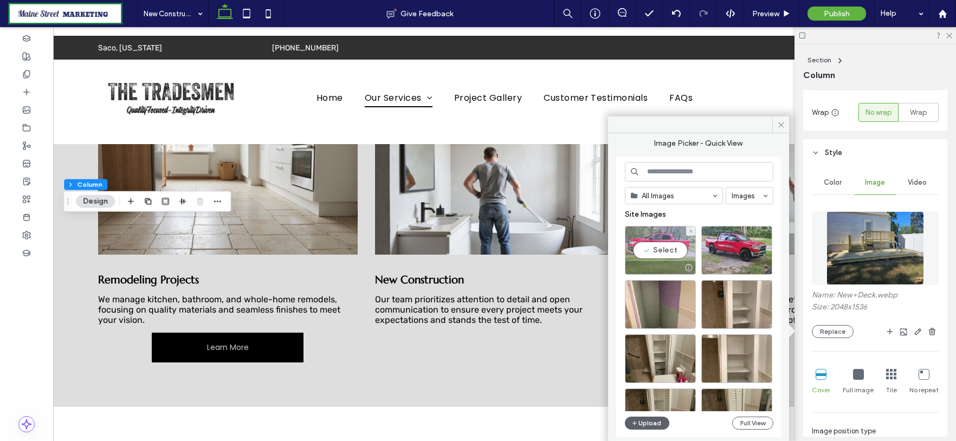
click at [665, 247] on div "Select" at bounding box center [660, 250] width 71 height 49
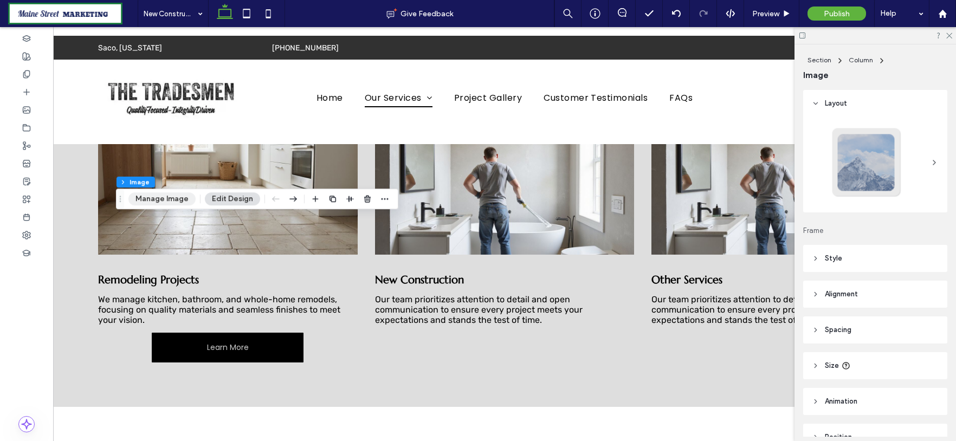
click at [175, 199] on button "Manage Image" at bounding box center [161, 198] width 67 height 13
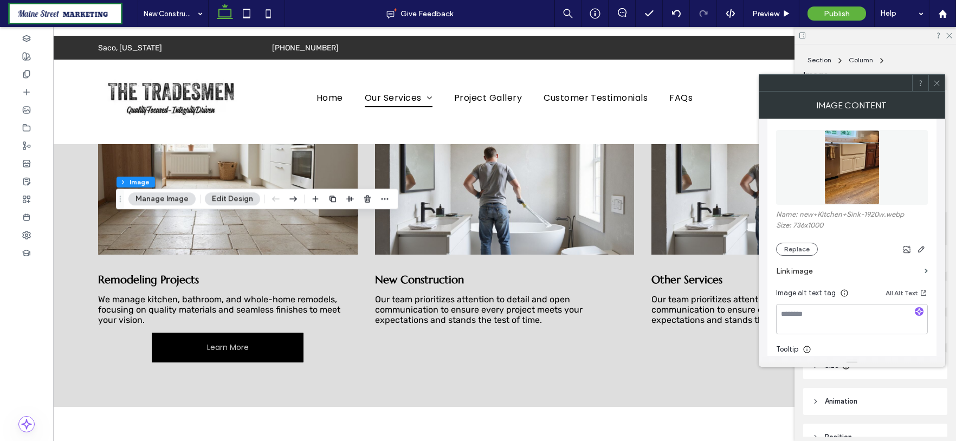
scroll to position [120, 0]
click at [801, 250] on button "Replace" at bounding box center [797, 248] width 42 height 13
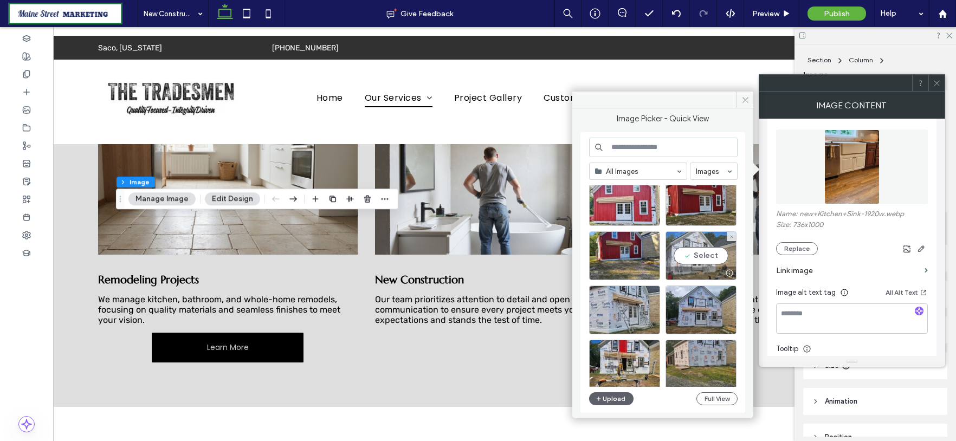
scroll to position [1717, 0]
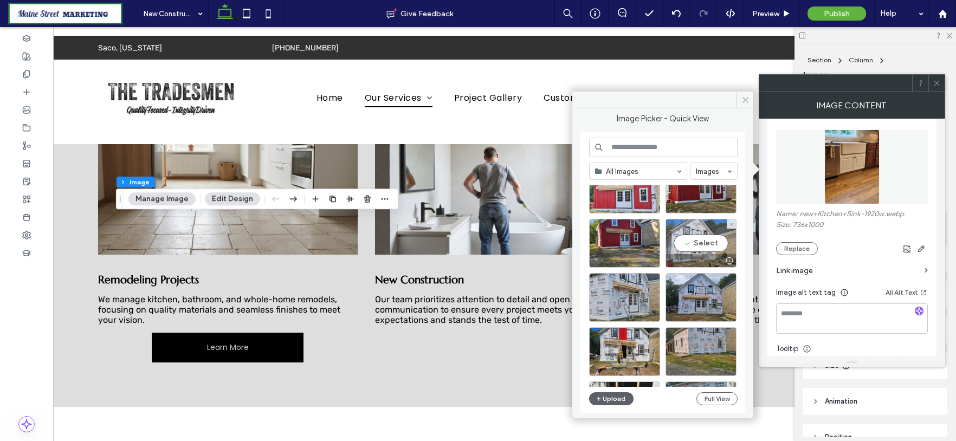
click at [713, 245] on div "Select" at bounding box center [701, 243] width 71 height 49
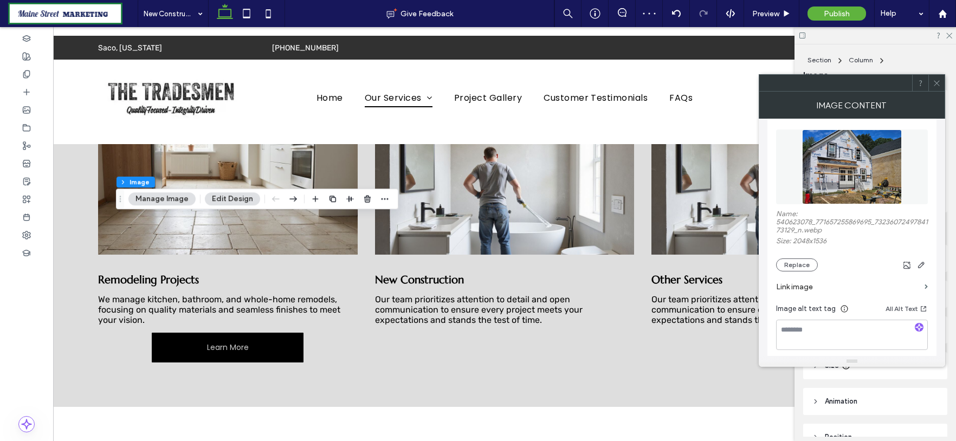
click at [939, 86] on icon at bounding box center [937, 83] width 8 height 8
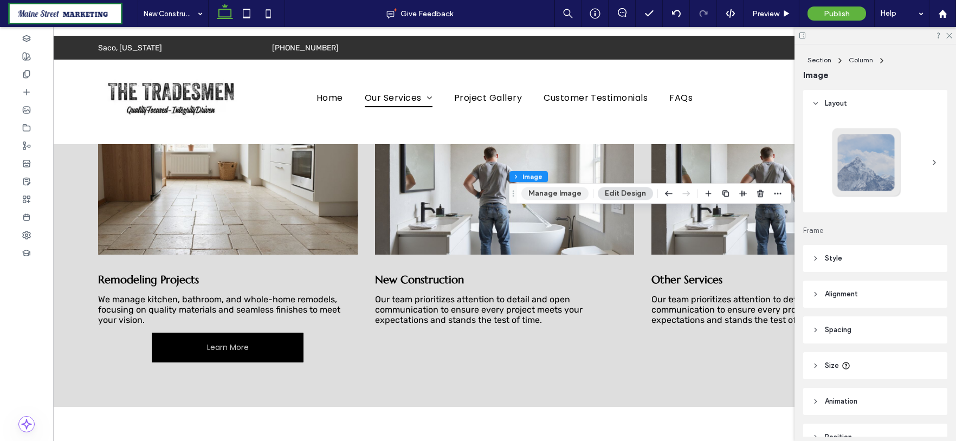
click at [546, 195] on button "Manage Image" at bounding box center [554, 193] width 67 height 13
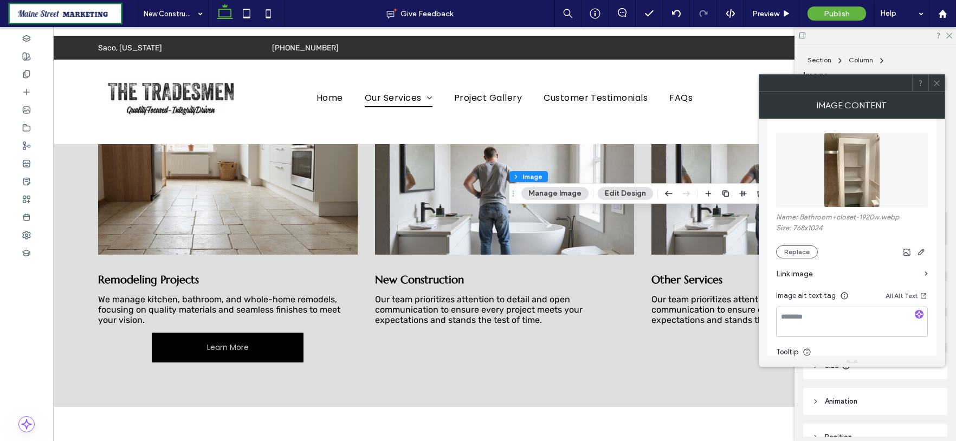
scroll to position [120, 0]
click at [797, 247] on button "Replace" at bounding box center [797, 248] width 42 height 13
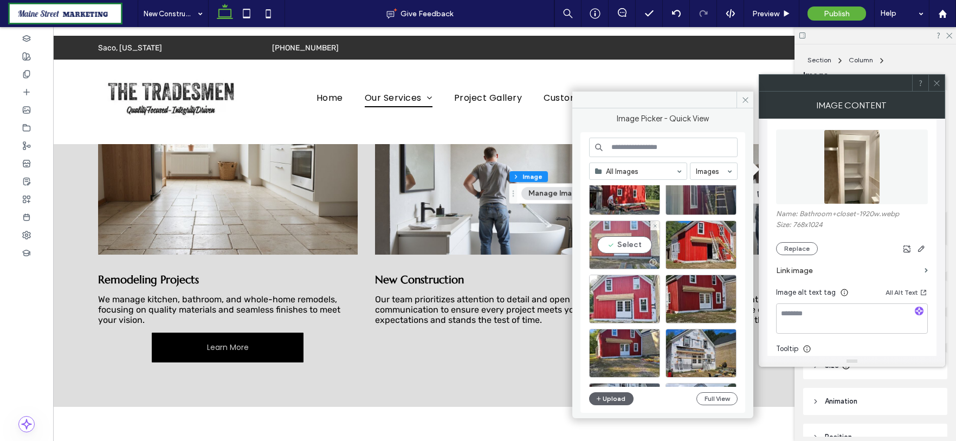
scroll to position [1546, 0]
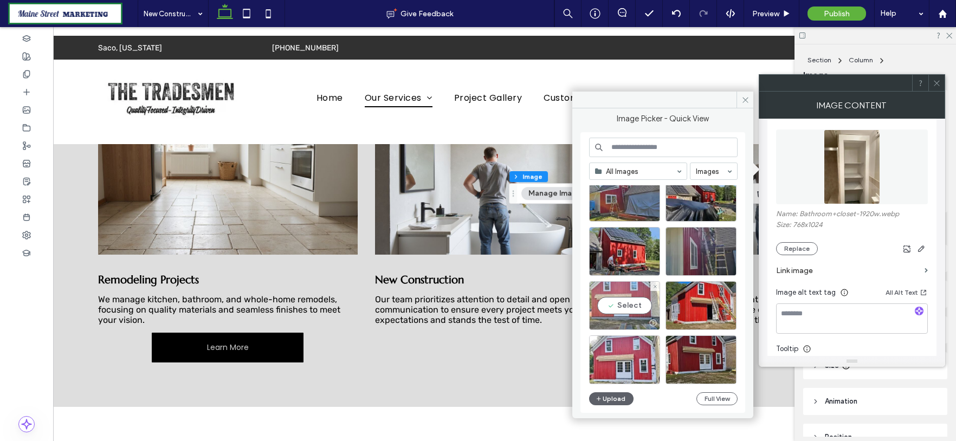
click at [631, 312] on div "Select" at bounding box center [624, 305] width 71 height 49
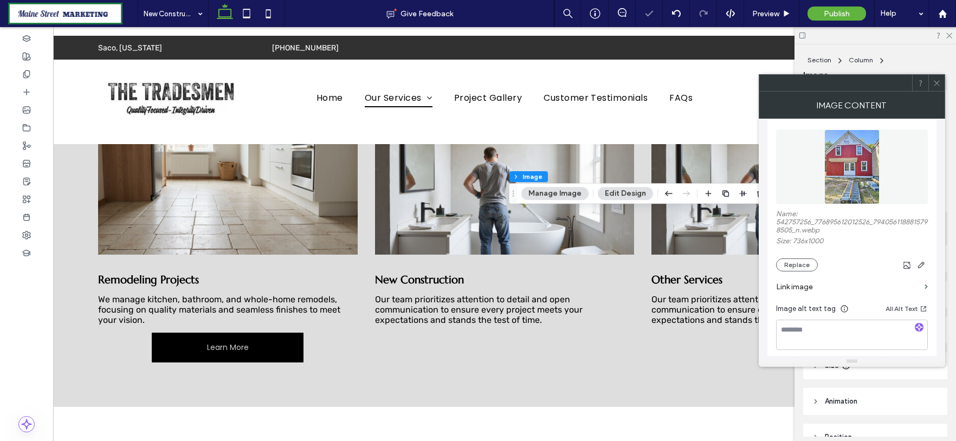
click at [943, 81] on div at bounding box center [936, 83] width 16 height 16
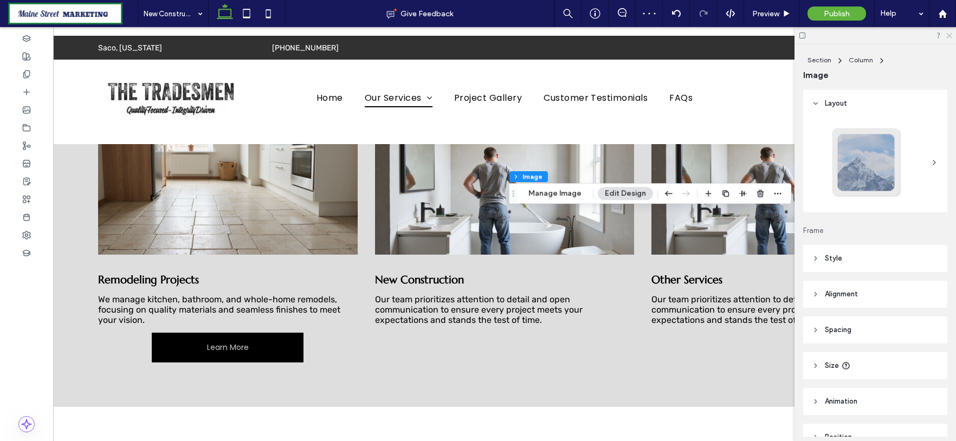
click at [950, 34] on icon at bounding box center [948, 34] width 7 height 7
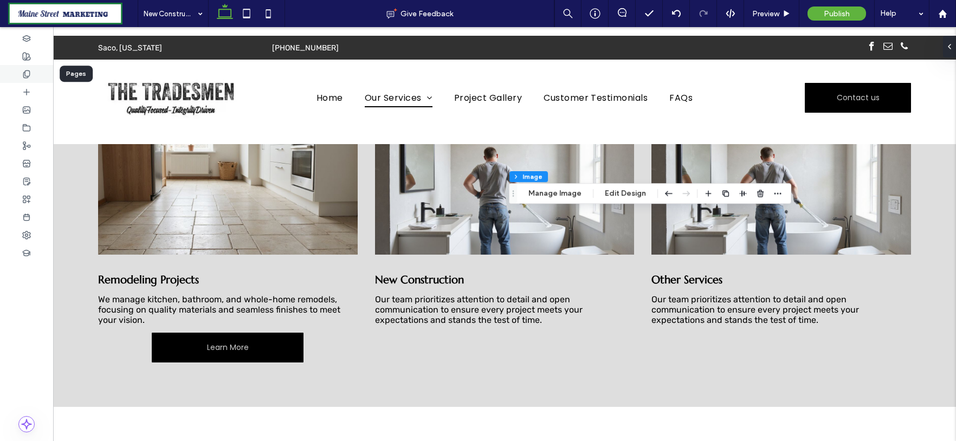
click at [33, 70] on div at bounding box center [26, 74] width 53 height 18
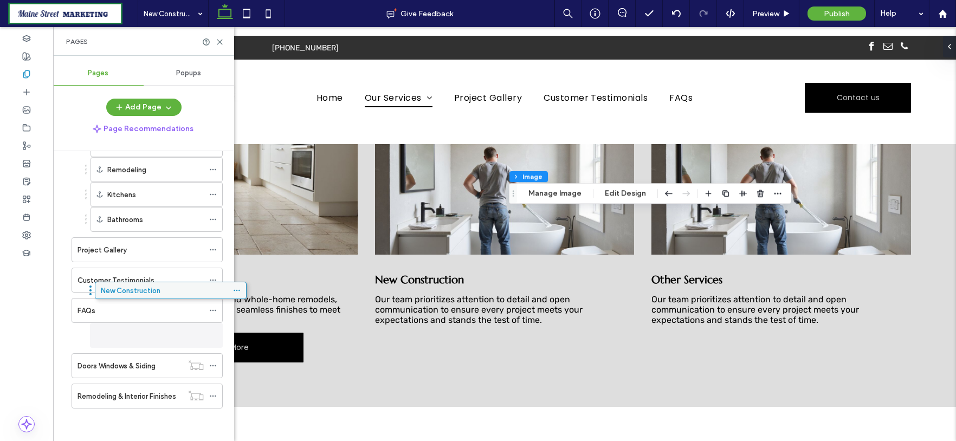
scroll to position [141, 0]
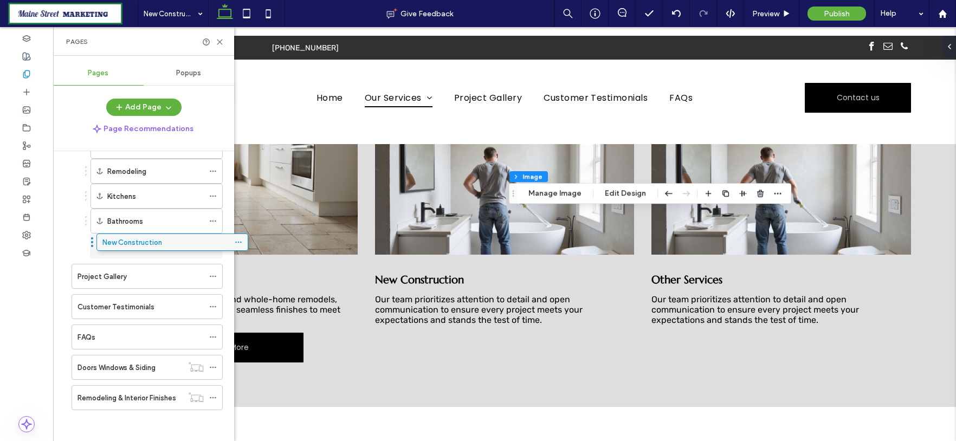
drag, startPoint x: 117, startPoint y: 399, endPoint x: 141, endPoint y: 249, distance: 152.2
click at [773, 10] on span "Preview" at bounding box center [765, 13] width 27 height 9
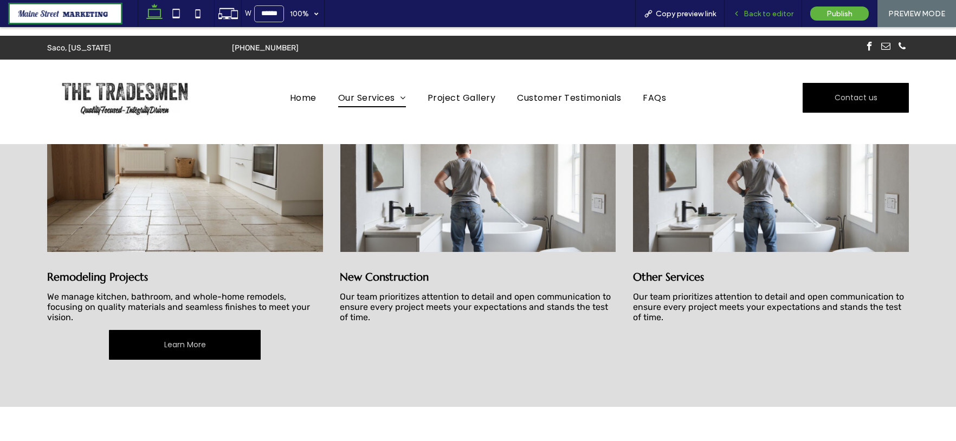
click at [784, 17] on span "Back to editor" at bounding box center [769, 13] width 50 height 9
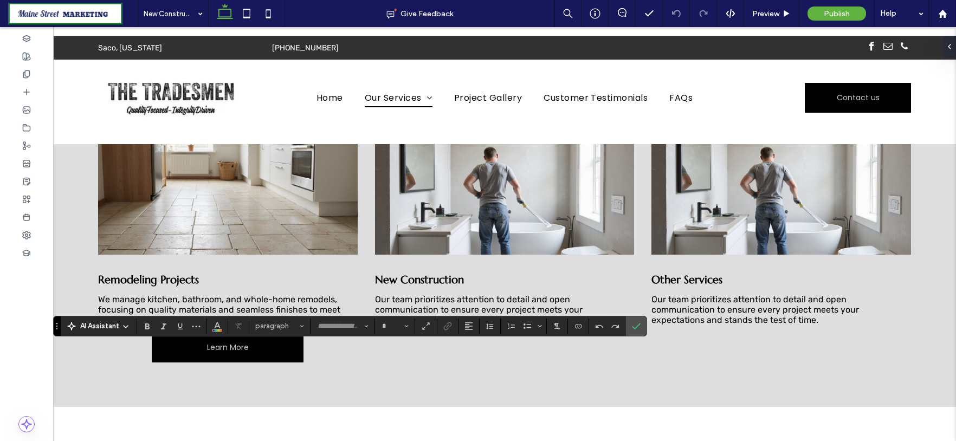
type input "*********"
type input "**"
click at [638, 324] on use "Confirm" at bounding box center [636, 326] width 9 height 7
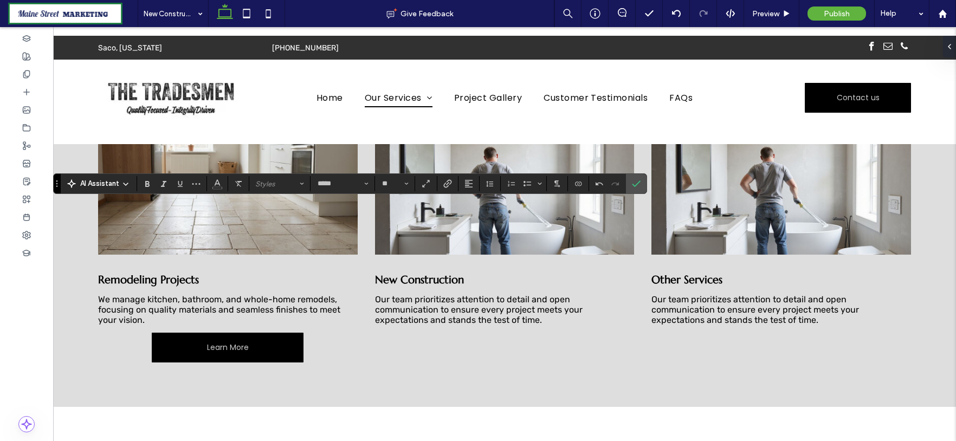
type input "*******"
type input "**"
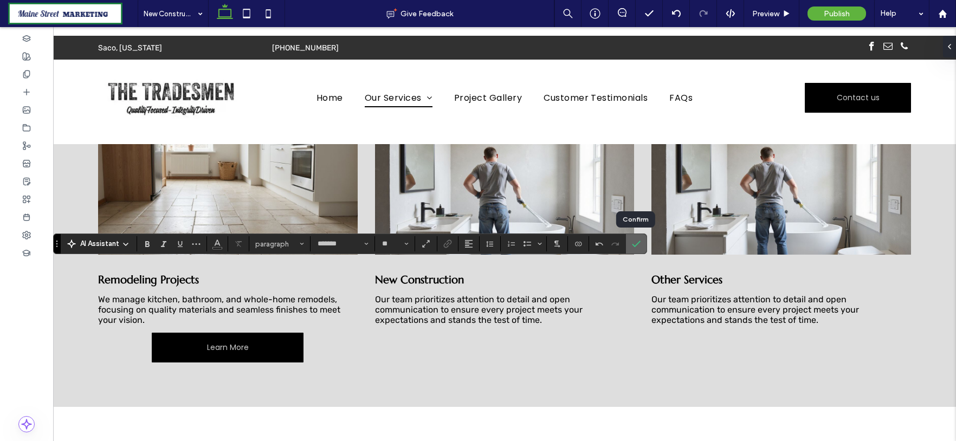
click at [632, 244] on use "Confirm" at bounding box center [636, 244] width 9 height 7
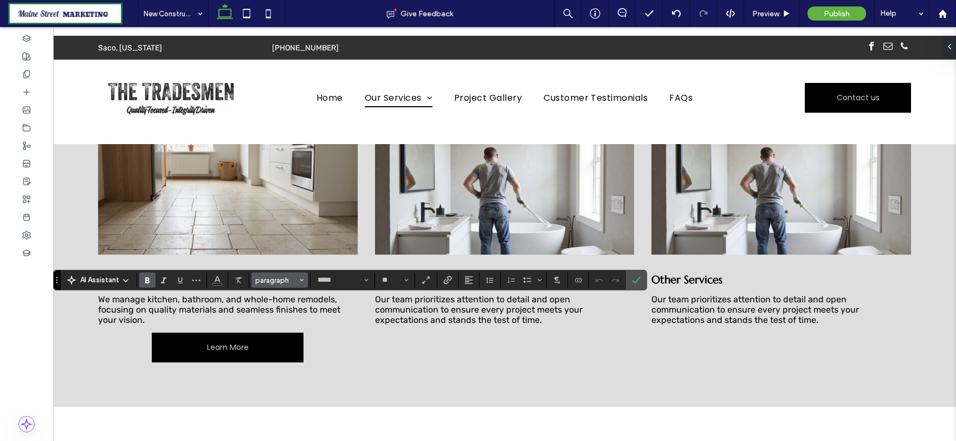
click at [300, 279] on use "Styles" at bounding box center [302, 280] width 4 height 2
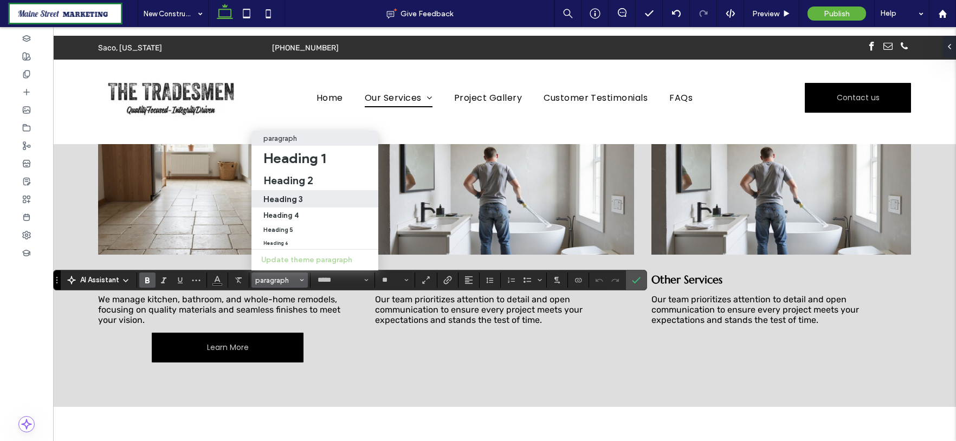
click at [307, 195] on label "Heading 3" at bounding box center [314, 198] width 127 height 17
type input "*********"
type input "**"
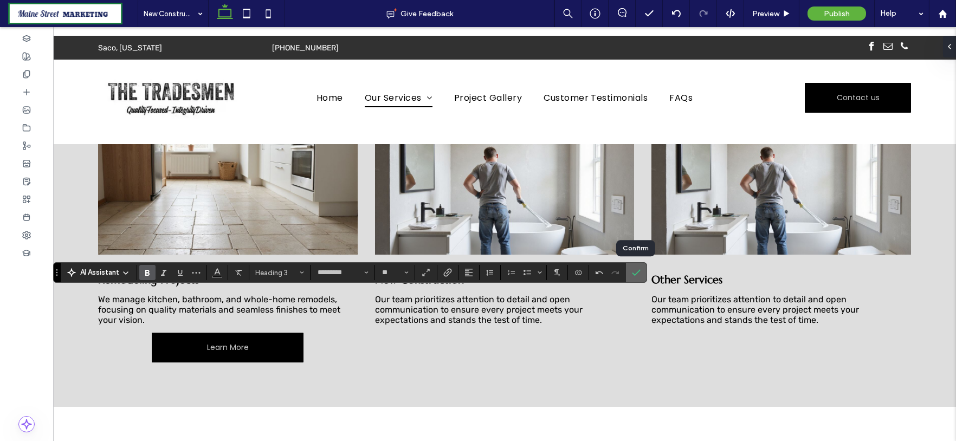
click at [633, 273] on icon "Confirm" at bounding box center [636, 272] width 9 height 9
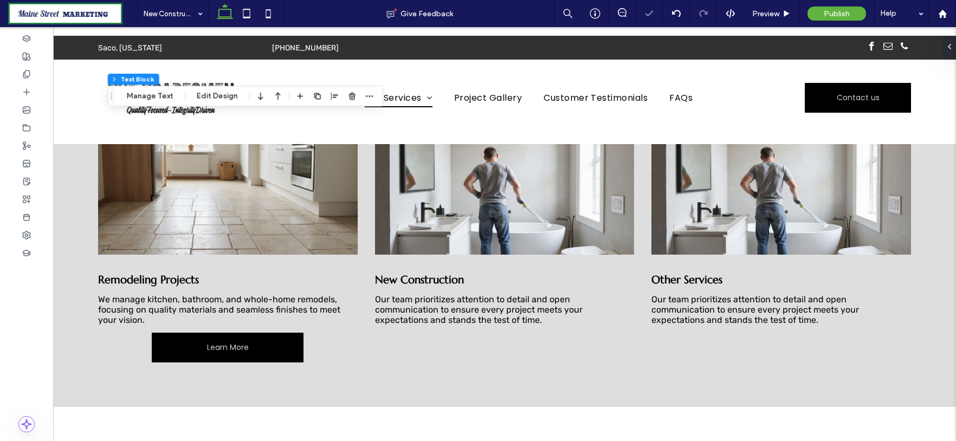
type input "*********"
type input "**"
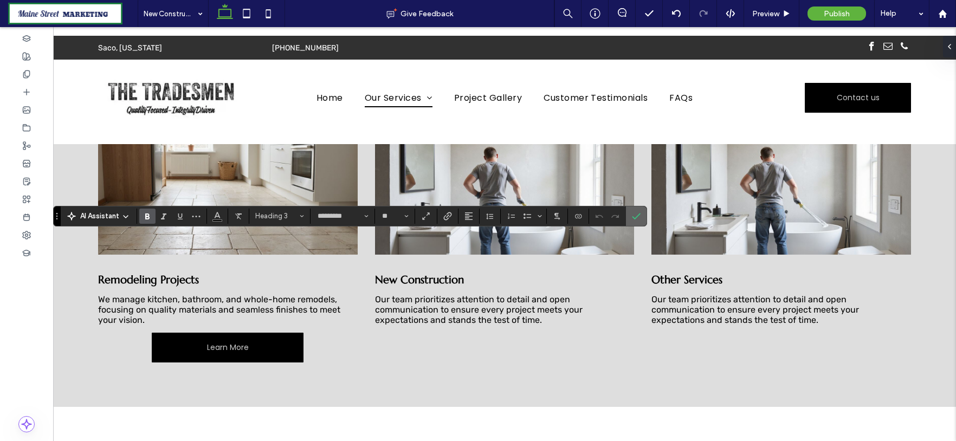
click at [633, 217] on icon "Confirm" at bounding box center [636, 216] width 9 height 9
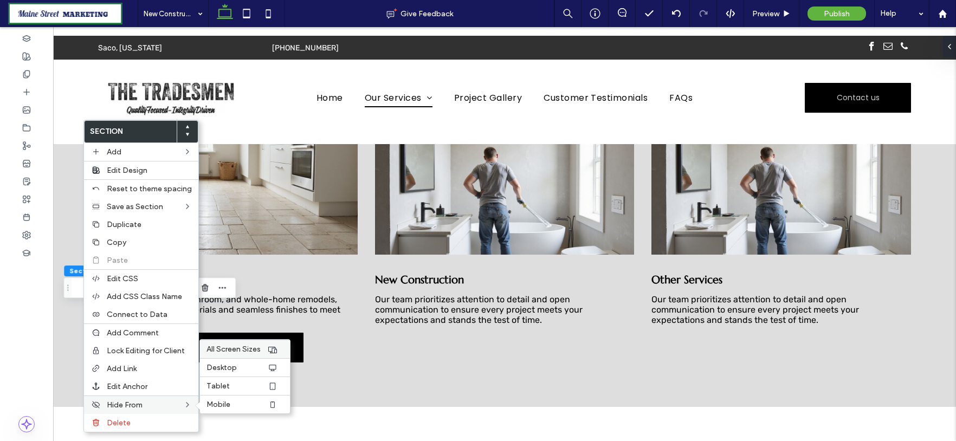
click at [260, 351] on label "All Screen Sizes" at bounding box center [236, 349] width 61 height 9
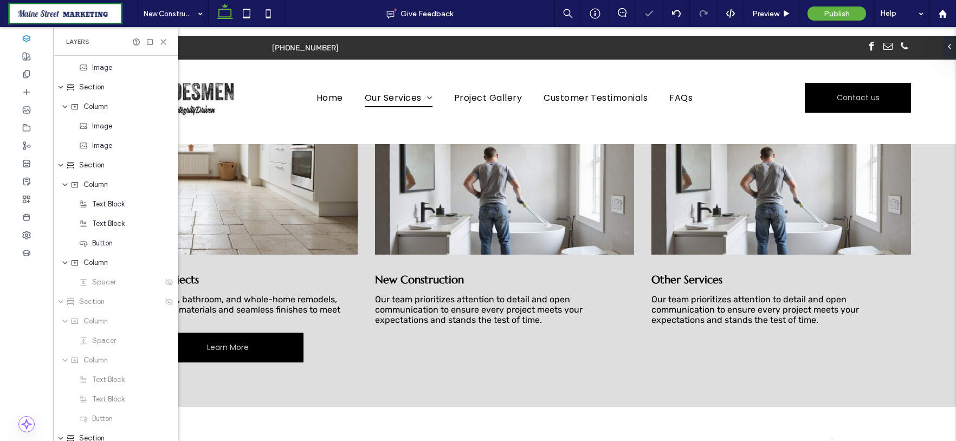
scroll to position [539, 0]
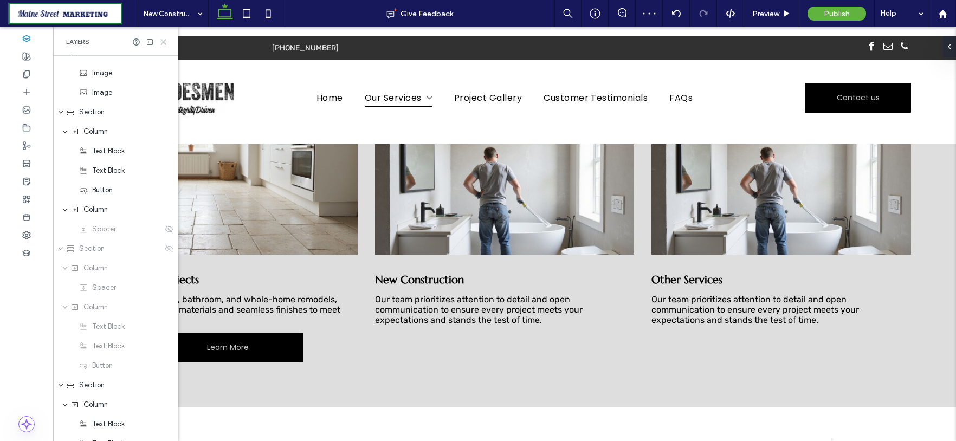
click at [164, 40] on use at bounding box center [163, 42] width 5 height 5
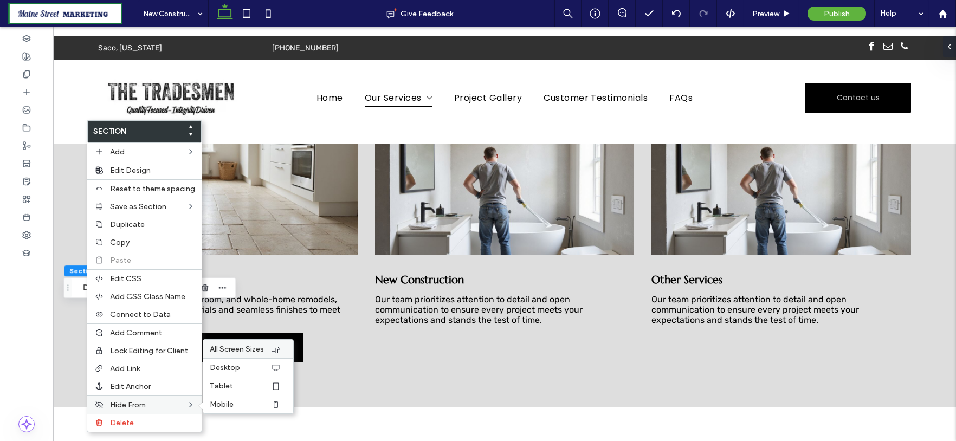
click at [247, 353] on span "All Screen Sizes" at bounding box center [237, 349] width 54 height 9
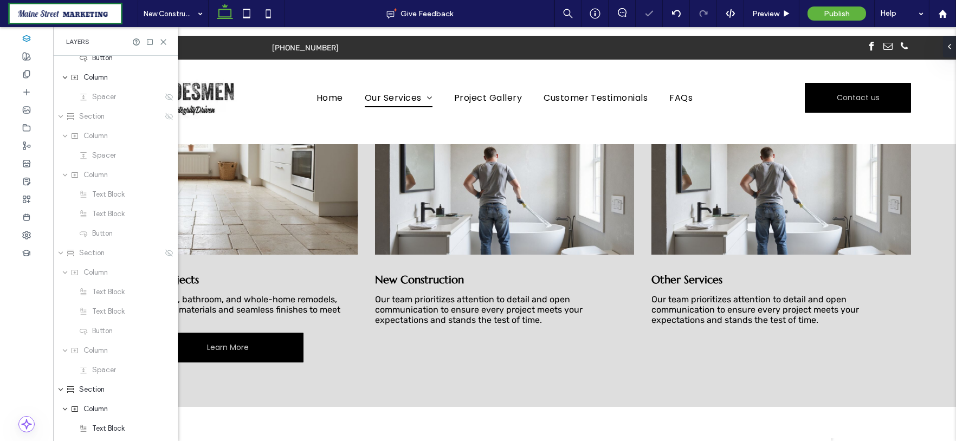
scroll to position [676, 0]
click at [164, 41] on use at bounding box center [163, 42] width 5 height 5
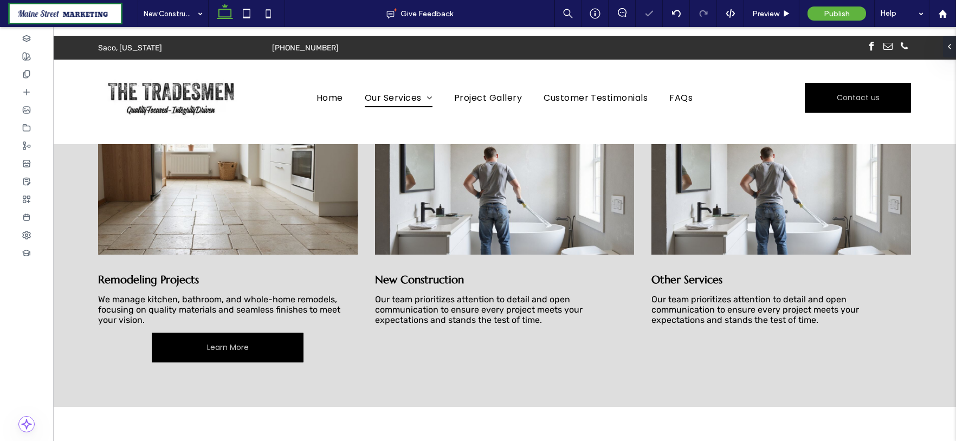
scroll to position [0, 0]
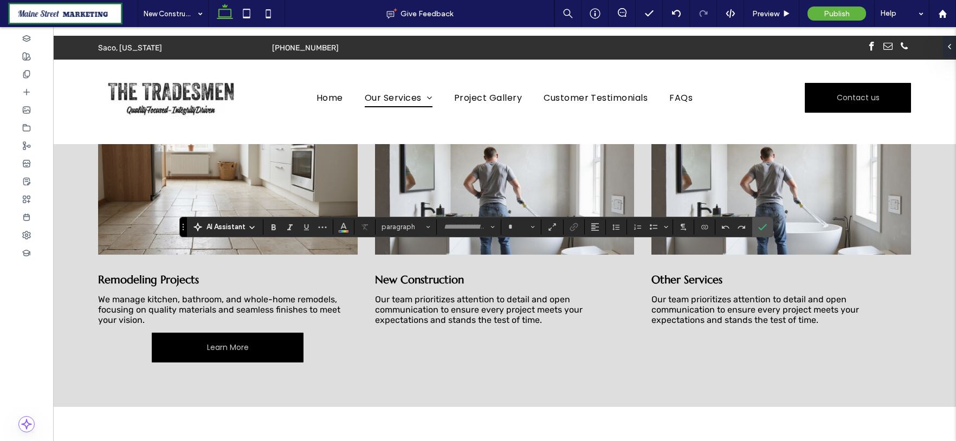
type input "*********"
type input "**"
click at [764, 226] on use "Confirm" at bounding box center [762, 227] width 9 height 7
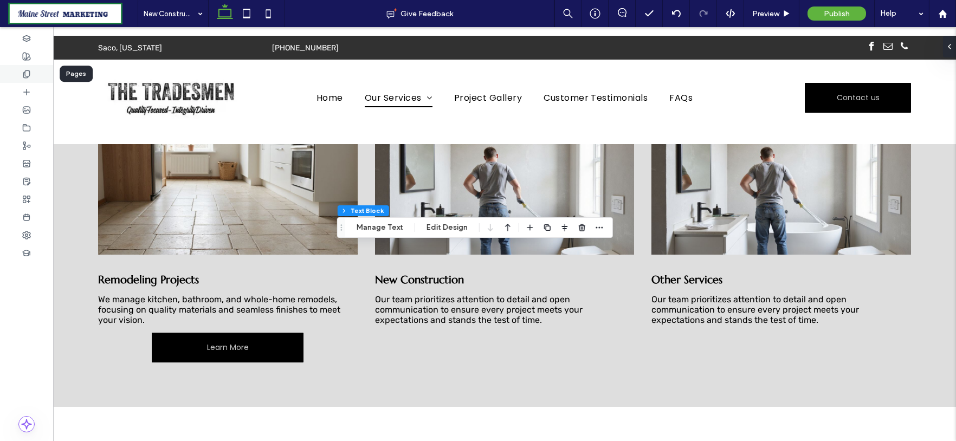
click at [31, 73] on div at bounding box center [26, 74] width 53 height 18
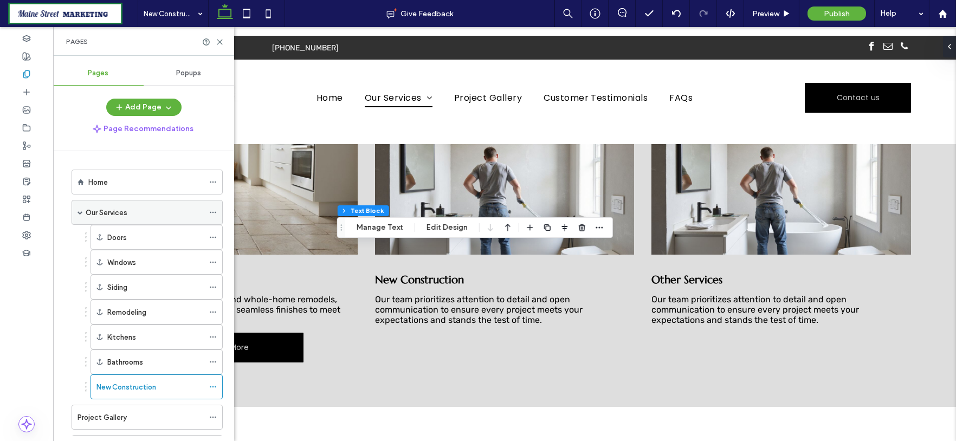
click at [132, 210] on div "Our Services" at bounding box center [145, 212] width 118 height 11
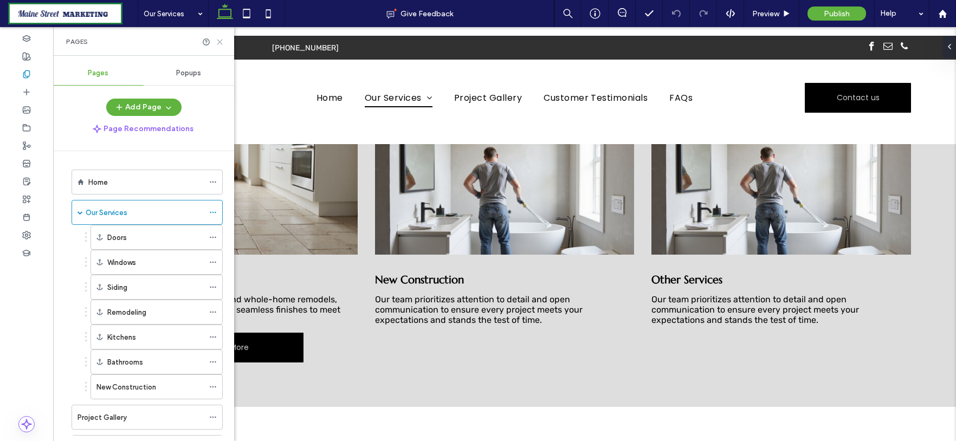
click at [219, 41] on use at bounding box center [219, 42] width 5 height 5
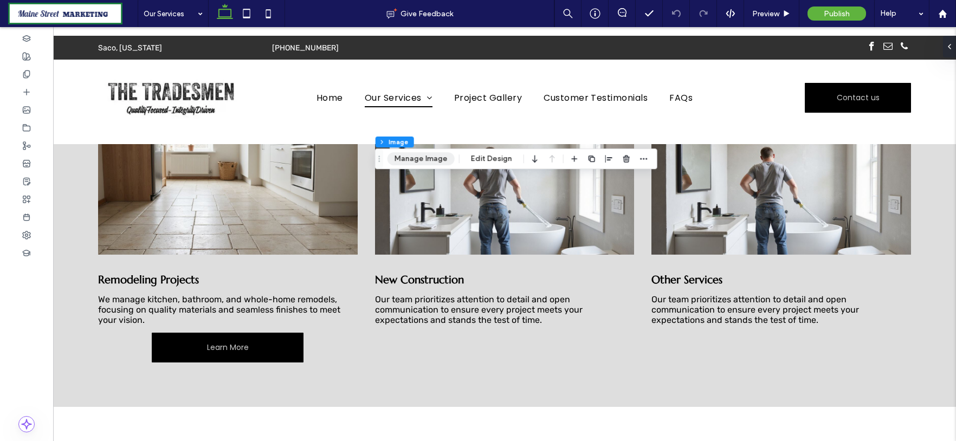
click at [439, 160] on button "Manage Image" at bounding box center [421, 158] width 67 height 13
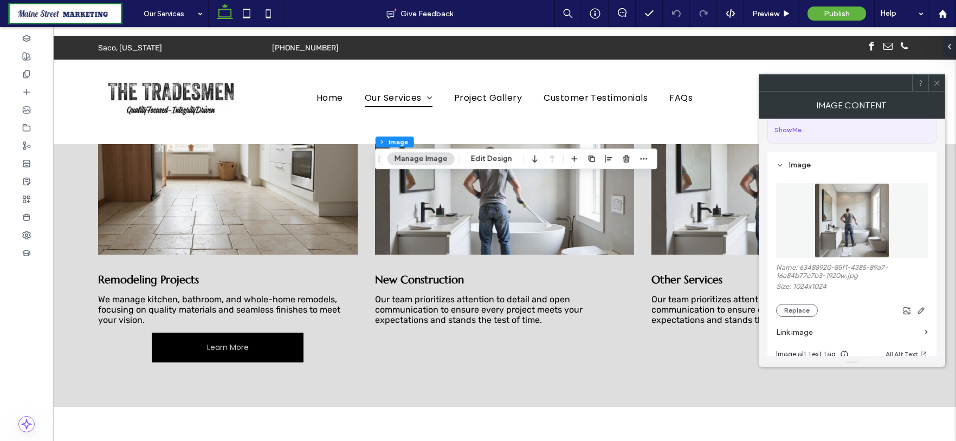
scroll to position [180, 0]
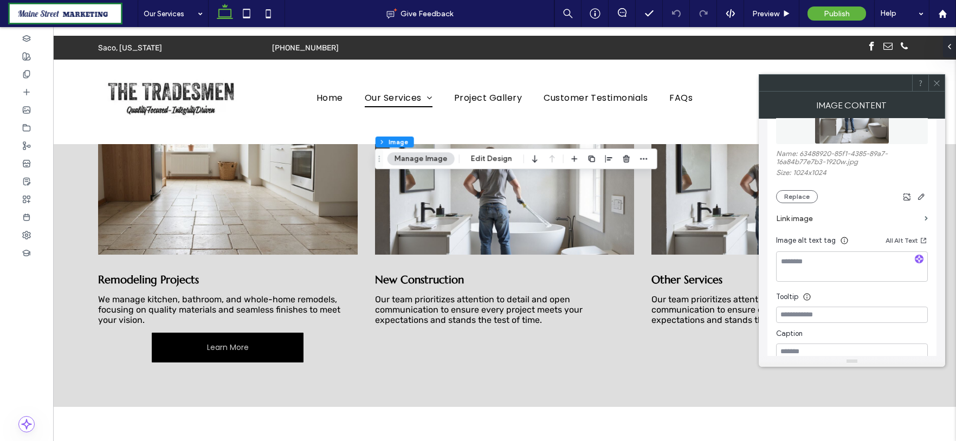
click at [799, 192] on div "Name: 63488920-85f1-4385-89a7-16a84b77e7b3-1920w.jpg Size: 1024x1024 Replace" at bounding box center [852, 177] width 152 height 54
click at [803, 200] on button "Replace" at bounding box center [797, 196] width 42 height 13
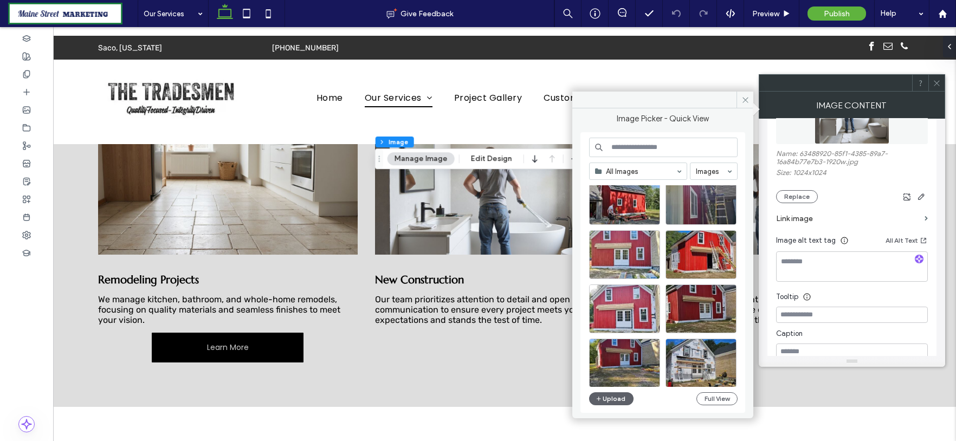
scroll to position [1584, 0]
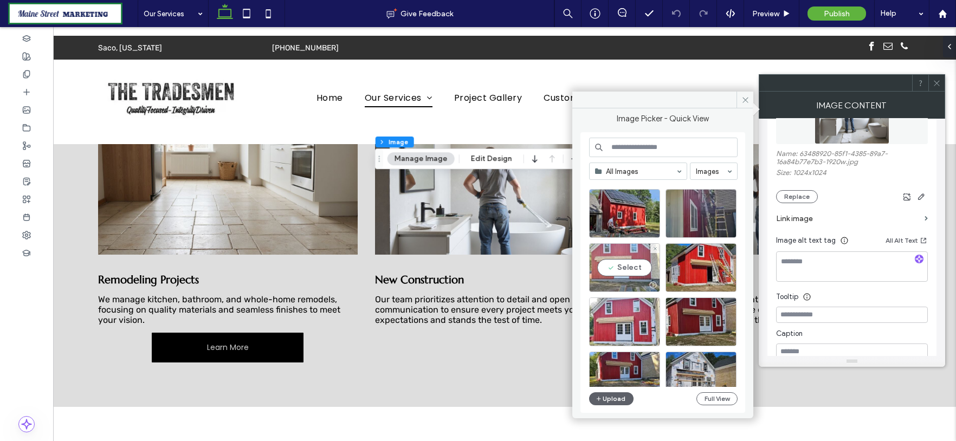
click at [623, 272] on div "Select" at bounding box center [624, 267] width 71 height 49
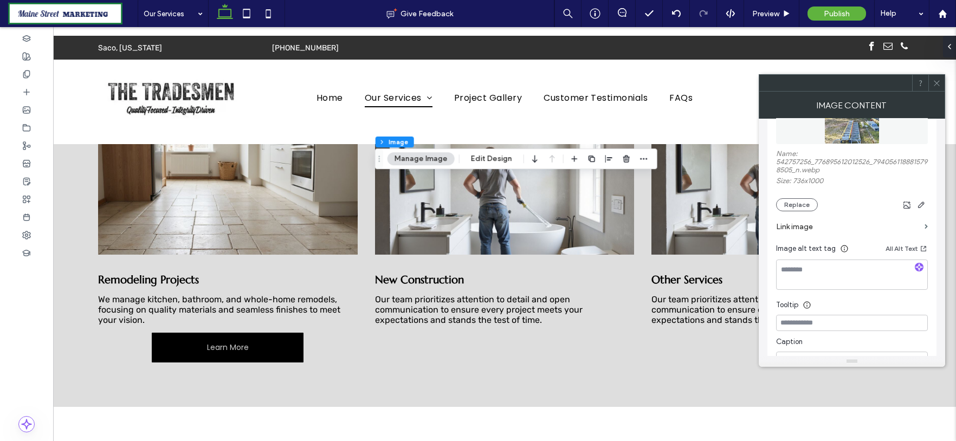
click at [937, 81] on icon at bounding box center [937, 83] width 8 height 8
